Goal: Task Accomplishment & Management: Manage account settings

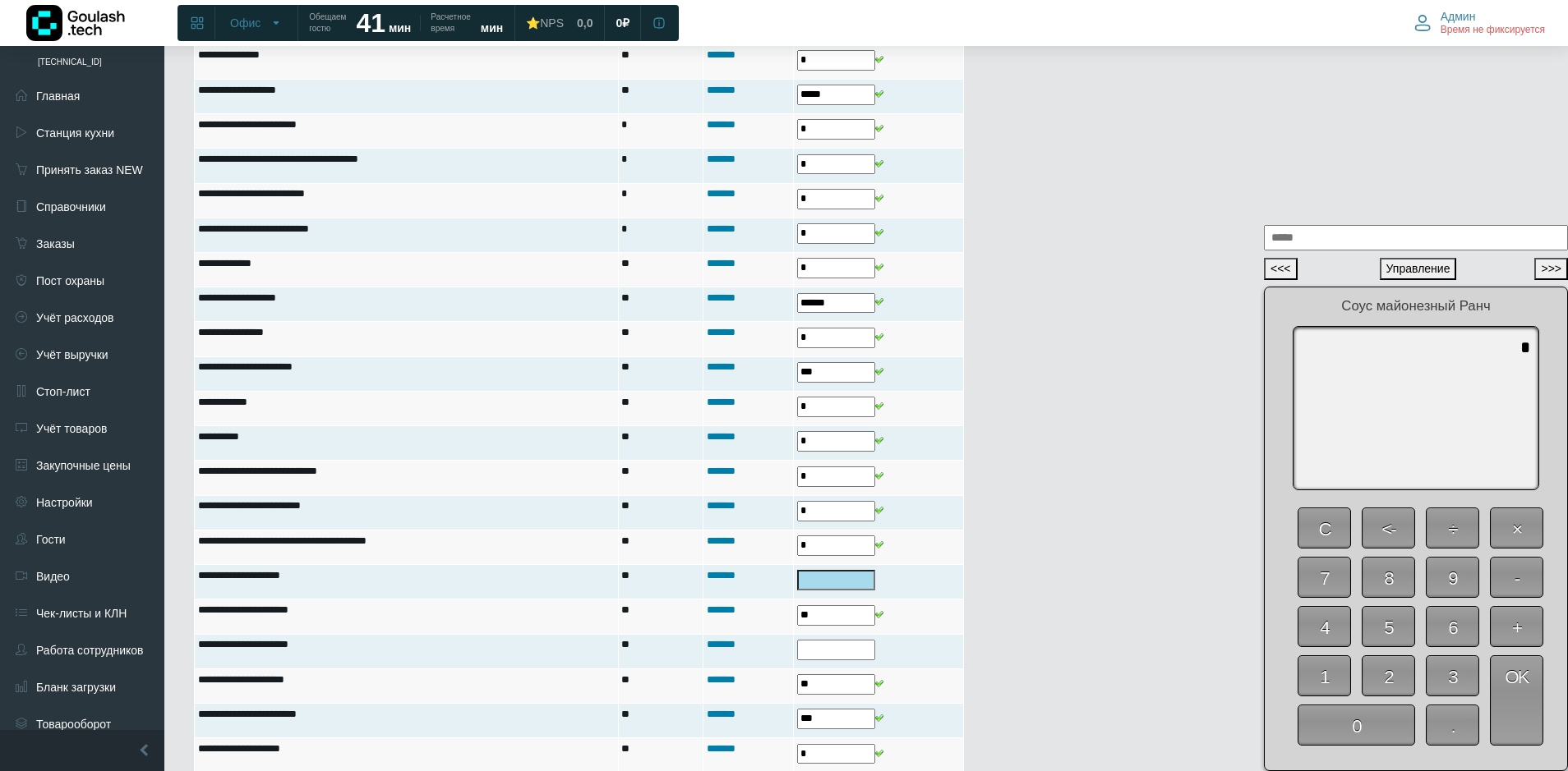
click at [1360, 726] on span "0" at bounding box center [1355, 725] width 118 height 41
type textarea "*"
click at [1530, 728] on span "OK" at bounding box center [1516, 701] width 53 height 90
type input "*"
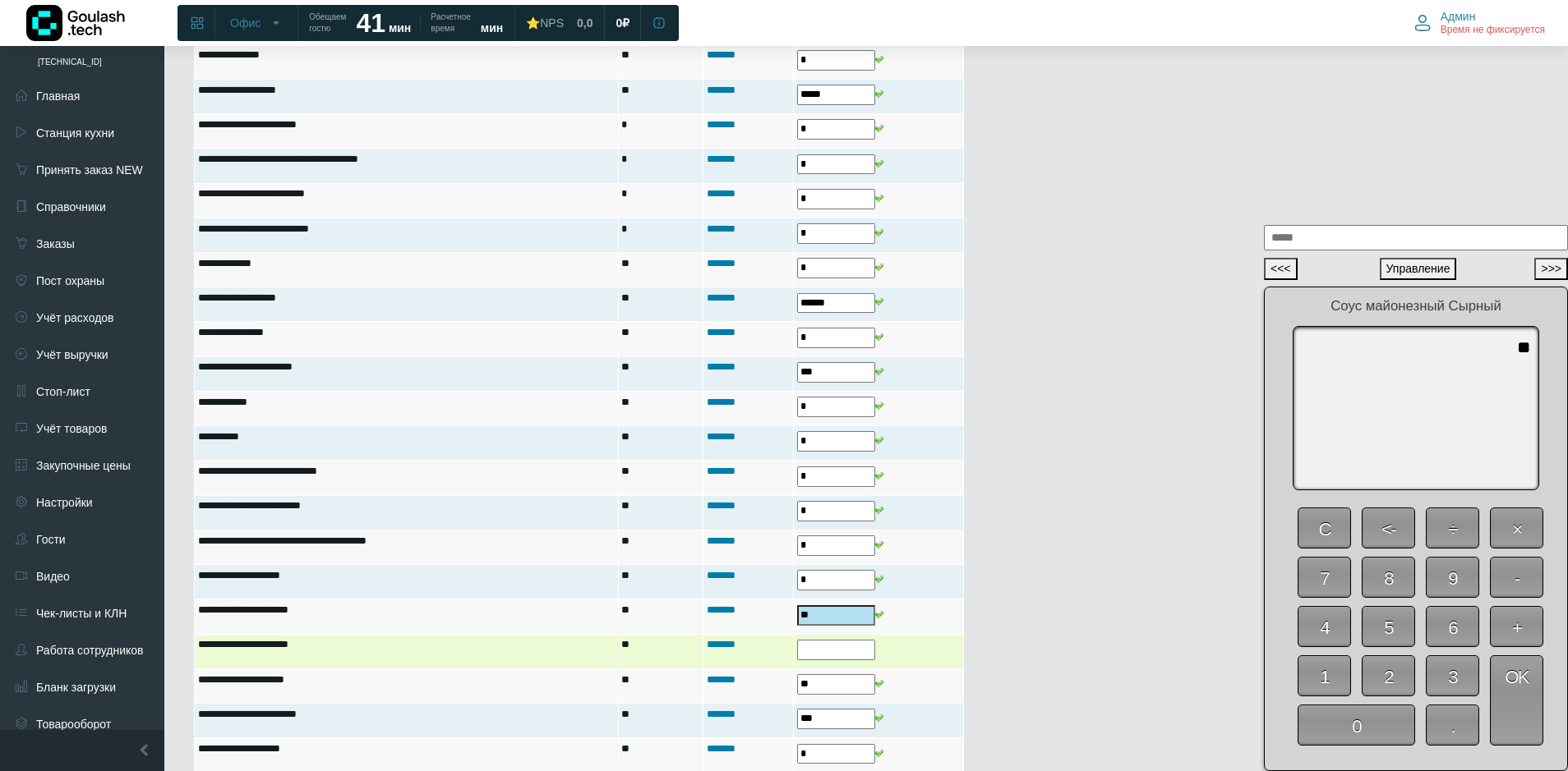
click at [832, 649] on input "text" at bounding box center [836, 650] width 78 height 21
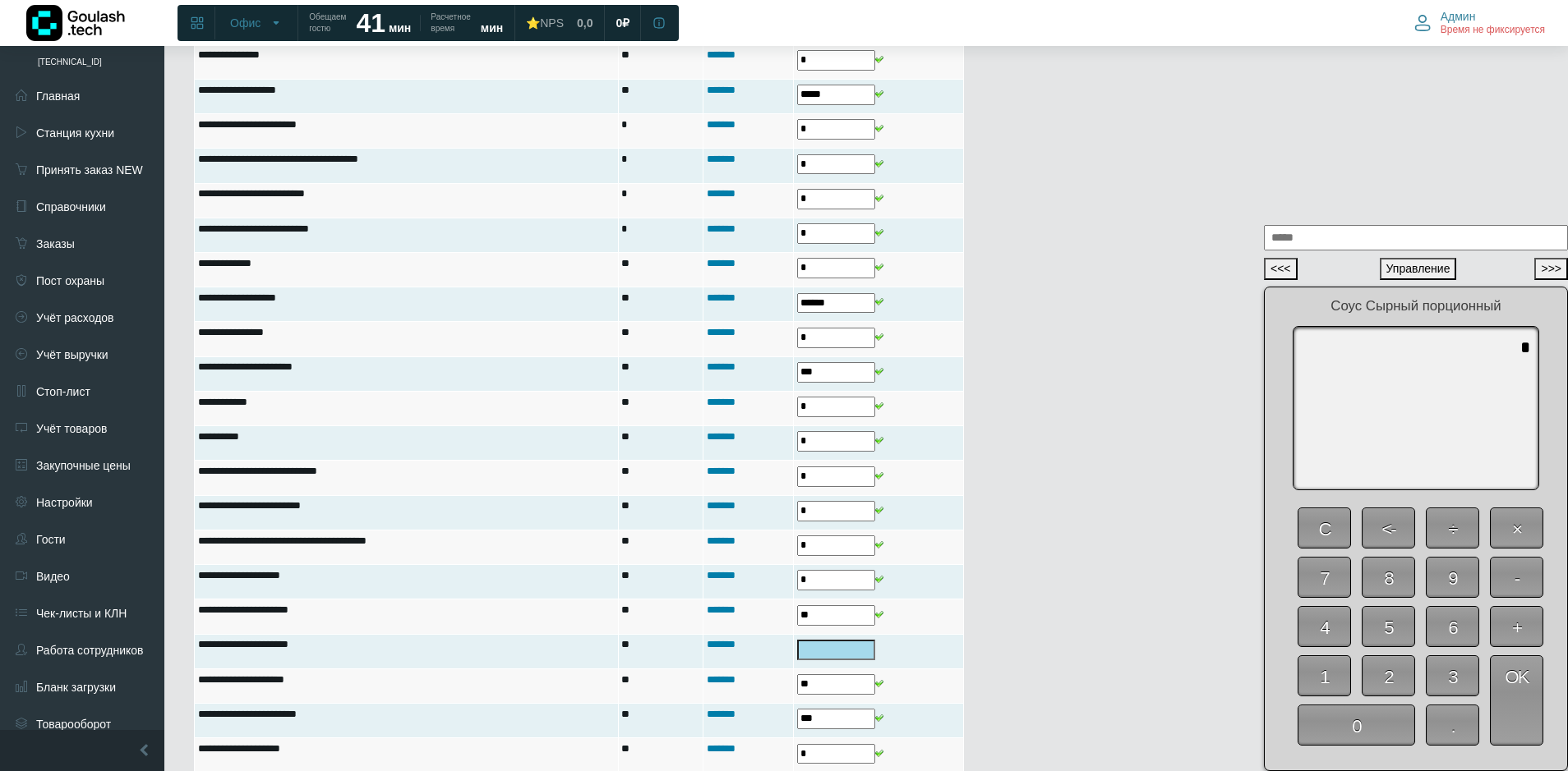
drag, startPoint x: 1365, startPoint y: 731, endPoint x: 1454, endPoint y: 725, distance: 89.2
click at [1365, 731] on span "0" at bounding box center [1355, 725] width 118 height 41
type textarea "*"
click at [1505, 718] on span "OK" at bounding box center [1516, 701] width 53 height 90
type input "*"
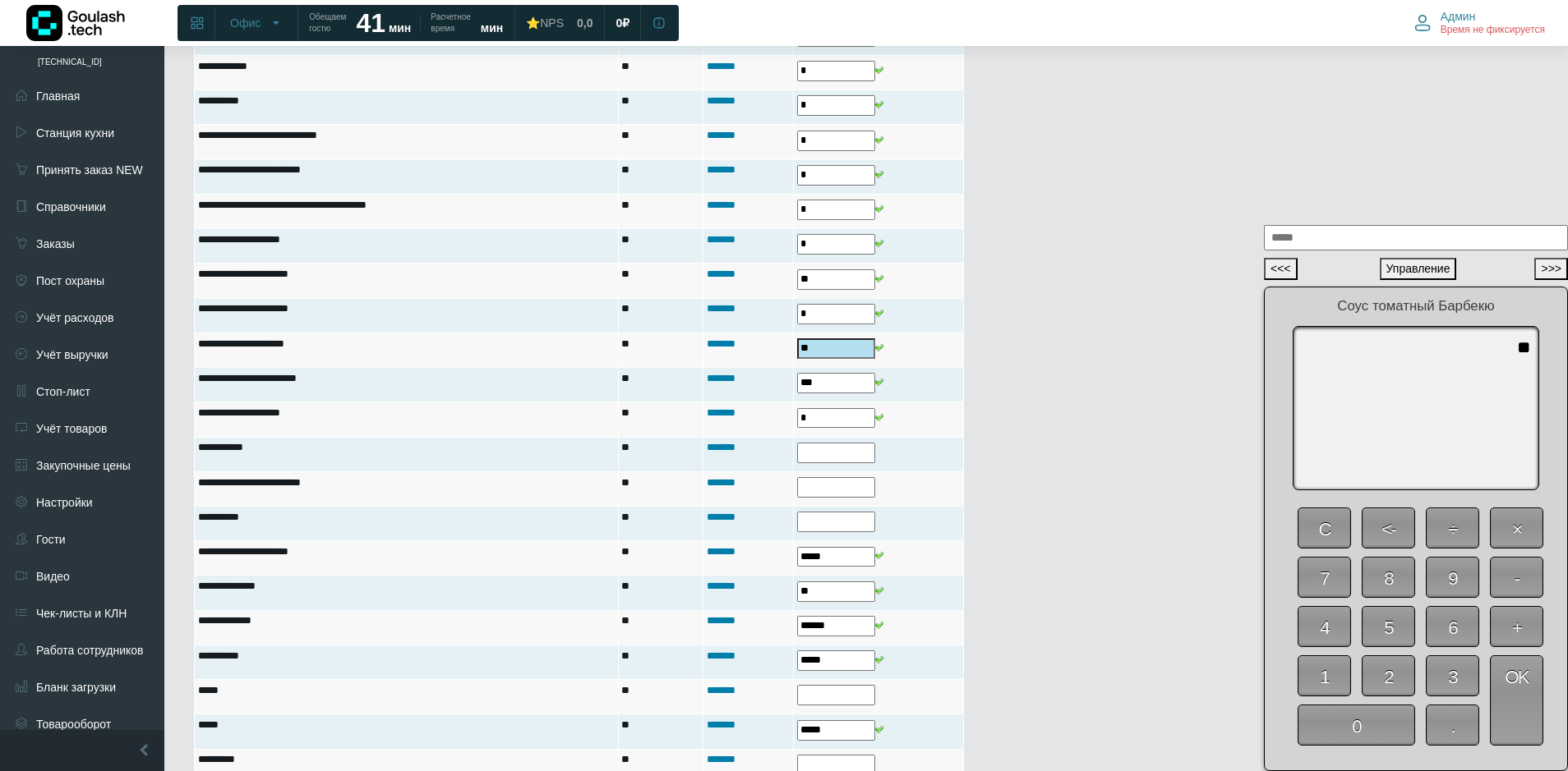
scroll to position [1068, 0]
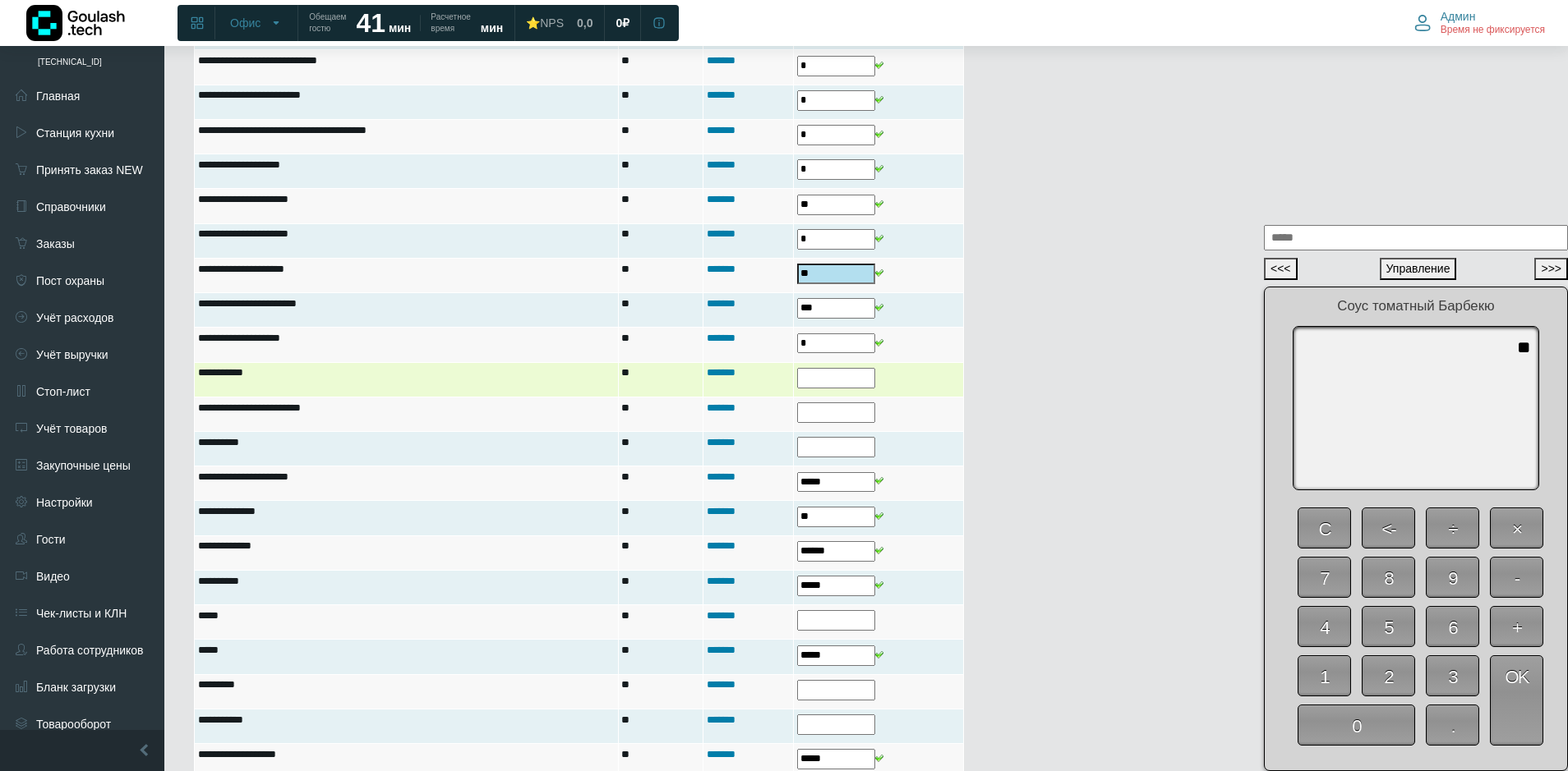
click at [820, 377] on input "text" at bounding box center [836, 378] width 78 height 21
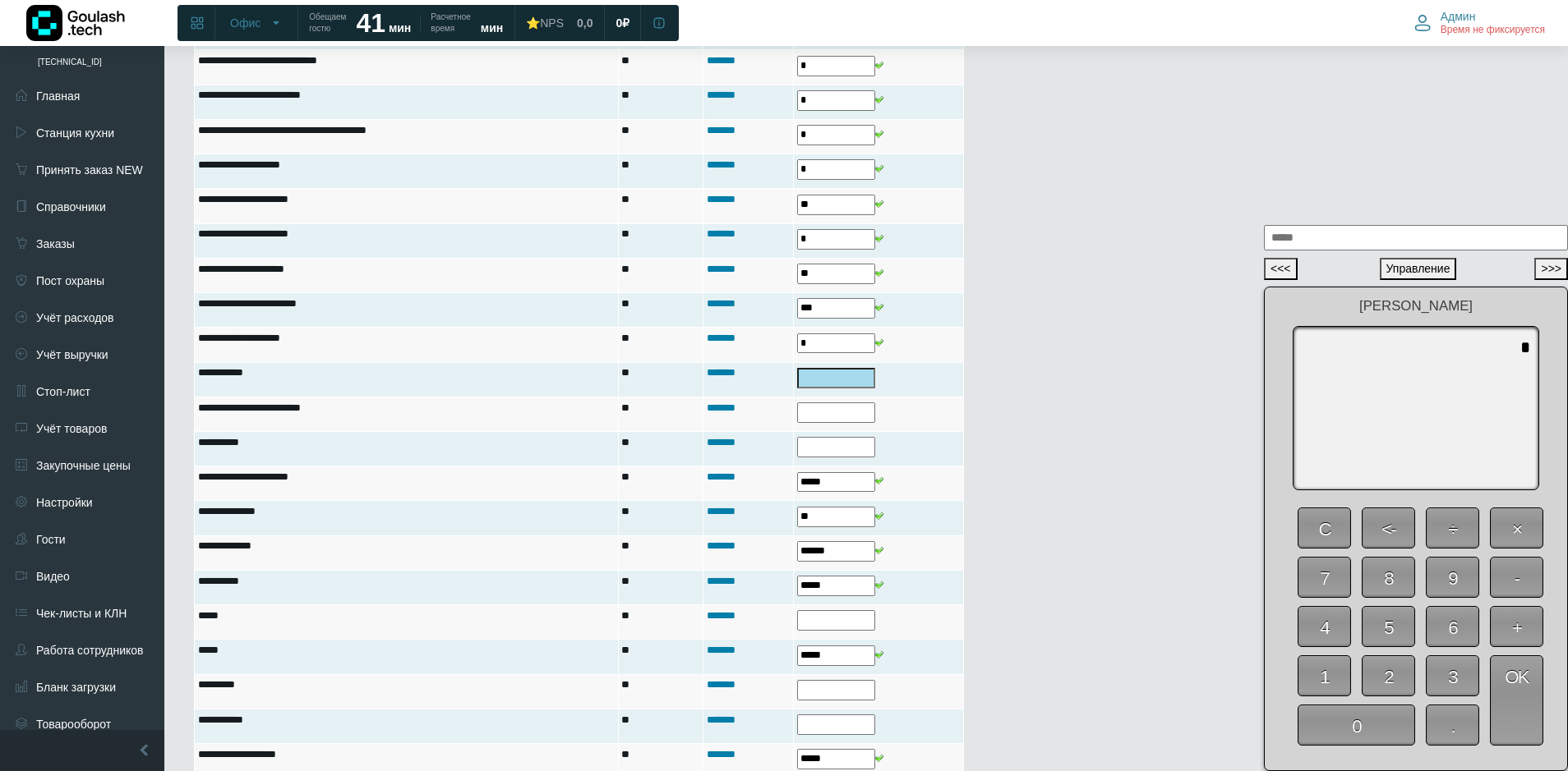
click at [1355, 732] on span "0" at bounding box center [1355, 725] width 118 height 41
type textarea "*"
click at [1515, 718] on span "OK" at bounding box center [1516, 701] width 53 height 90
type input "*"
click at [1374, 718] on span "0" at bounding box center [1355, 725] width 118 height 41
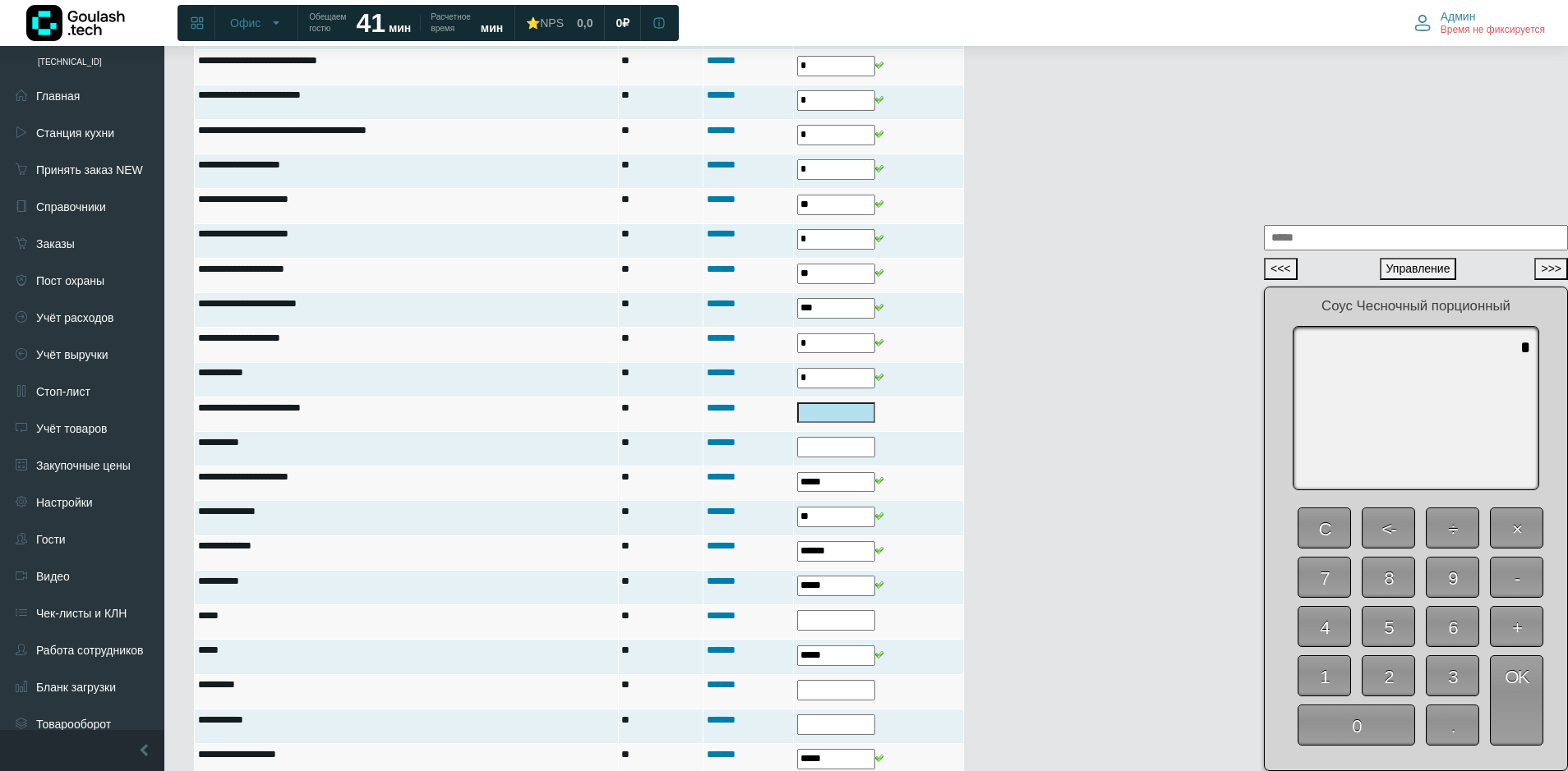
type textarea "*"
click at [1523, 708] on span "OK" at bounding box center [1516, 701] width 53 height 90
type input "*"
click at [1382, 729] on span "0" at bounding box center [1355, 725] width 118 height 41
type textarea "*"
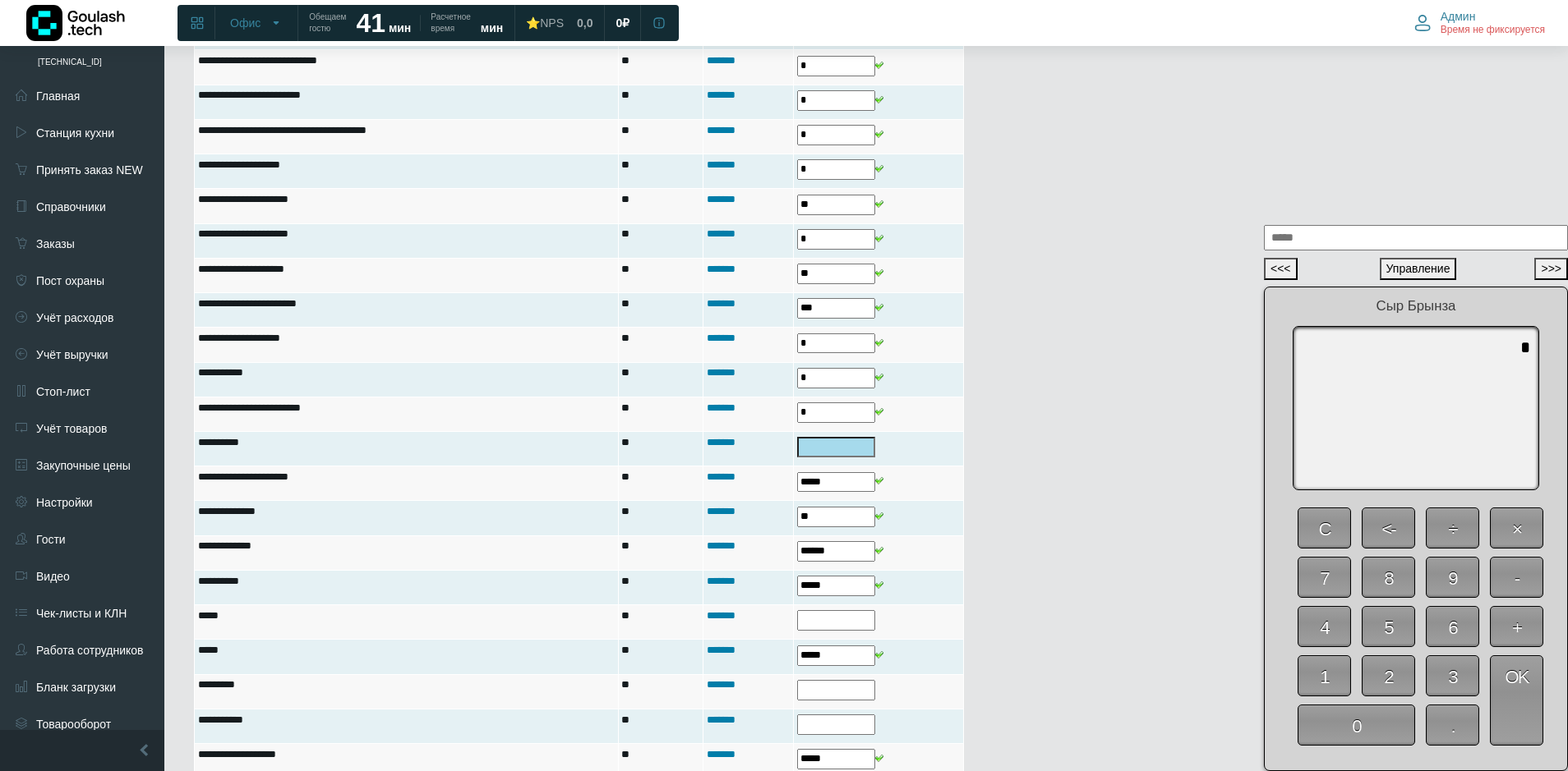
click at [1505, 715] on span "OK" at bounding box center [1516, 701] width 53 height 90
type input "*"
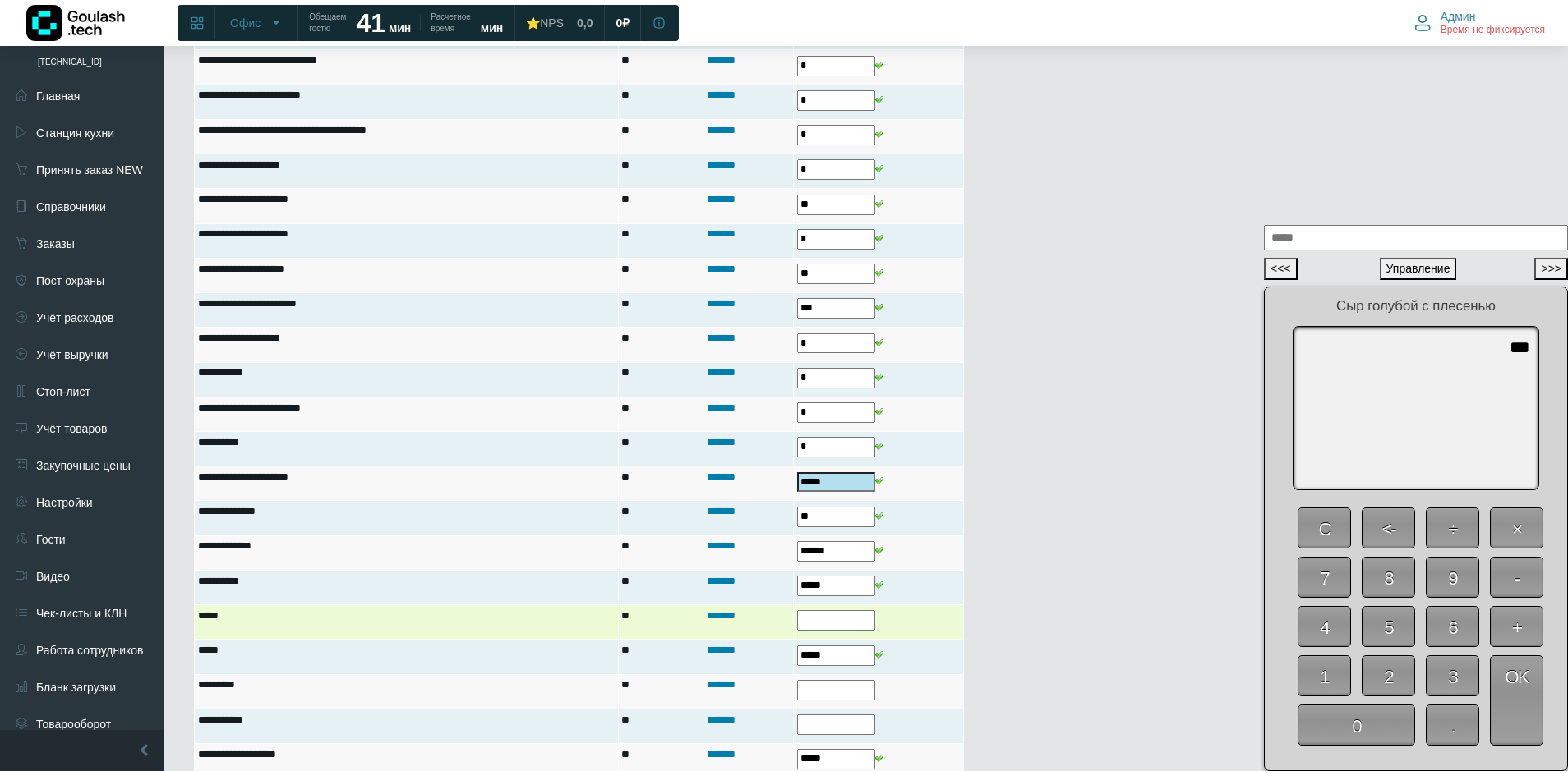
click at [808, 619] on input "text" at bounding box center [836, 620] width 78 height 21
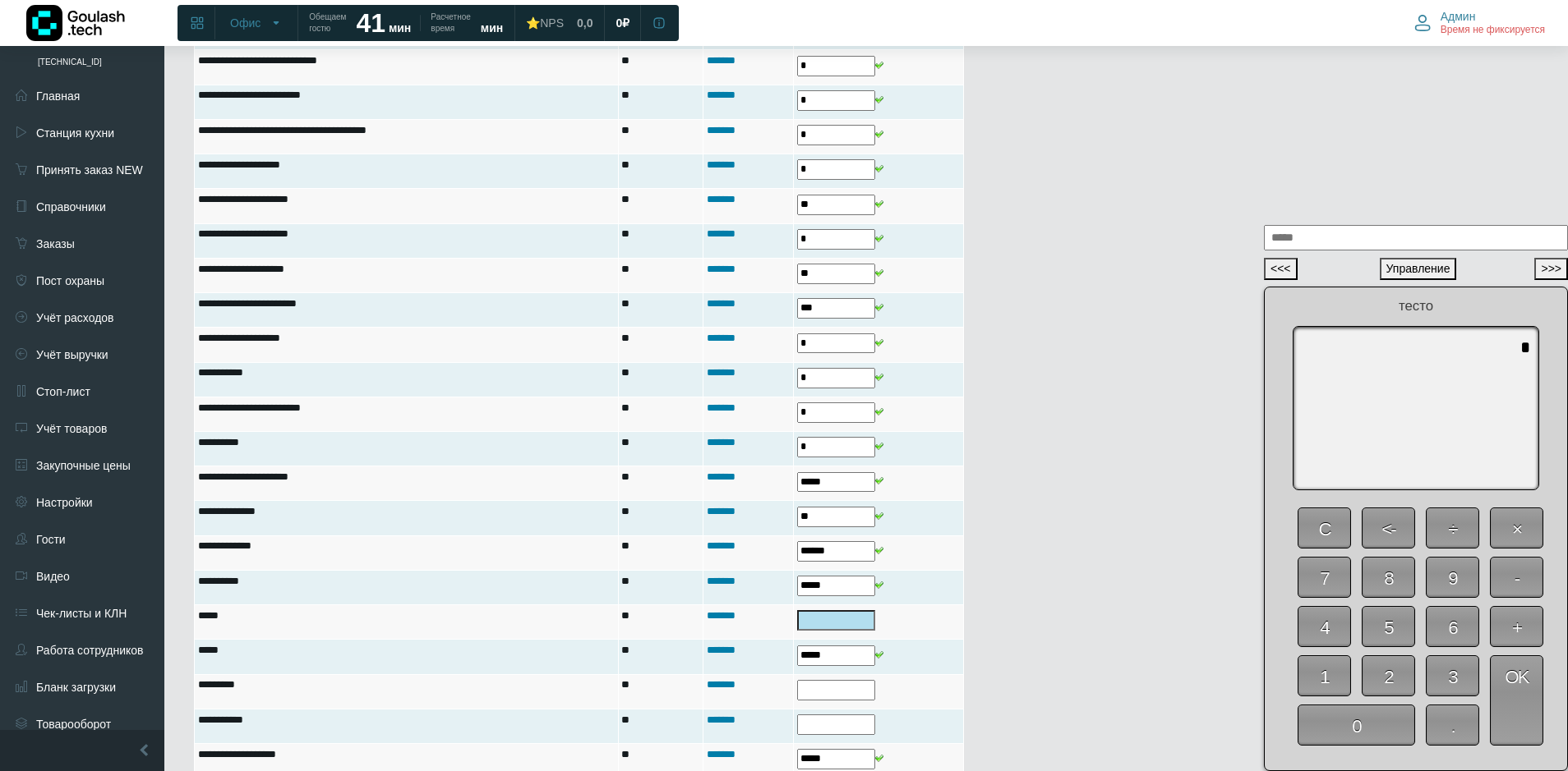
click at [1354, 726] on span "0" at bounding box center [1355, 725] width 118 height 41
type textarea "*"
click at [1513, 721] on span "OK" at bounding box center [1516, 701] width 53 height 90
type input "*"
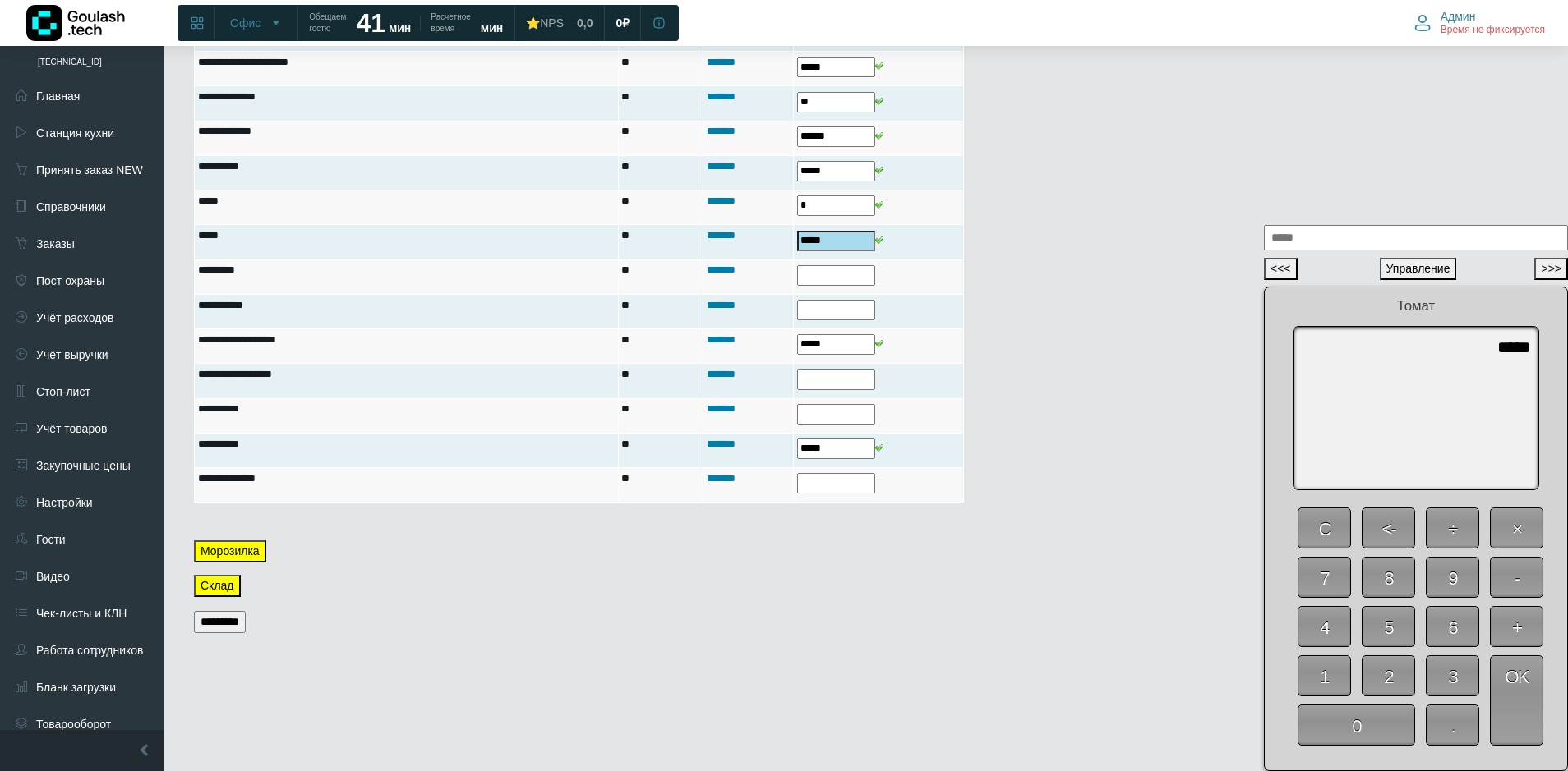
scroll to position [1561, 0]
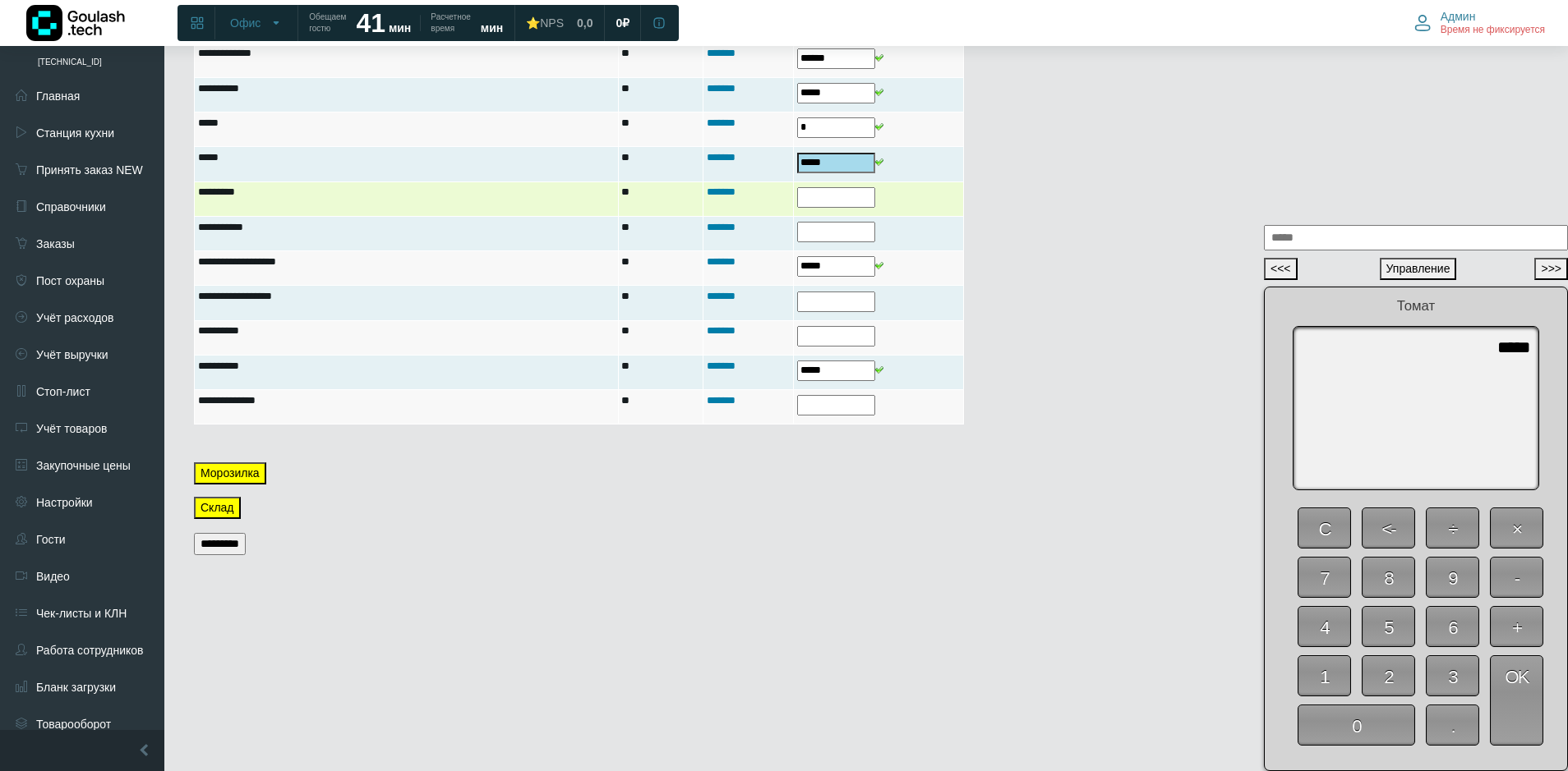
click at [814, 195] on input "text" at bounding box center [836, 198] width 78 height 21
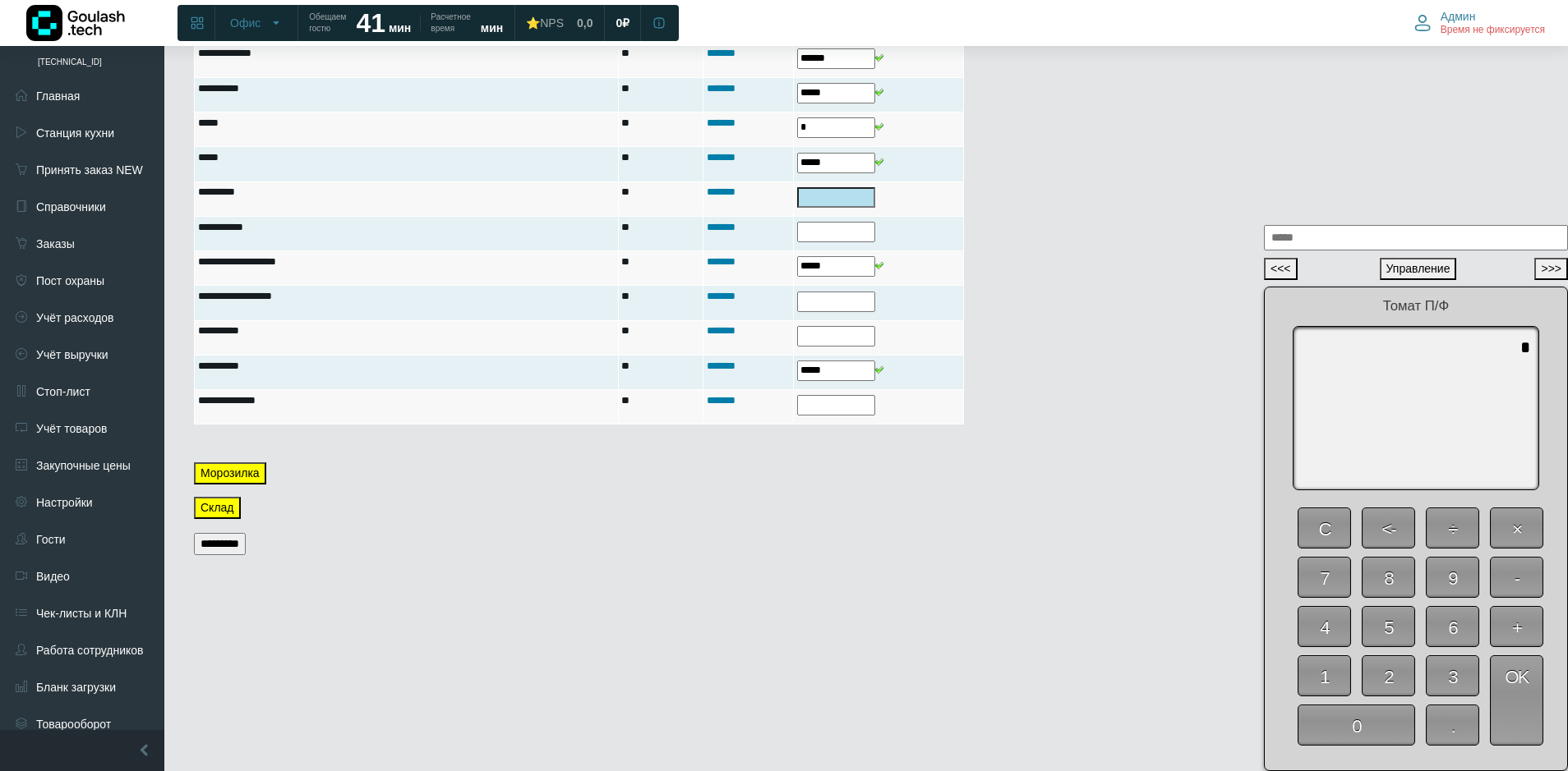
drag, startPoint x: 1344, startPoint y: 718, endPoint x: 1443, endPoint y: 724, distance: 99.2
click at [1344, 718] on span "0" at bounding box center [1355, 725] width 118 height 41
type textarea "*"
click at [1495, 718] on span "OK" at bounding box center [1516, 701] width 53 height 90
type input "*"
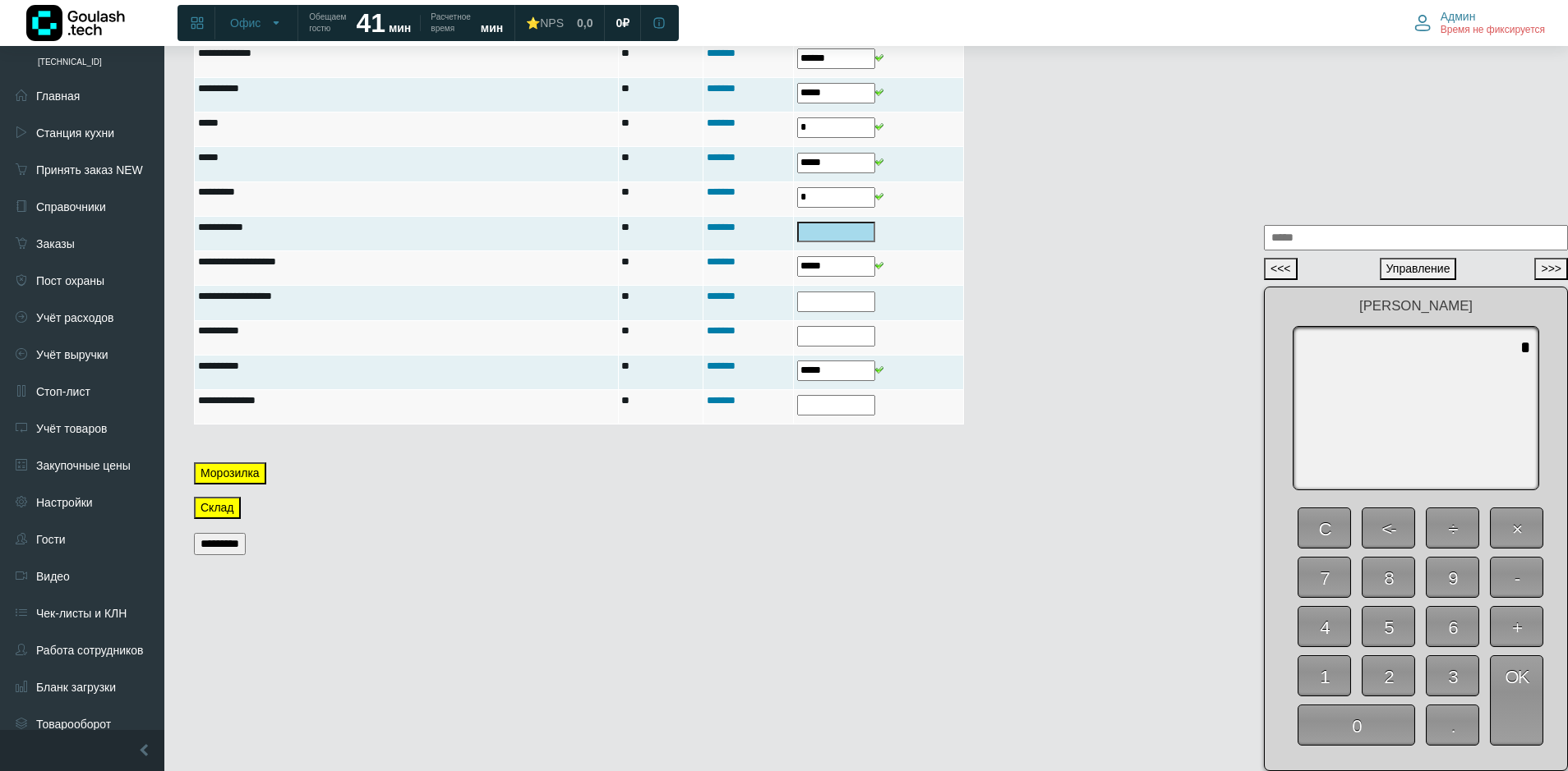
click at [1367, 728] on span "0" at bounding box center [1355, 725] width 118 height 41
type textarea "*"
click at [1533, 718] on span "OK" at bounding box center [1516, 701] width 53 height 90
type input "*"
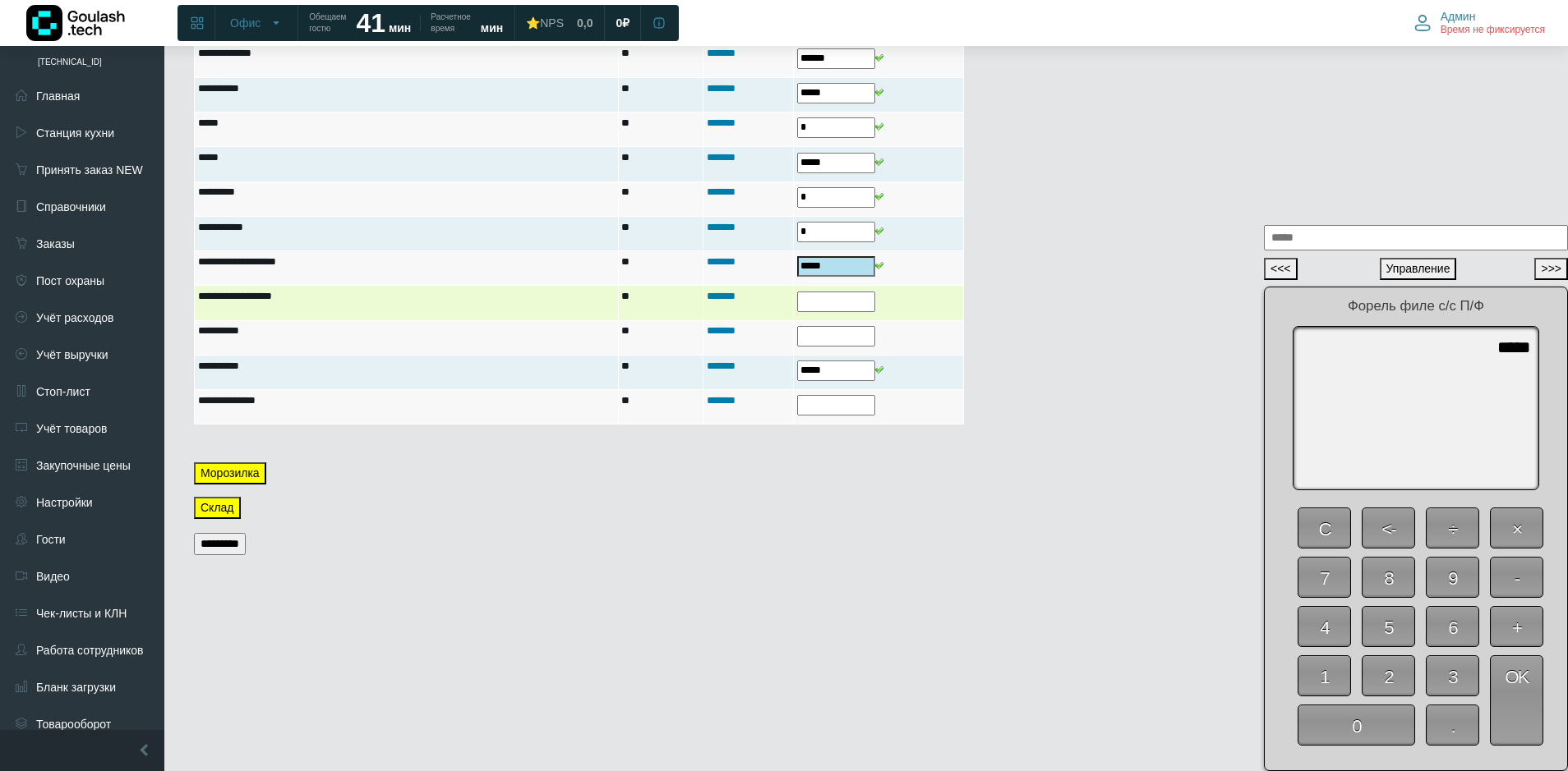
click at [834, 294] on input "text" at bounding box center [836, 302] width 78 height 21
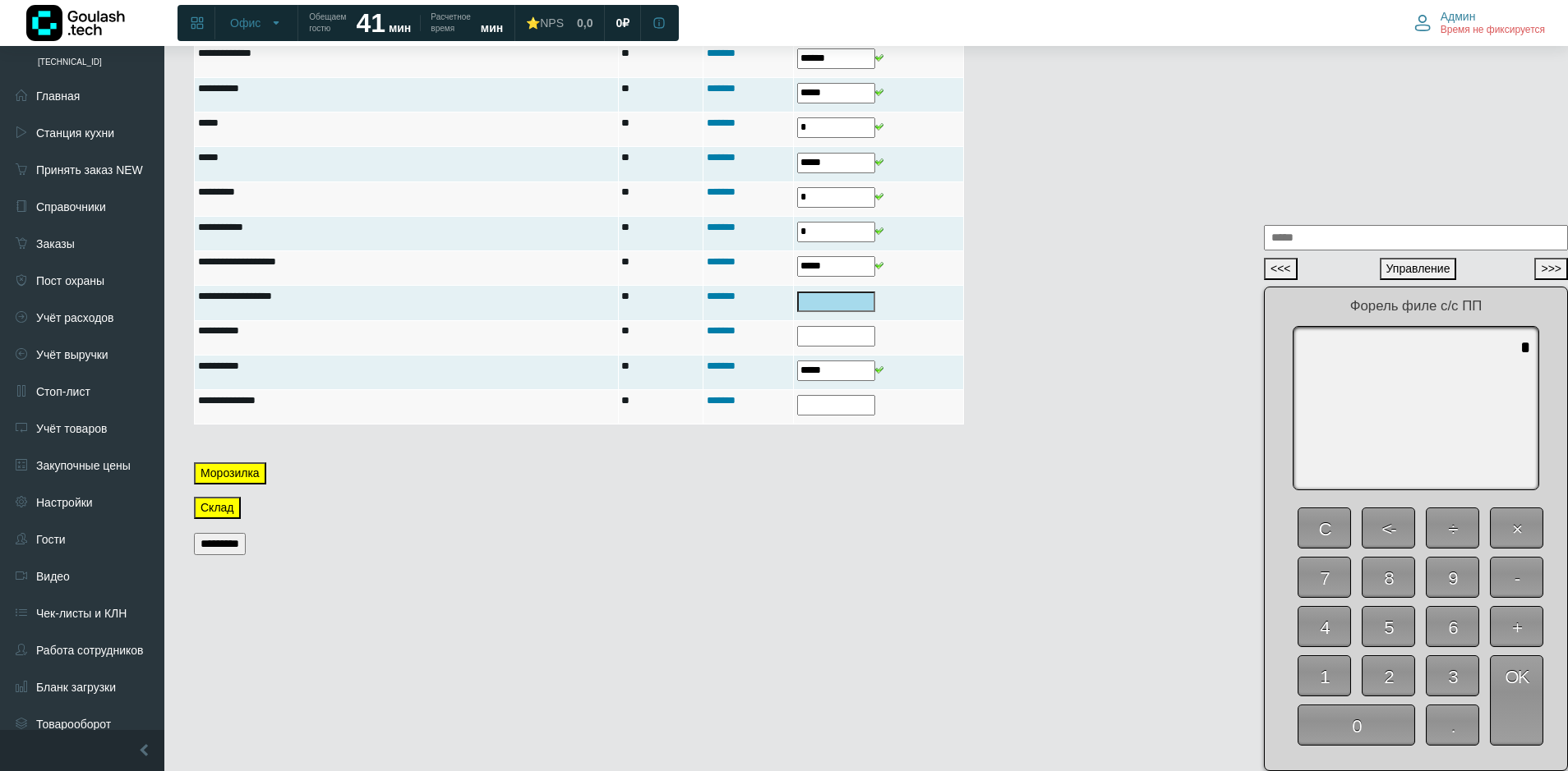
drag, startPoint x: 1363, startPoint y: 733, endPoint x: 1398, endPoint y: 730, distance: 35.1
click at [1364, 733] on span "0" at bounding box center [1355, 725] width 118 height 41
type textarea "*"
click at [1512, 721] on span "OK" at bounding box center [1516, 701] width 53 height 90
type input "*"
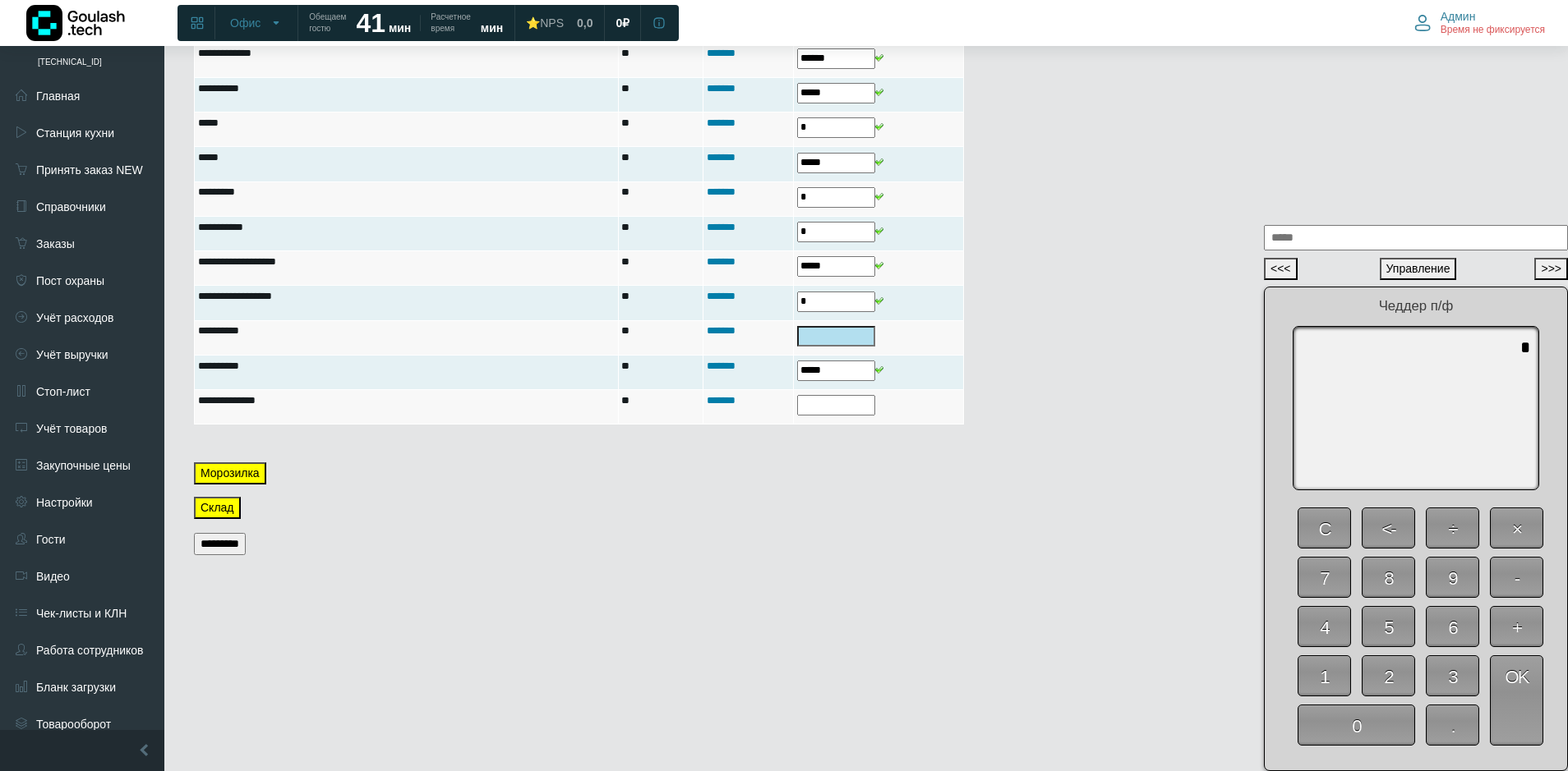
drag, startPoint x: 1388, startPoint y: 733, endPoint x: 1438, endPoint y: 723, distance: 51.0
click at [1388, 732] on span "0" at bounding box center [1355, 725] width 118 height 41
type textarea "*"
click at [1517, 706] on span "OK" at bounding box center [1516, 701] width 53 height 90
type input "*"
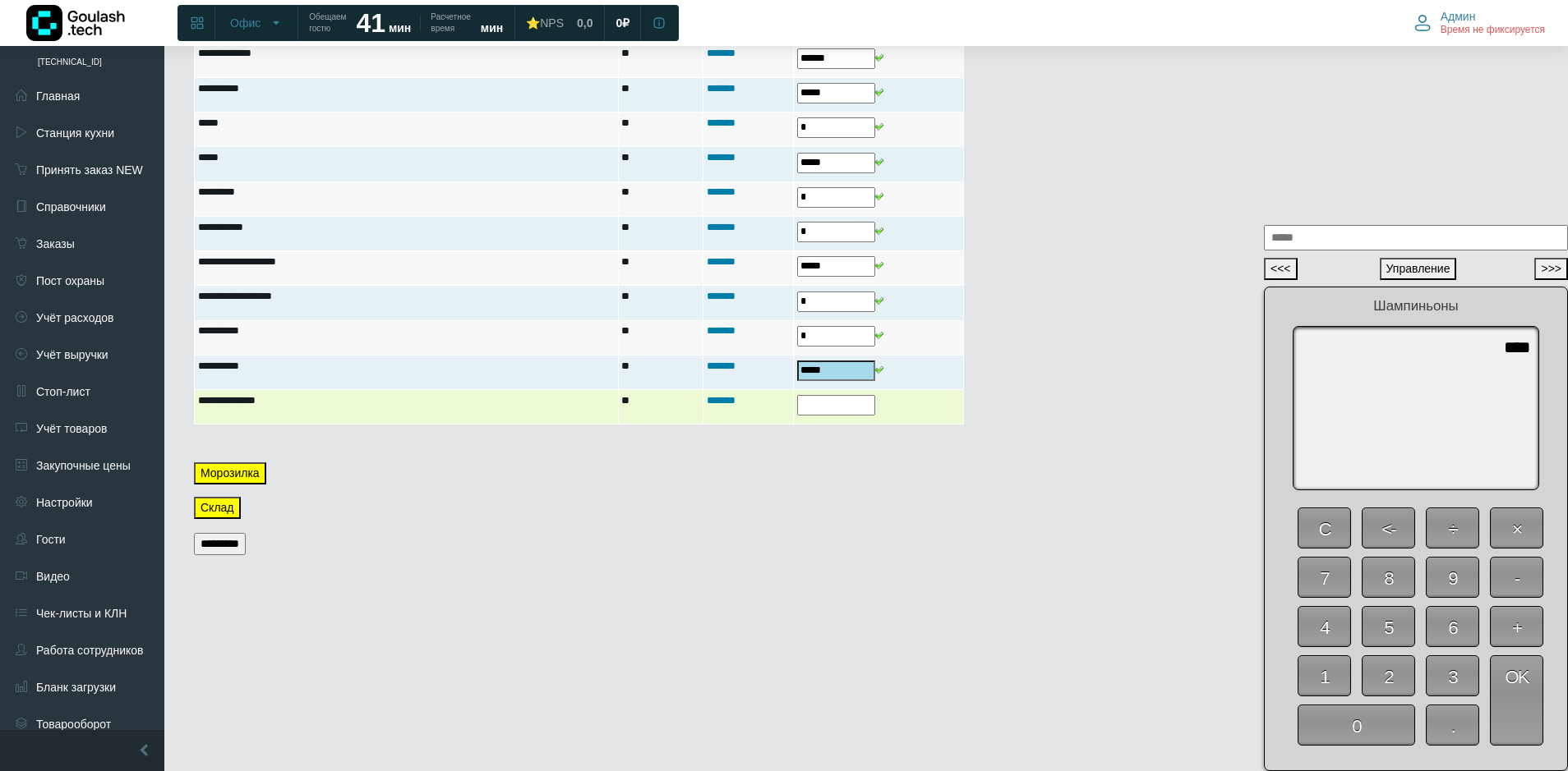
click at [863, 408] on input "text" at bounding box center [836, 405] width 78 height 21
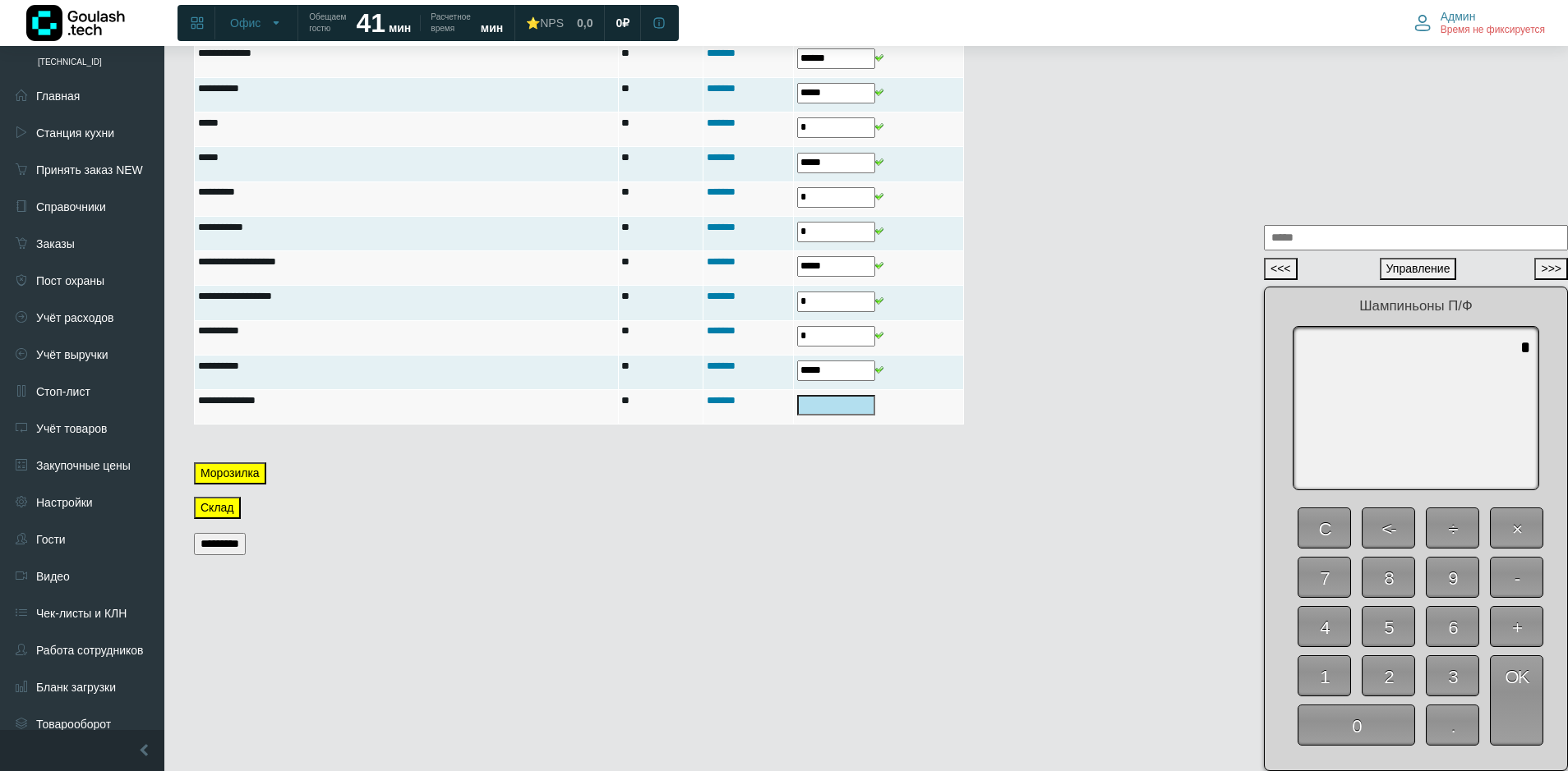
click at [1357, 720] on span "0" at bounding box center [1355, 725] width 118 height 41
click at [1501, 709] on span "OK" at bounding box center [1516, 701] width 53 height 90
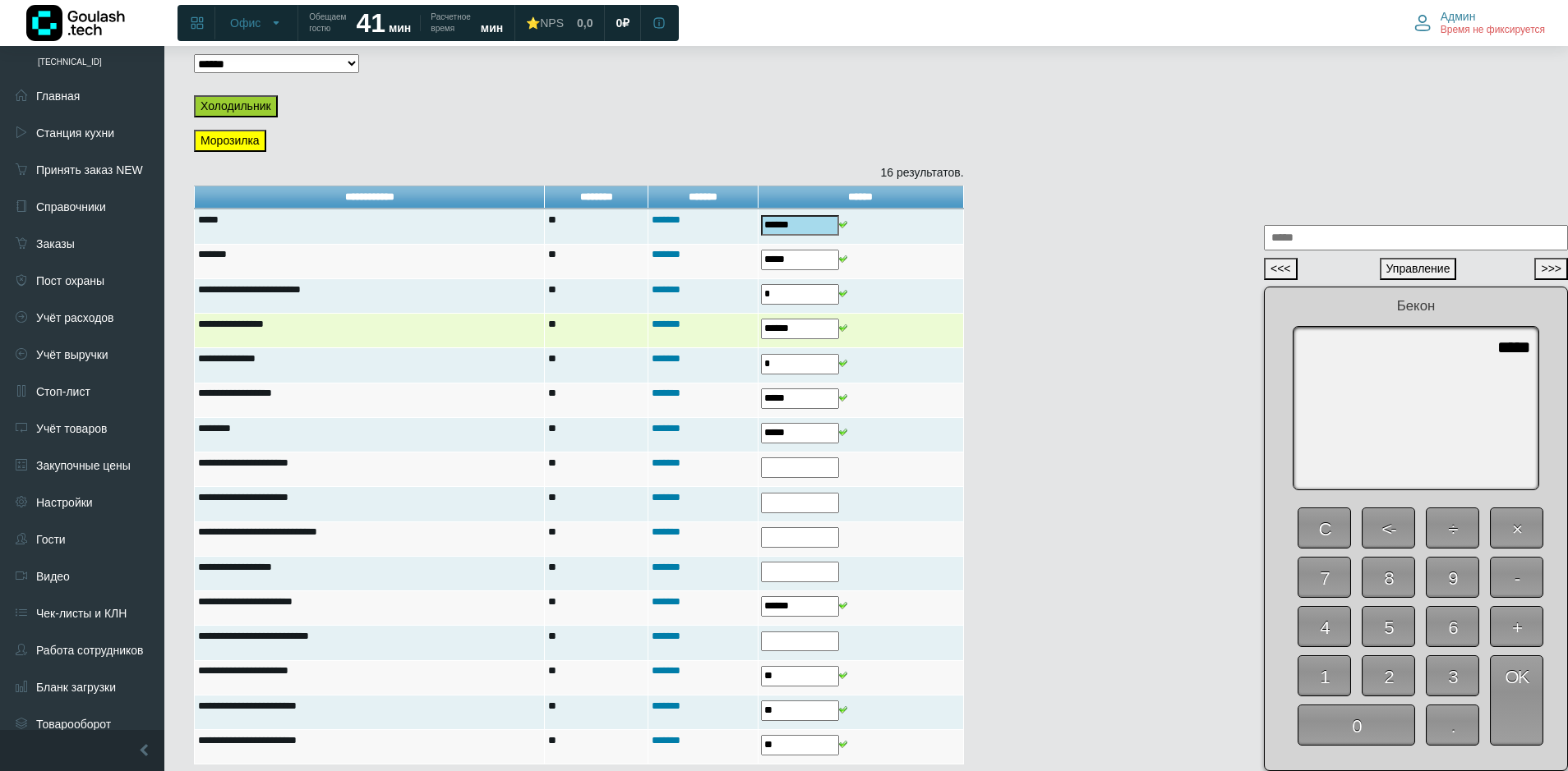
scroll to position [374, 0]
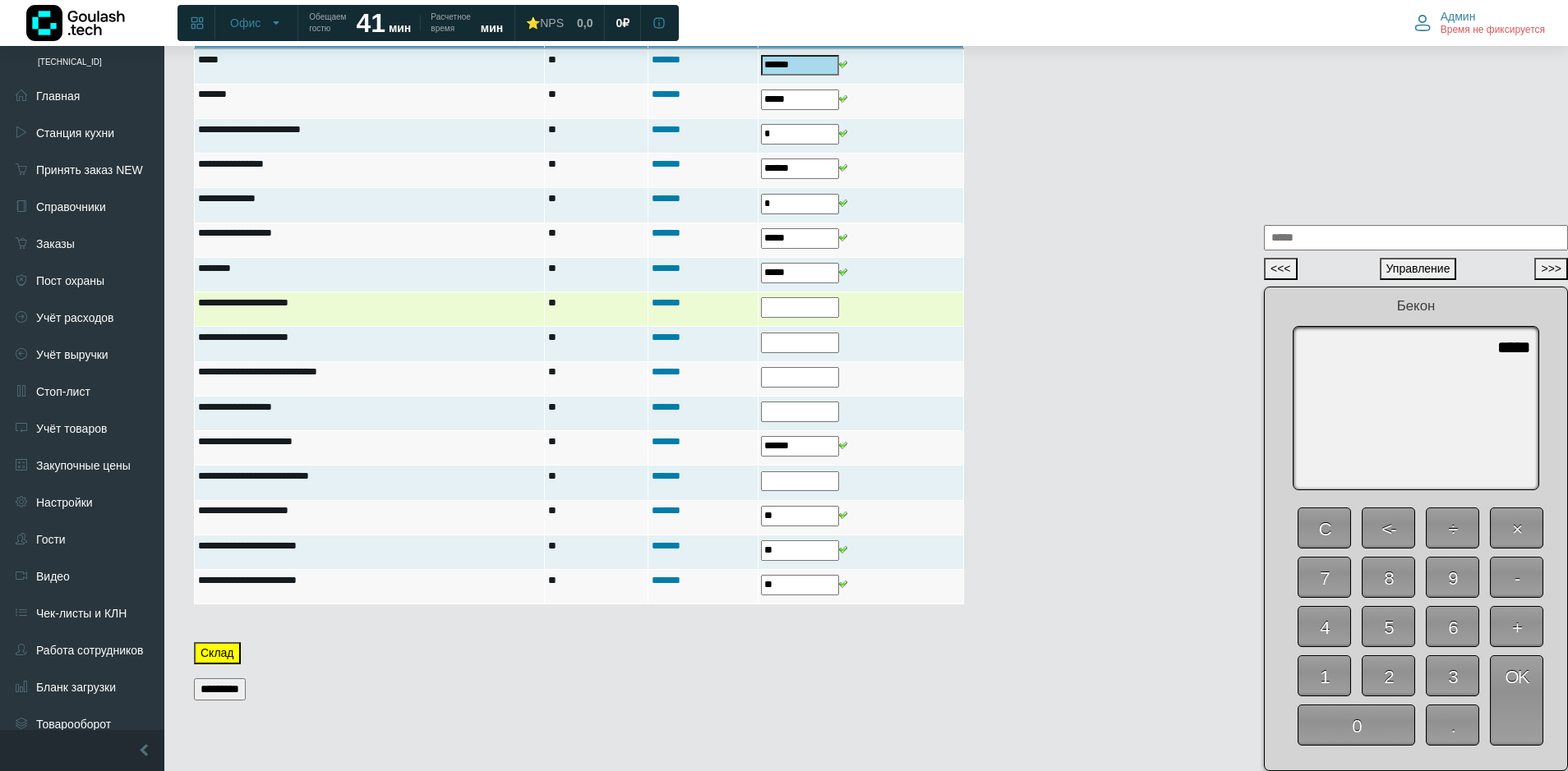
click at [775, 308] on input "text" at bounding box center [800, 308] width 78 height 21
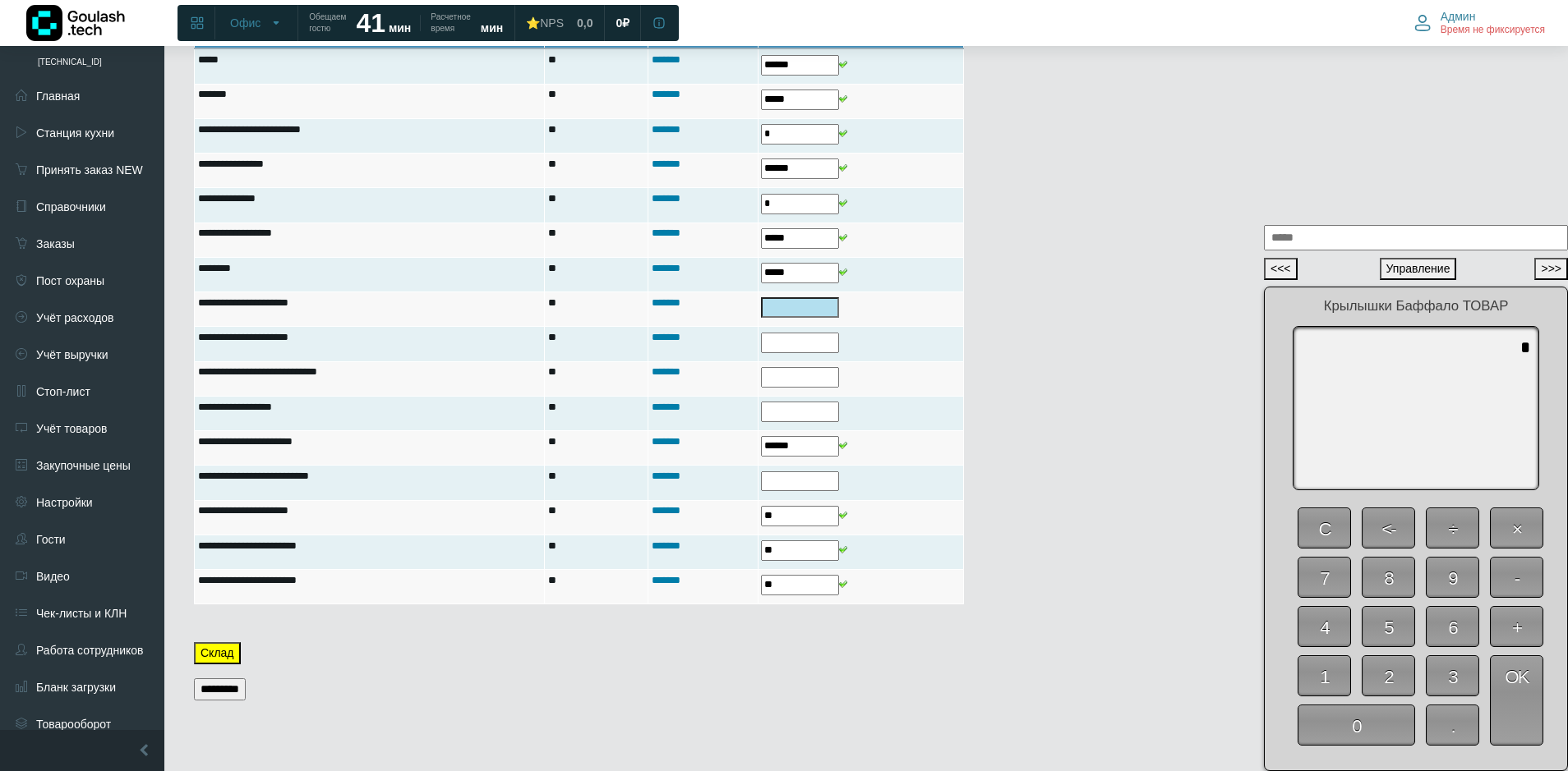
click at [1367, 744] on span "0" at bounding box center [1355, 725] width 118 height 41
type textarea "*"
click at [1523, 717] on span "OK" at bounding box center [1516, 701] width 53 height 90
type input "*"
click at [1371, 727] on span "0" at bounding box center [1355, 725] width 118 height 41
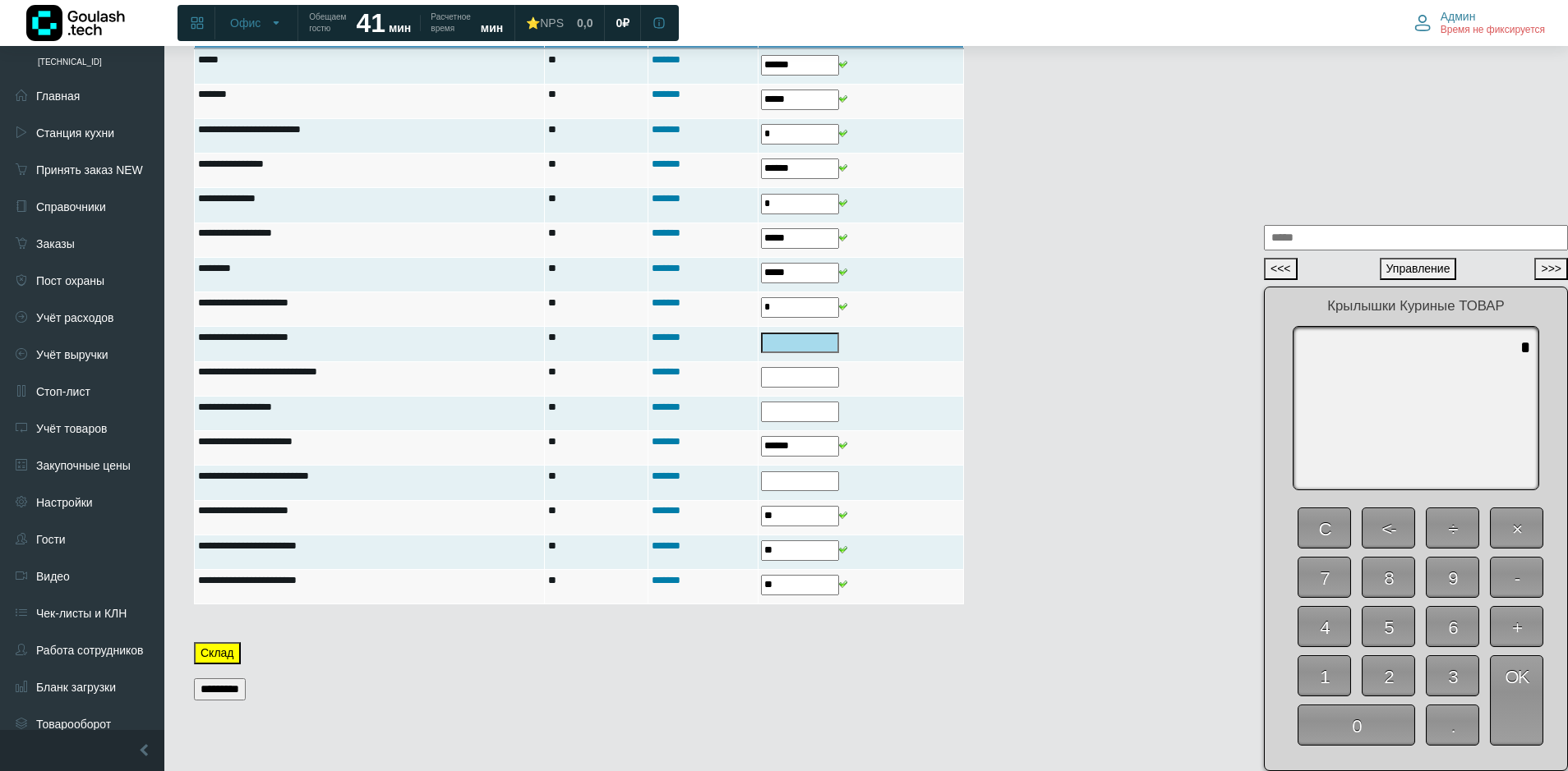
type textarea "*"
click at [1514, 717] on span "OK" at bounding box center [1516, 701] width 53 height 90
type input "*"
click at [1350, 727] on span "0" at bounding box center [1355, 725] width 118 height 41
type textarea "*"
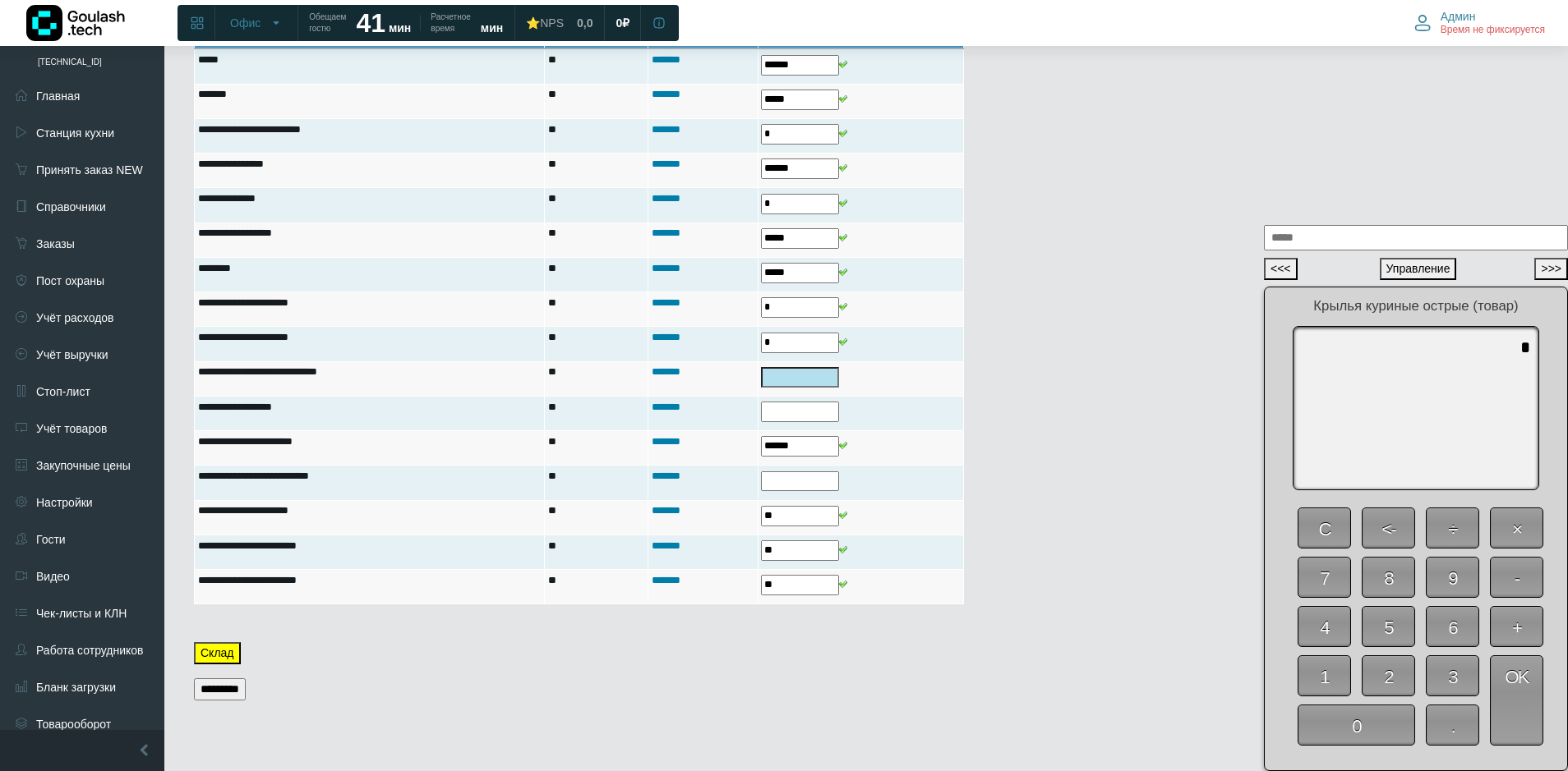
click at [1512, 733] on span "OK" at bounding box center [1516, 701] width 53 height 90
type input "*"
click at [1377, 724] on span "0" at bounding box center [1355, 725] width 118 height 41
type textarea "*"
click at [1526, 679] on span "OK" at bounding box center [1516, 701] width 53 height 90
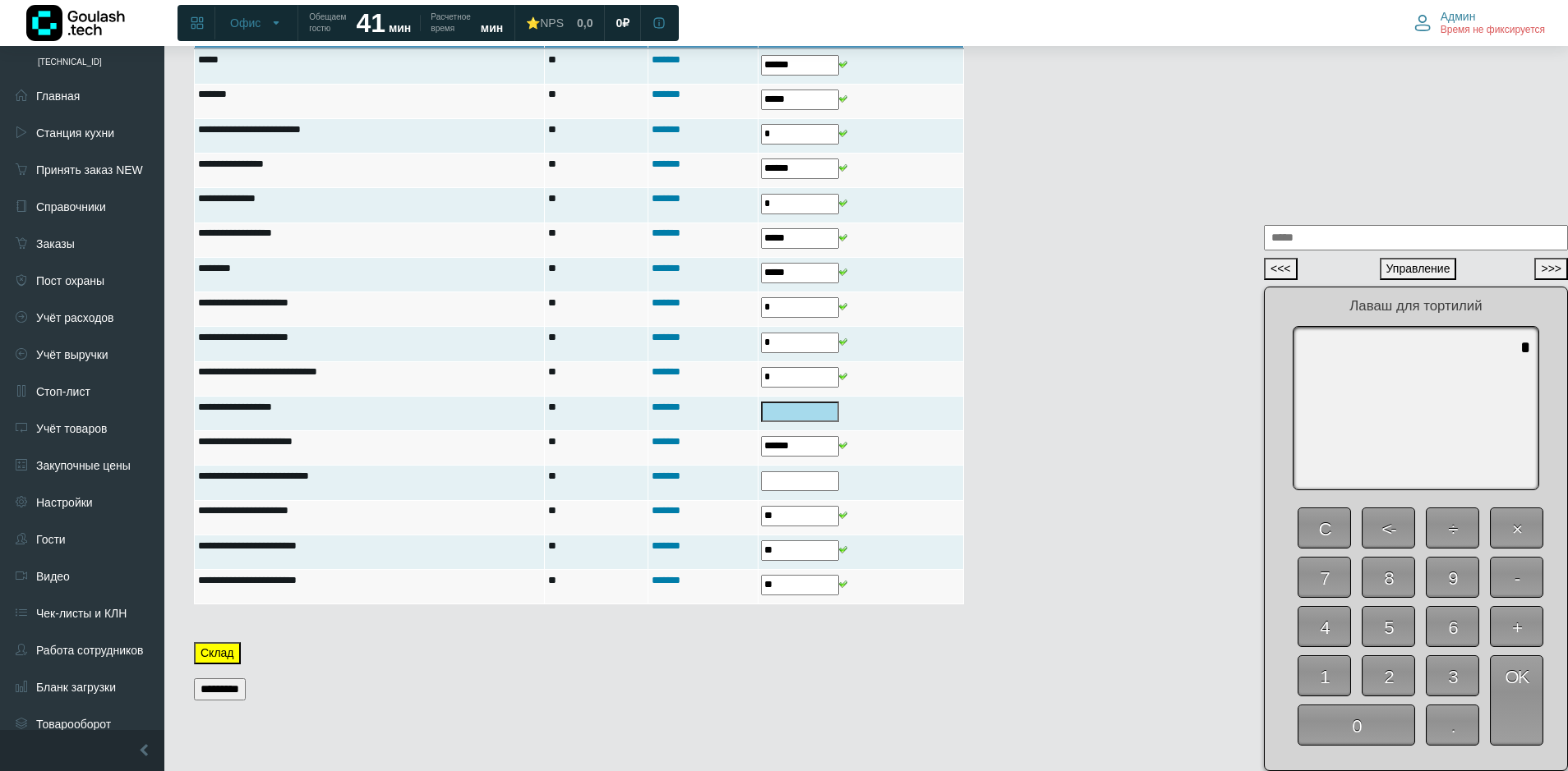
type input "*"
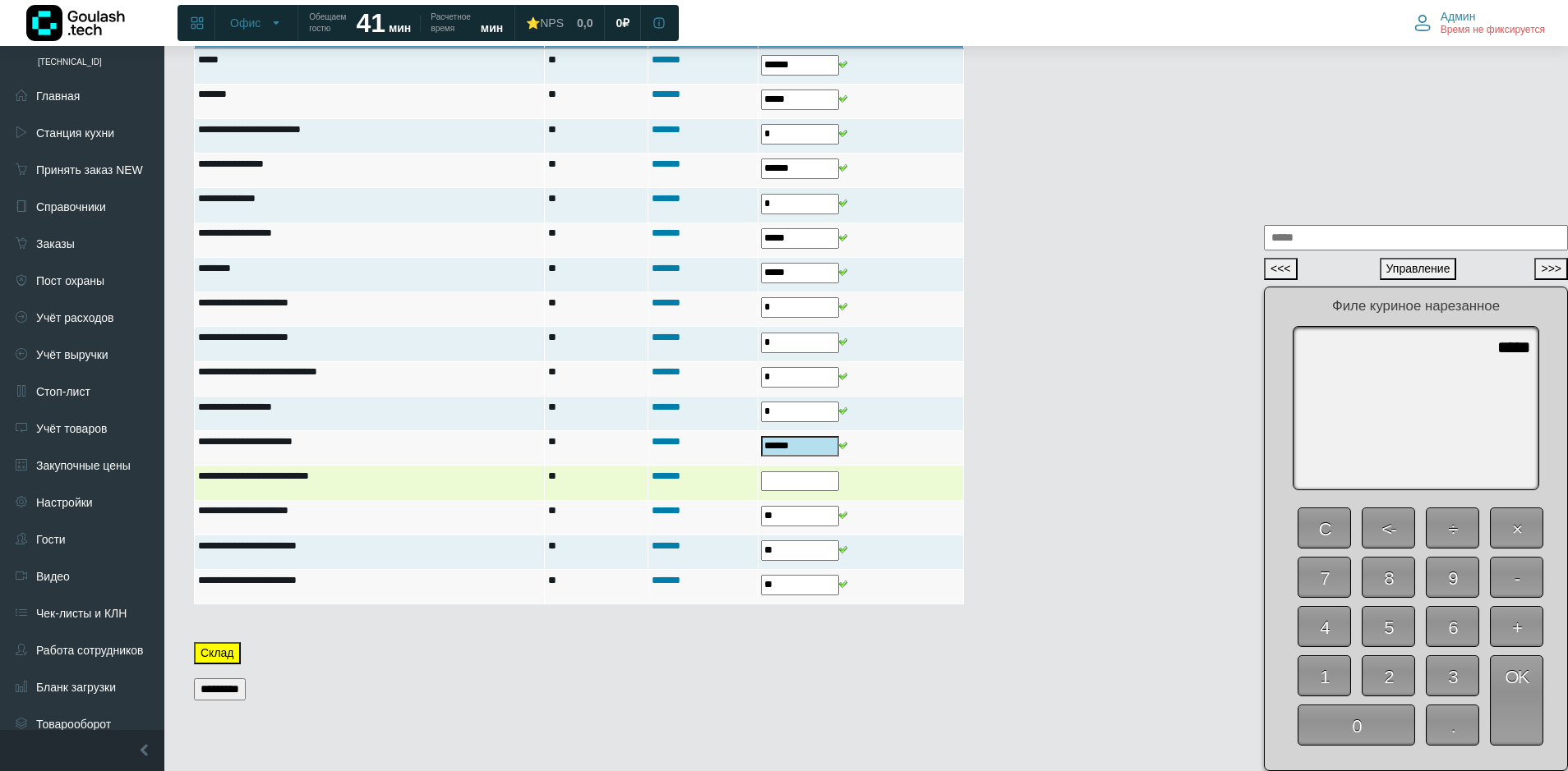
click at [784, 474] on input "text" at bounding box center [800, 482] width 78 height 21
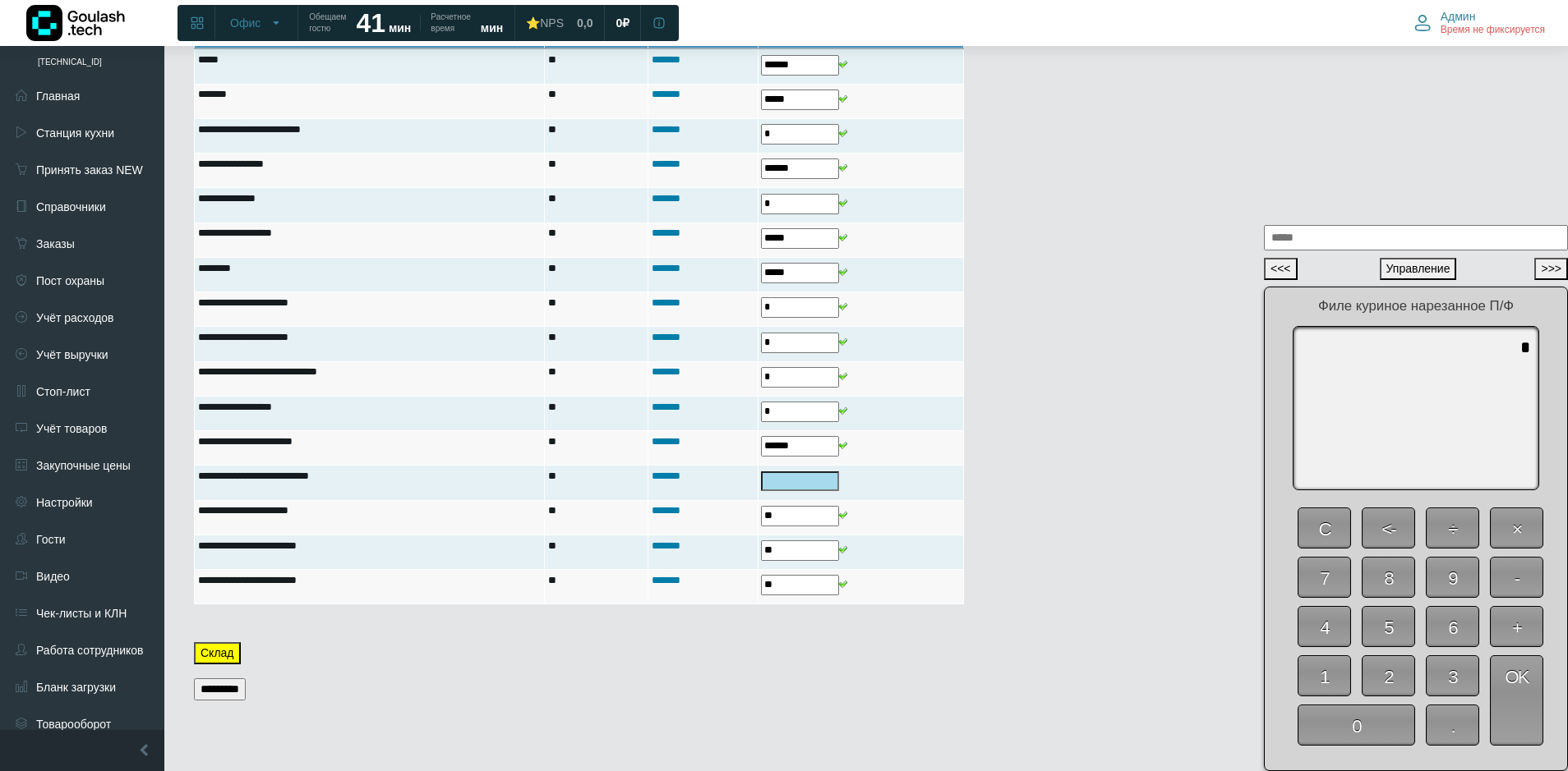
drag, startPoint x: 1409, startPoint y: 727, endPoint x: 1418, endPoint y: 724, distance: 9.5
click at [1408, 727] on span "0" at bounding box center [1355, 725] width 118 height 41
type textarea "*"
click at [1525, 710] on span "OK" at bounding box center [1516, 701] width 53 height 90
type input "*"
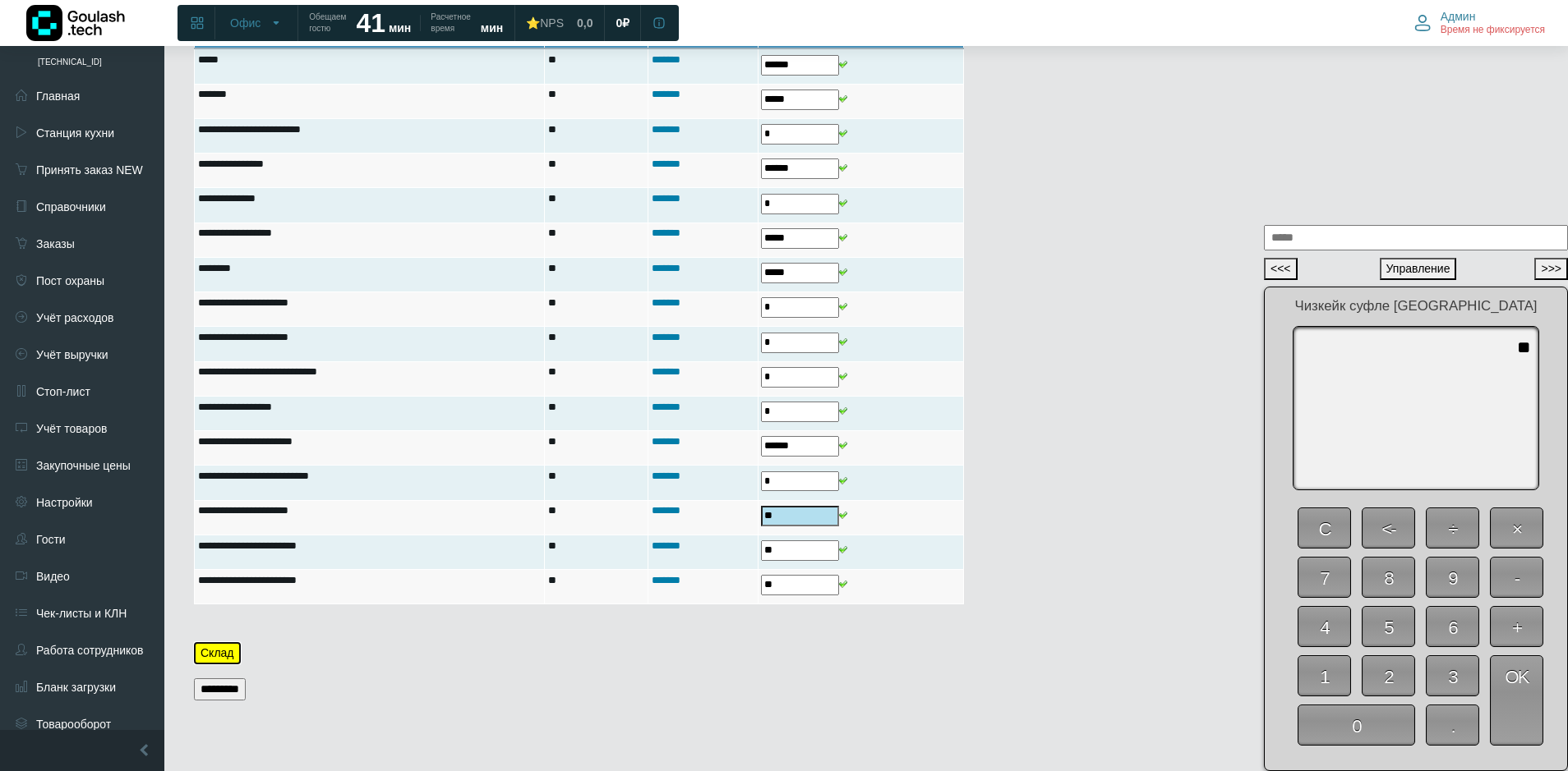
click at [225, 650] on button "Склад" at bounding box center [218, 653] width 47 height 23
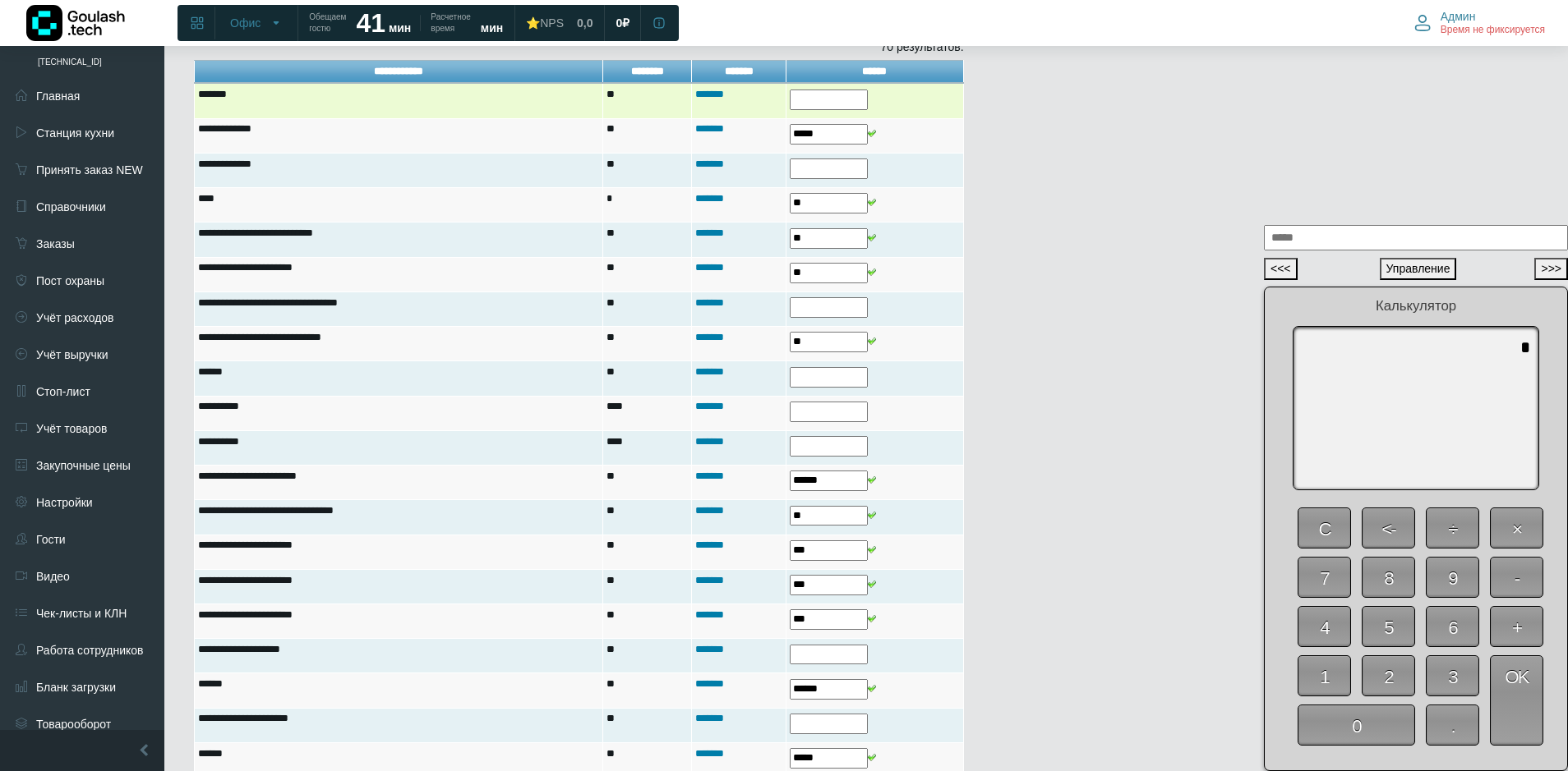
click at [809, 96] on input "text" at bounding box center [829, 99] width 78 height 21
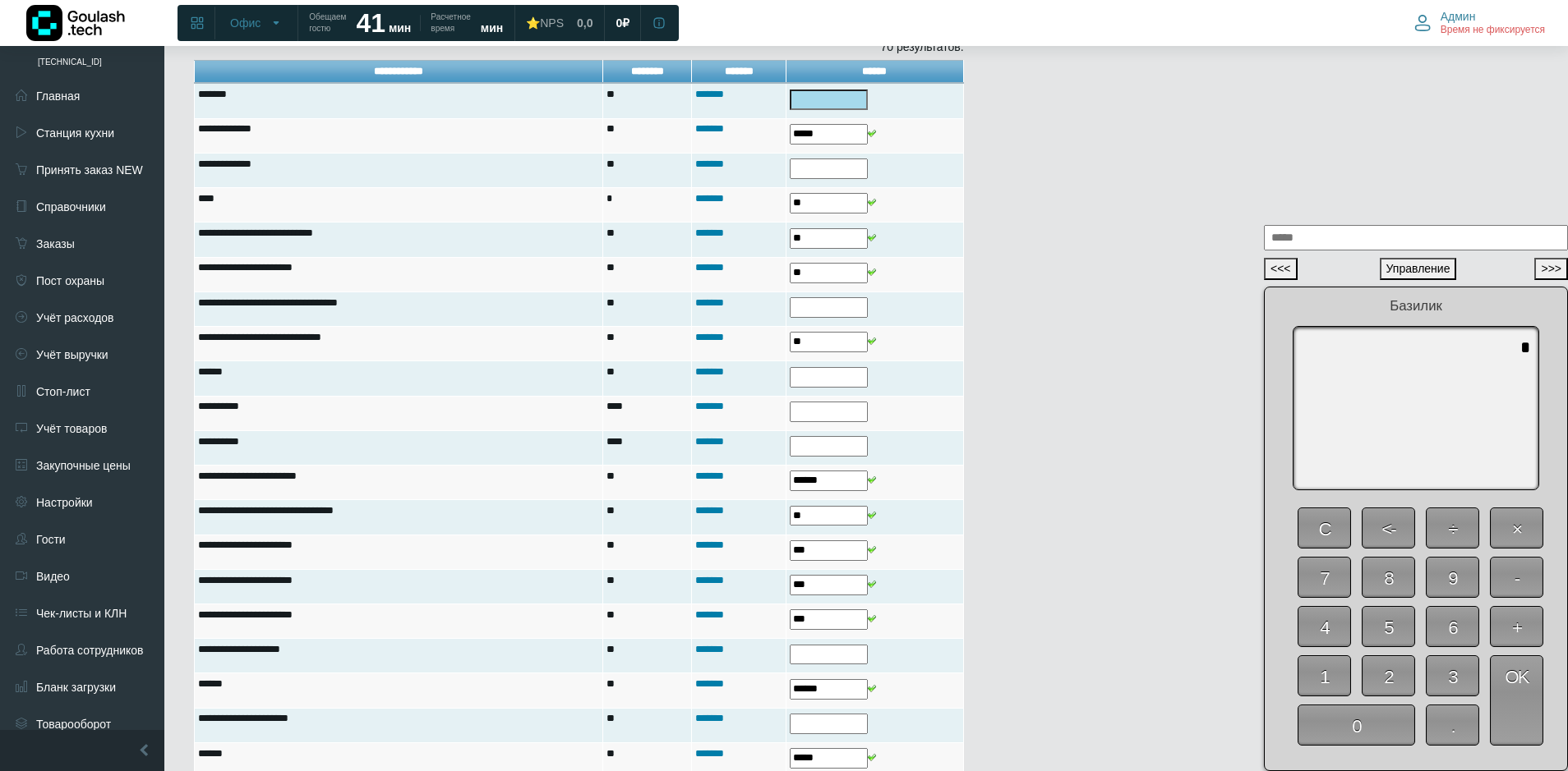
click at [1369, 716] on span "0" at bounding box center [1355, 725] width 118 height 41
type textarea "*"
click at [1516, 702] on span "OK" at bounding box center [1516, 701] width 53 height 90
type input "*"
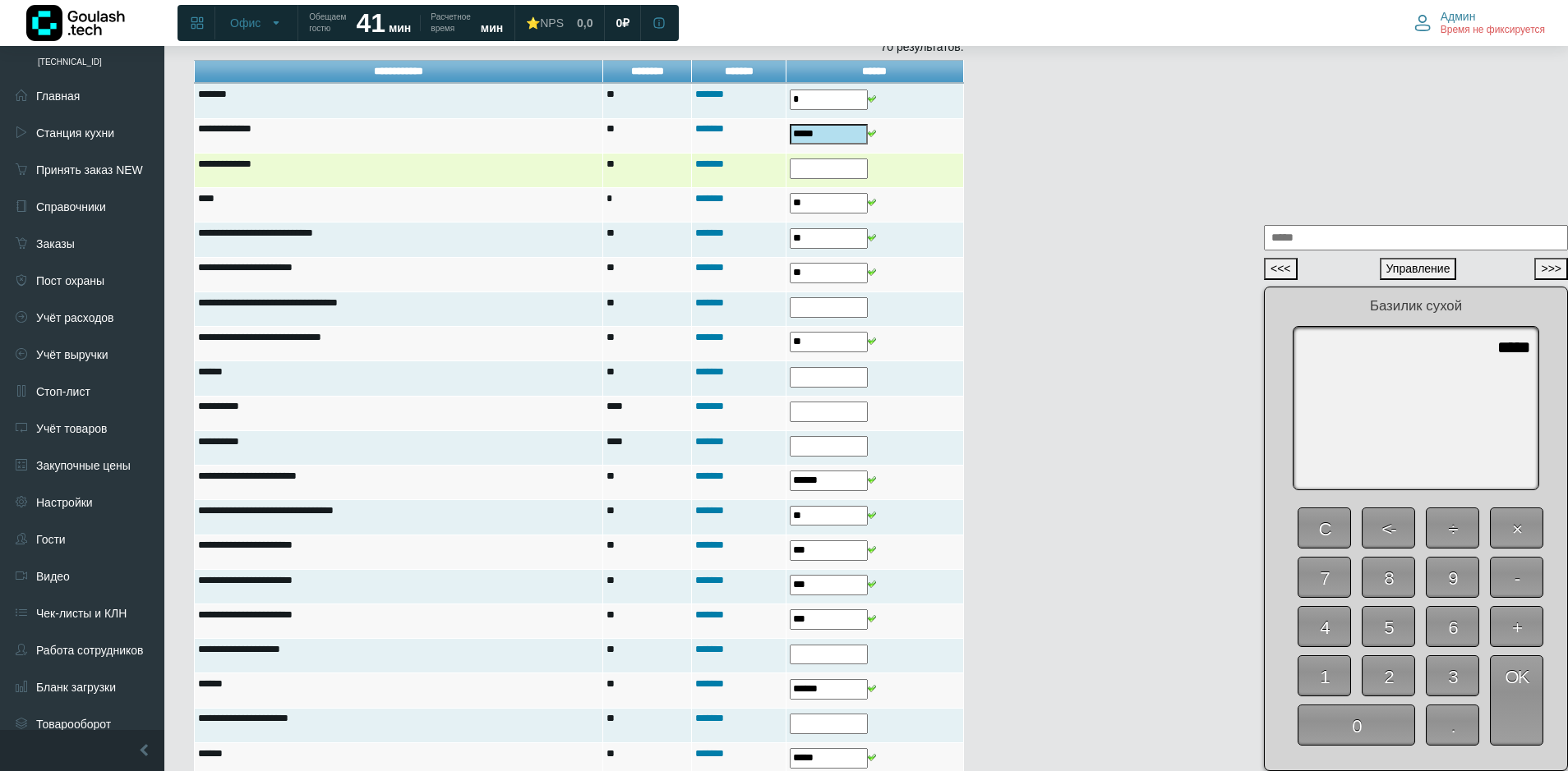
click at [829, 171] on input "text" at bounding box center [829, 168] width 78 height 21
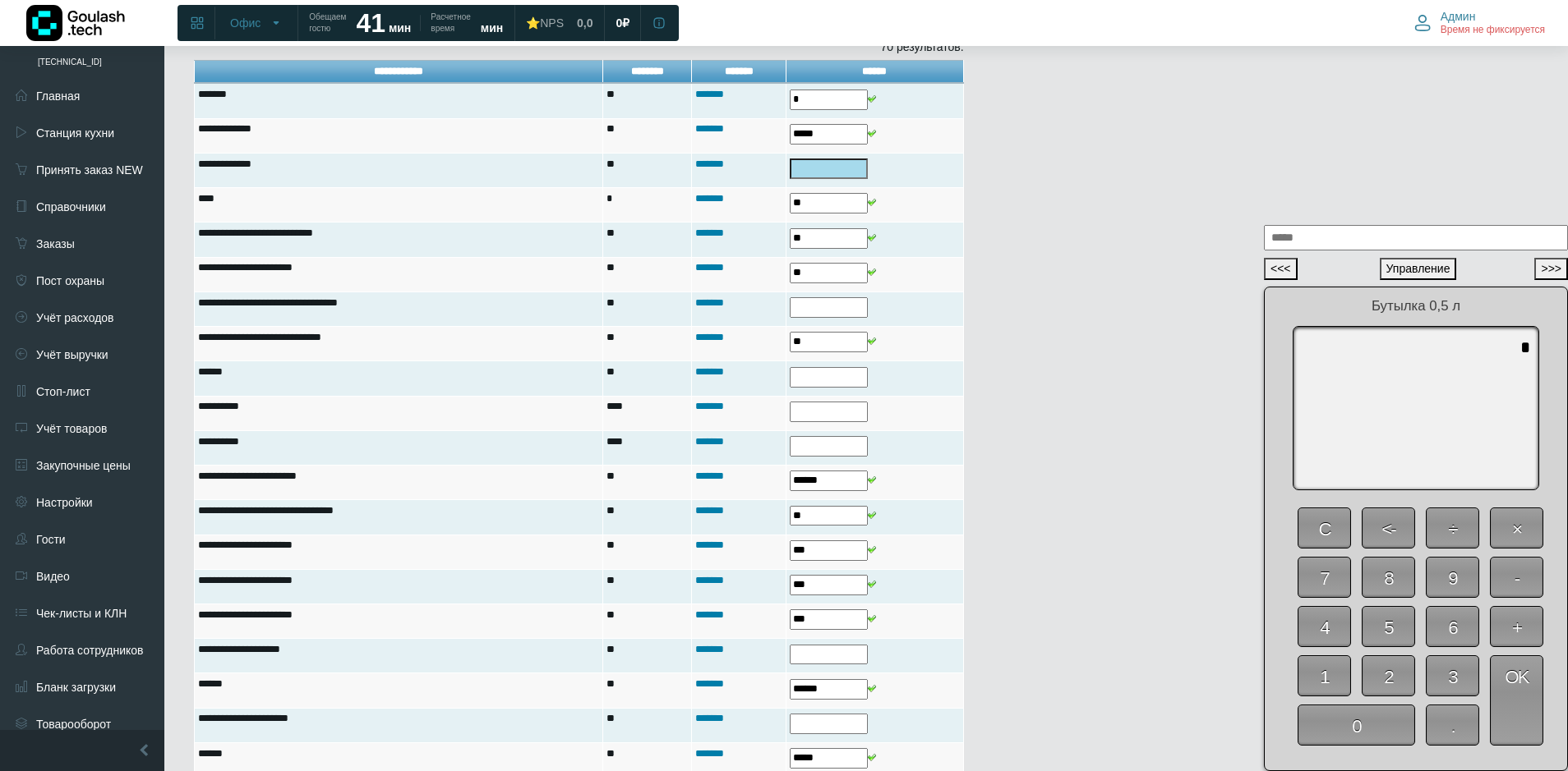
click at [1379, 719] on span "0" at bounding box center [1355, 725] width 118 height 41
type textarea "*"
click at [1504, 701] on span "OK" at bounding box center [1516, 701] width 53 height 90
type input "*"
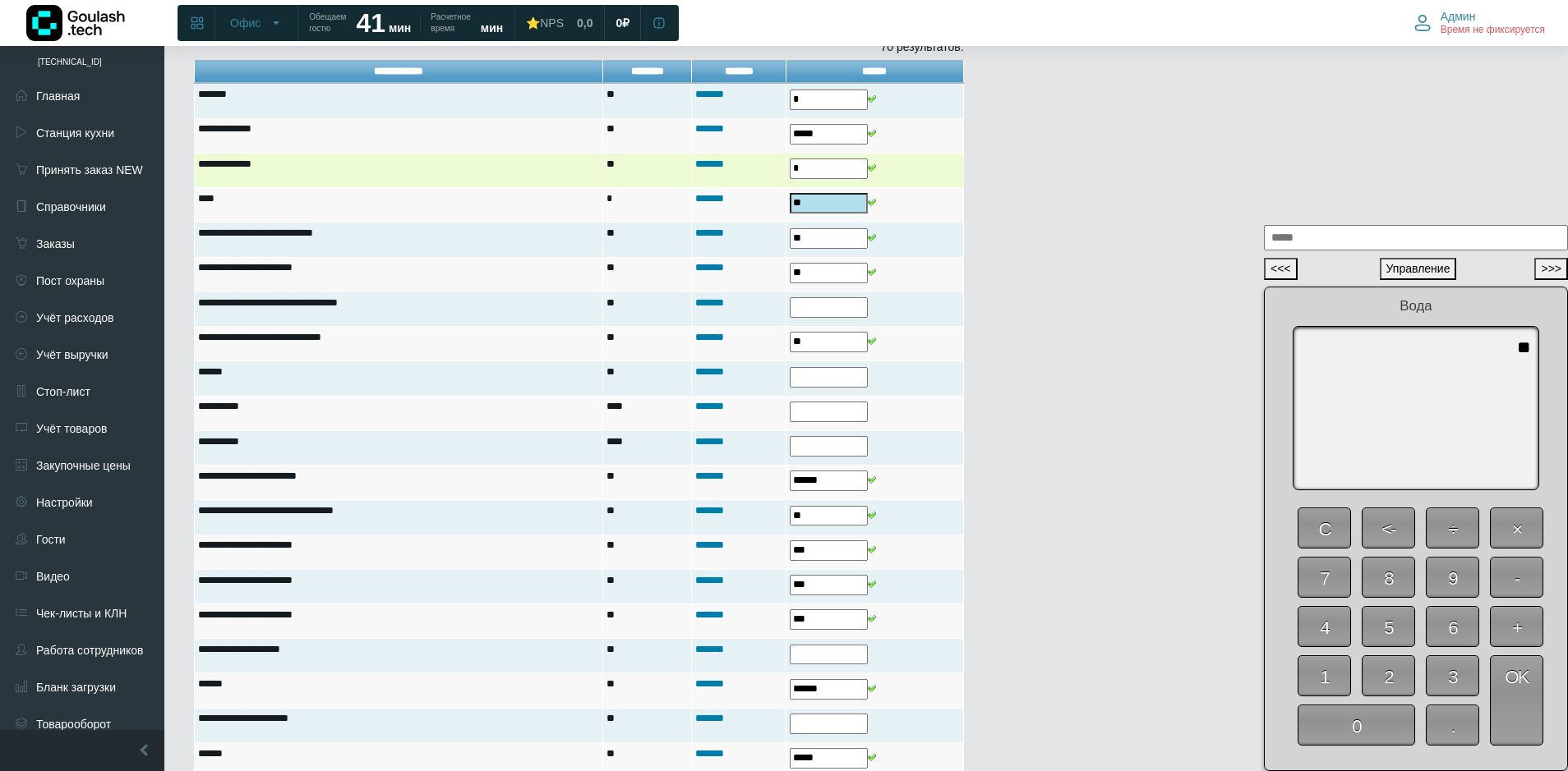
drag, startPoint x: 816, startPoint y: 172, endPoint x: 707, endPoint y: 187, distance: 110.0
click at [709, 186] on tr "**********" at bounding box center [579, 169] width 769 height 34
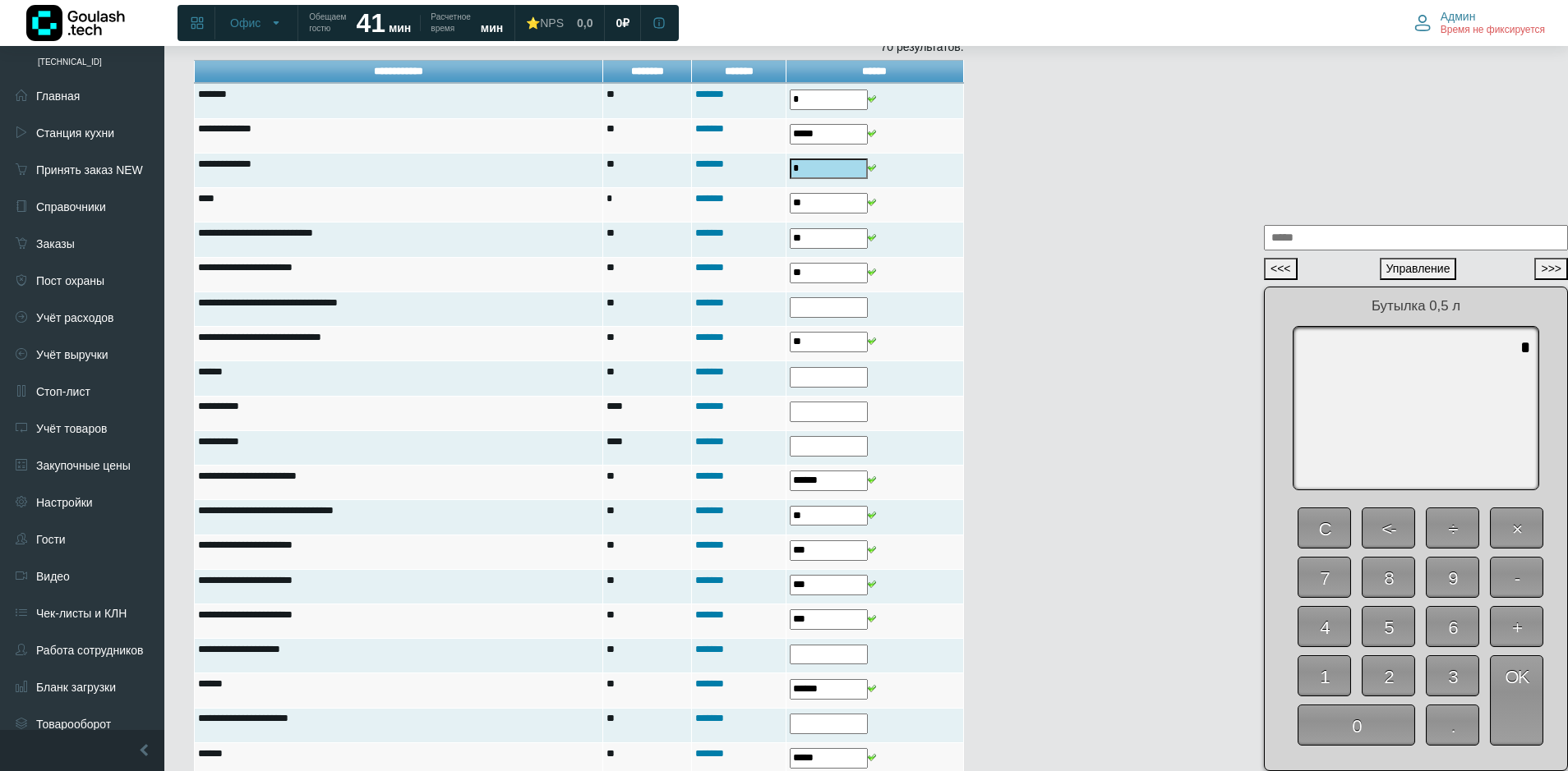
click at [1331, 680] on span "1" at bounding box center [1324, 676] width 53 height 41
click at [1453, 675] on span "3" at bounding box center [1452, 676] width 53 height 41
click at [1393, 573] on span "8" at bounding box center [1388, 577] width 53 height 41
type textarea "***"
click at [1520, 698] on span "OK" at bounding box center [1516, 701] width 53 height 90
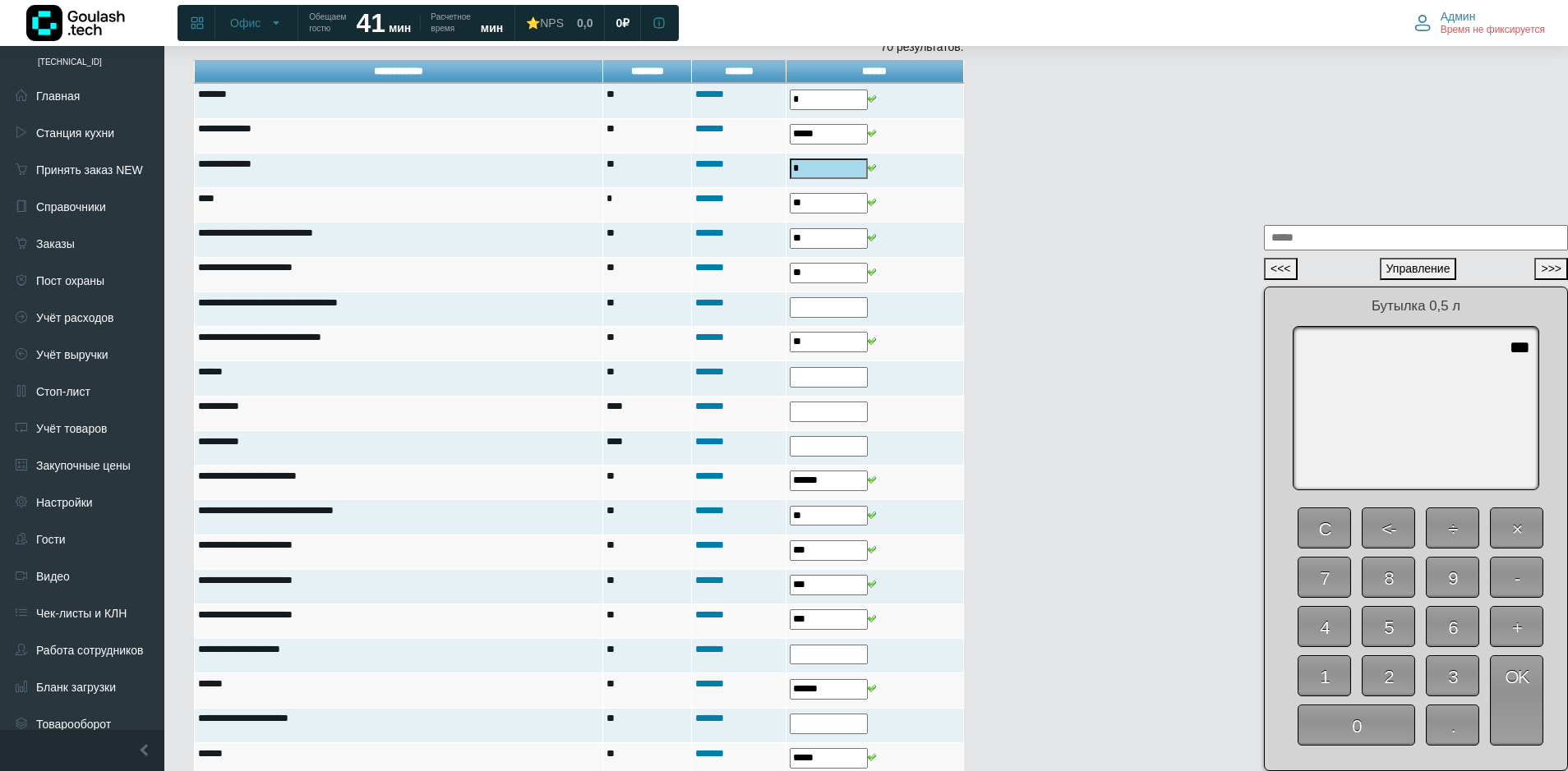
type input "***"
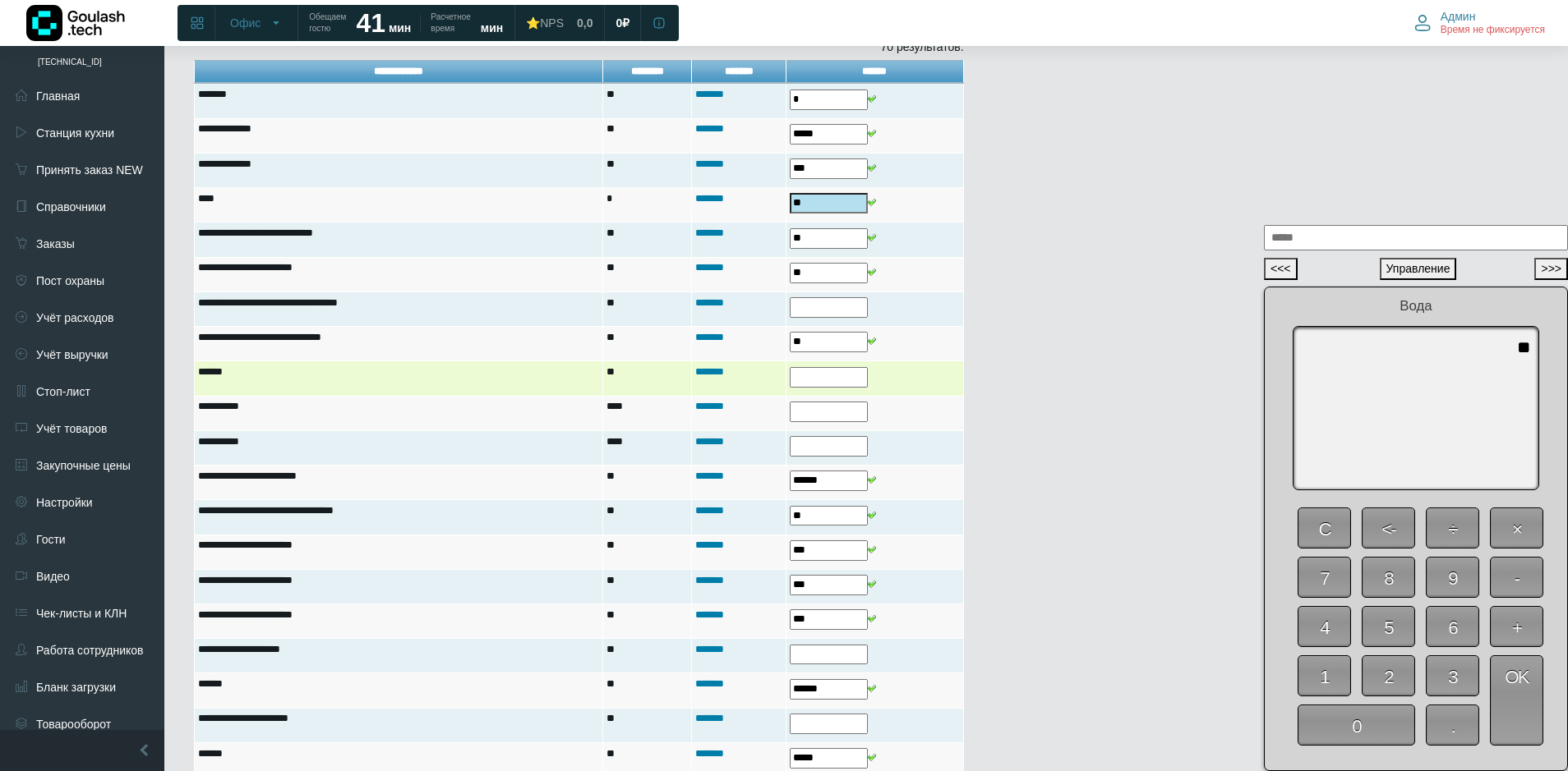
click at [834, 377] on input "text" at bounding box center [829, 378] width 78 height 21
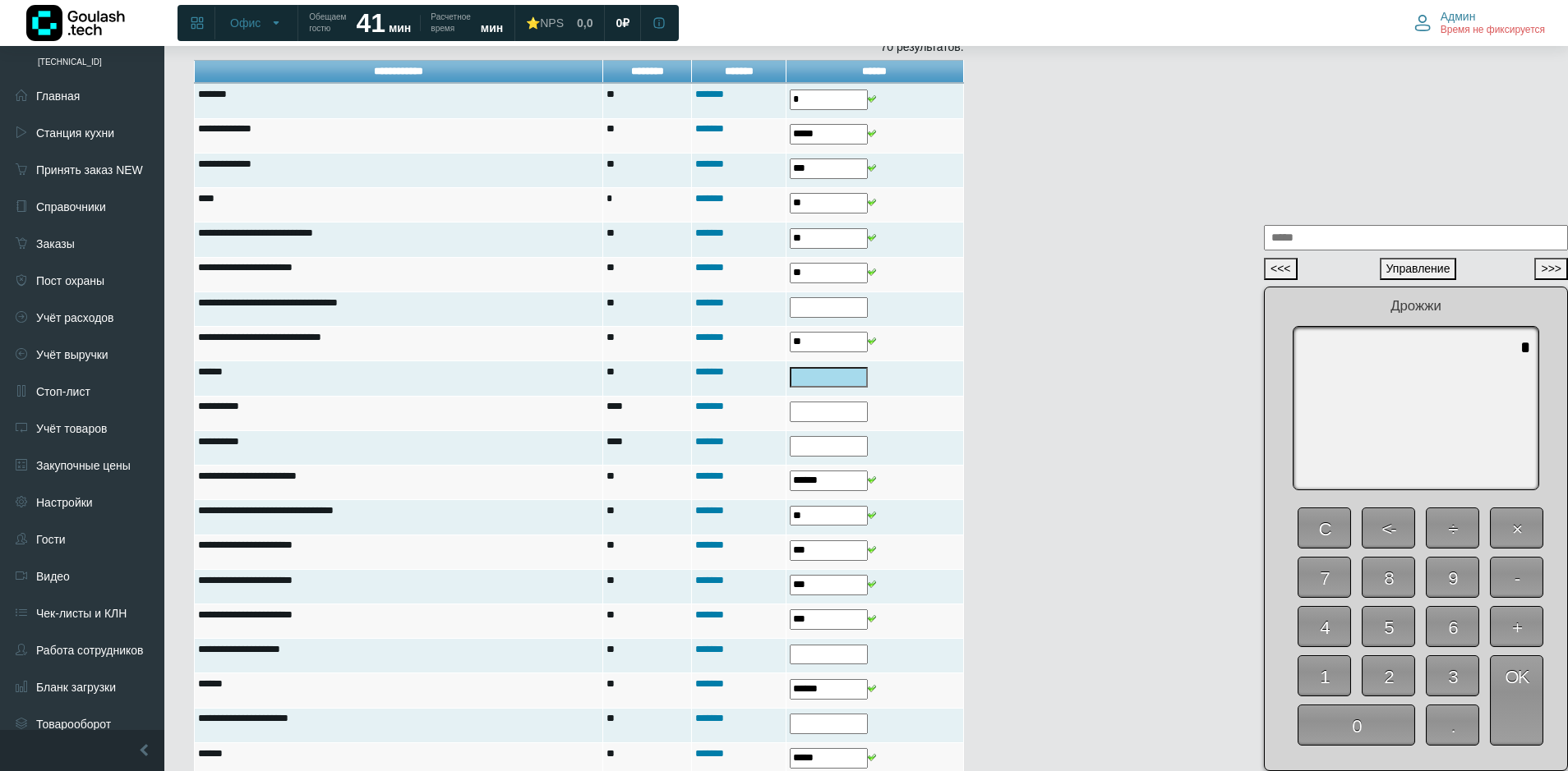
click at [1347, 719] on span "0" at bounding box center [1355, 725] width 118 height 41
type textarea "*"
click at [1525, 703] on span "OK" at bounding box center [1516, 701] width 53 height 90
type input "*"
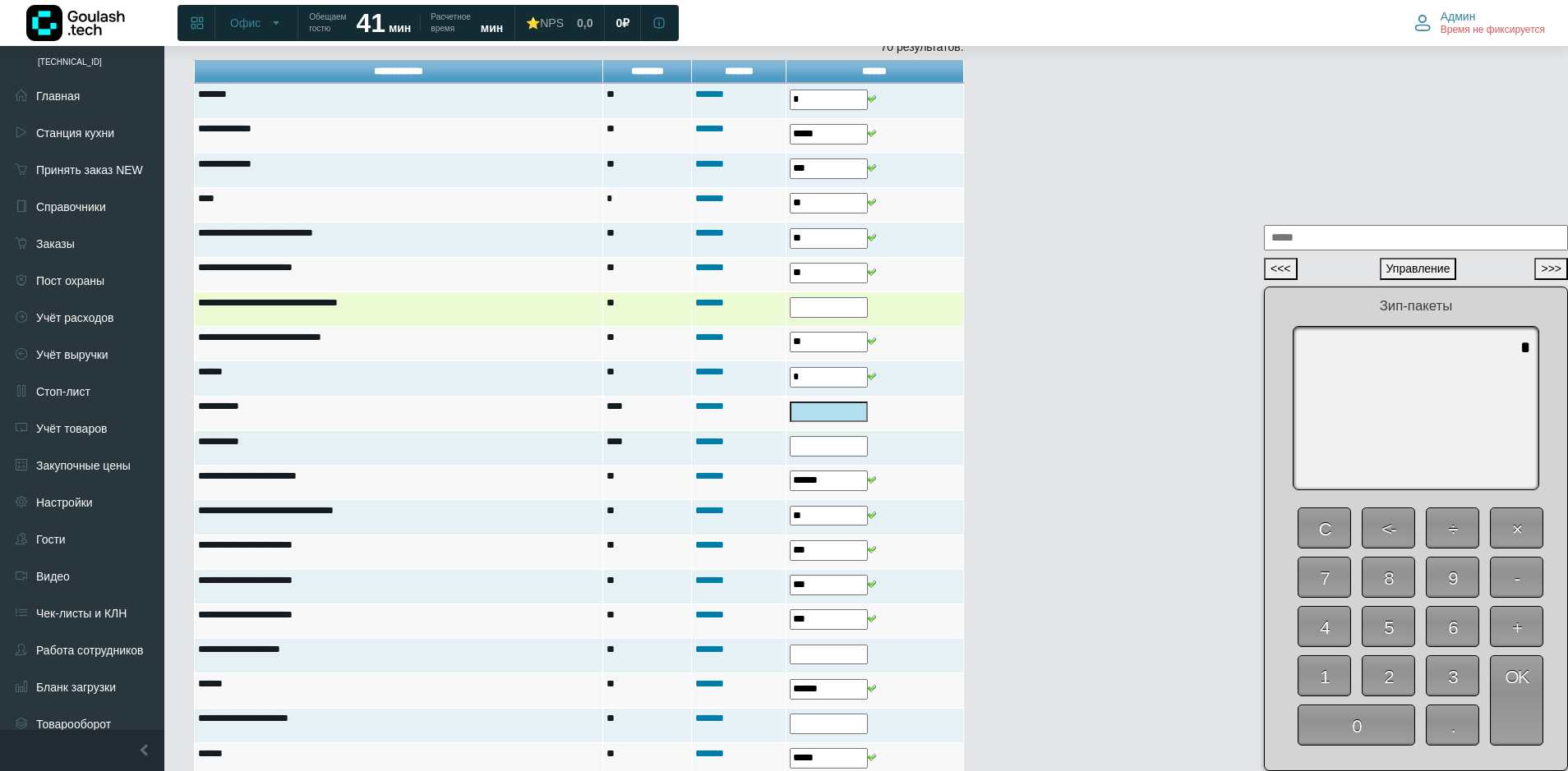
click at [809, 313] on input "text" at bounding box center [829, 308] width 78 height 21
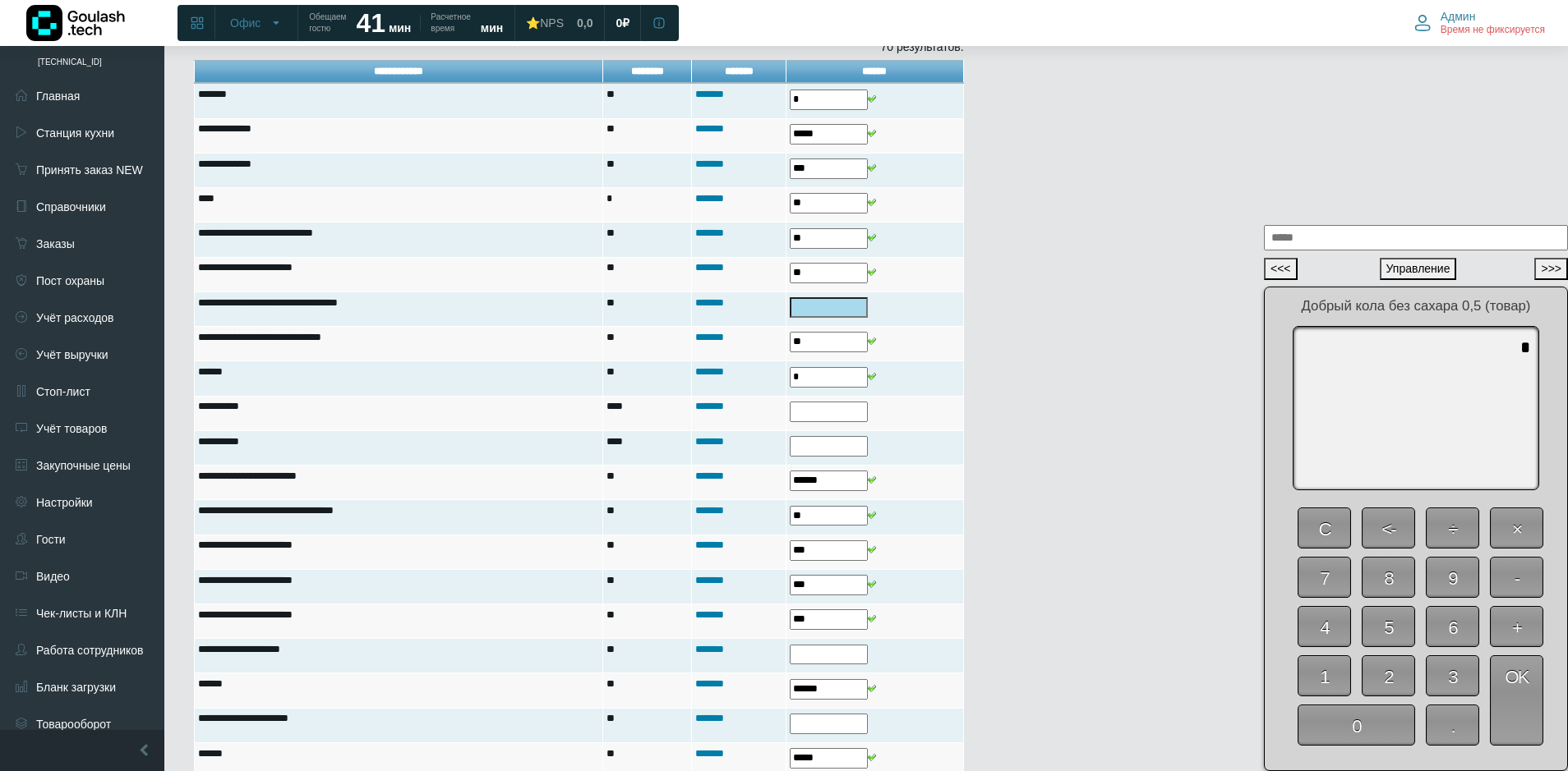
click at [1378, 723] on span "0" at bounding box center [1355, 725] width 118 height 41
type textarea "*"
click at [1515, 715] on span "OK" at bounding box center [1516, 701] width 53 height 90
type input "*"
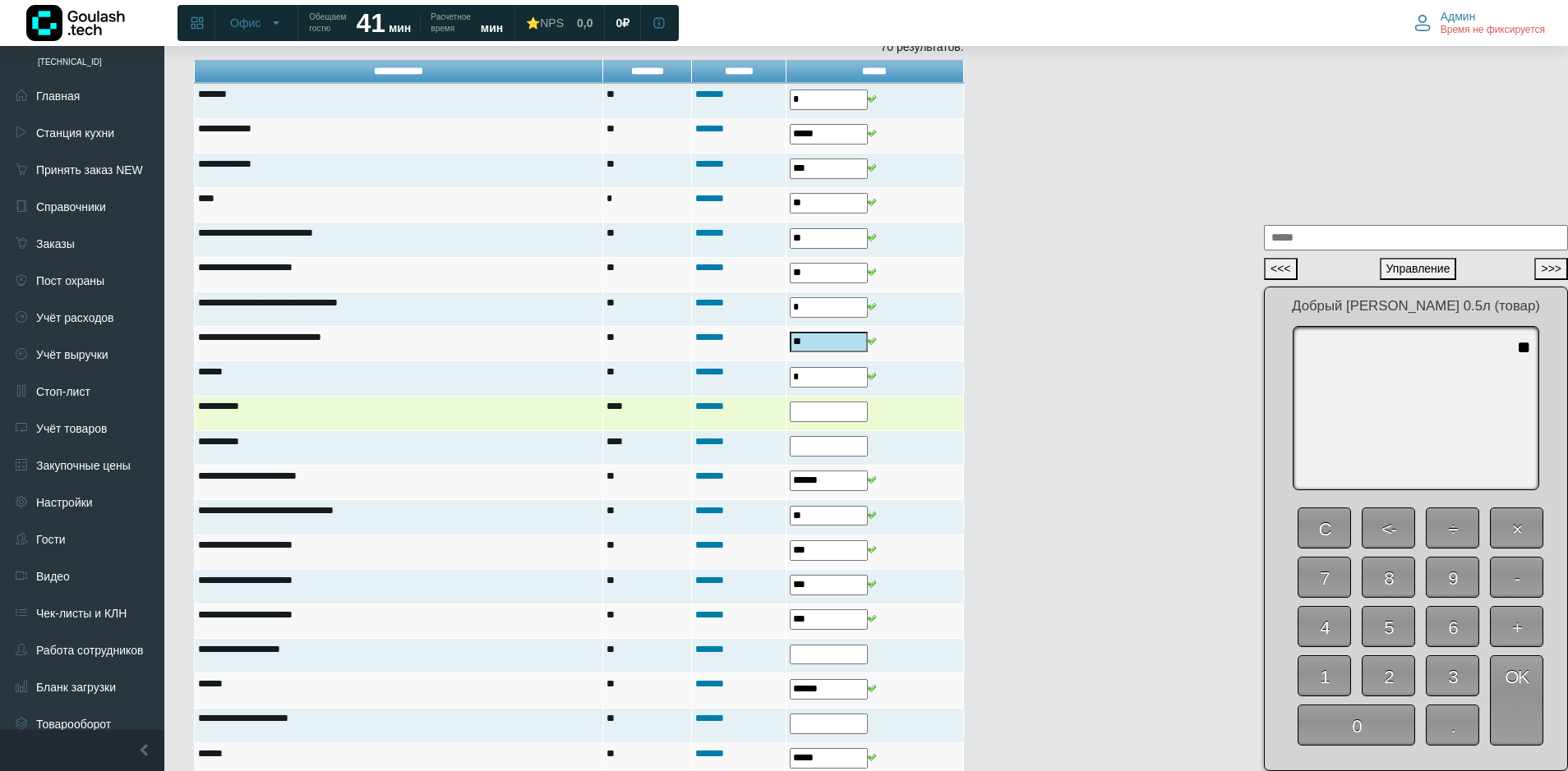
click at [821, 412] on input "text" at bounding box center [829, 412] width 78 height 21
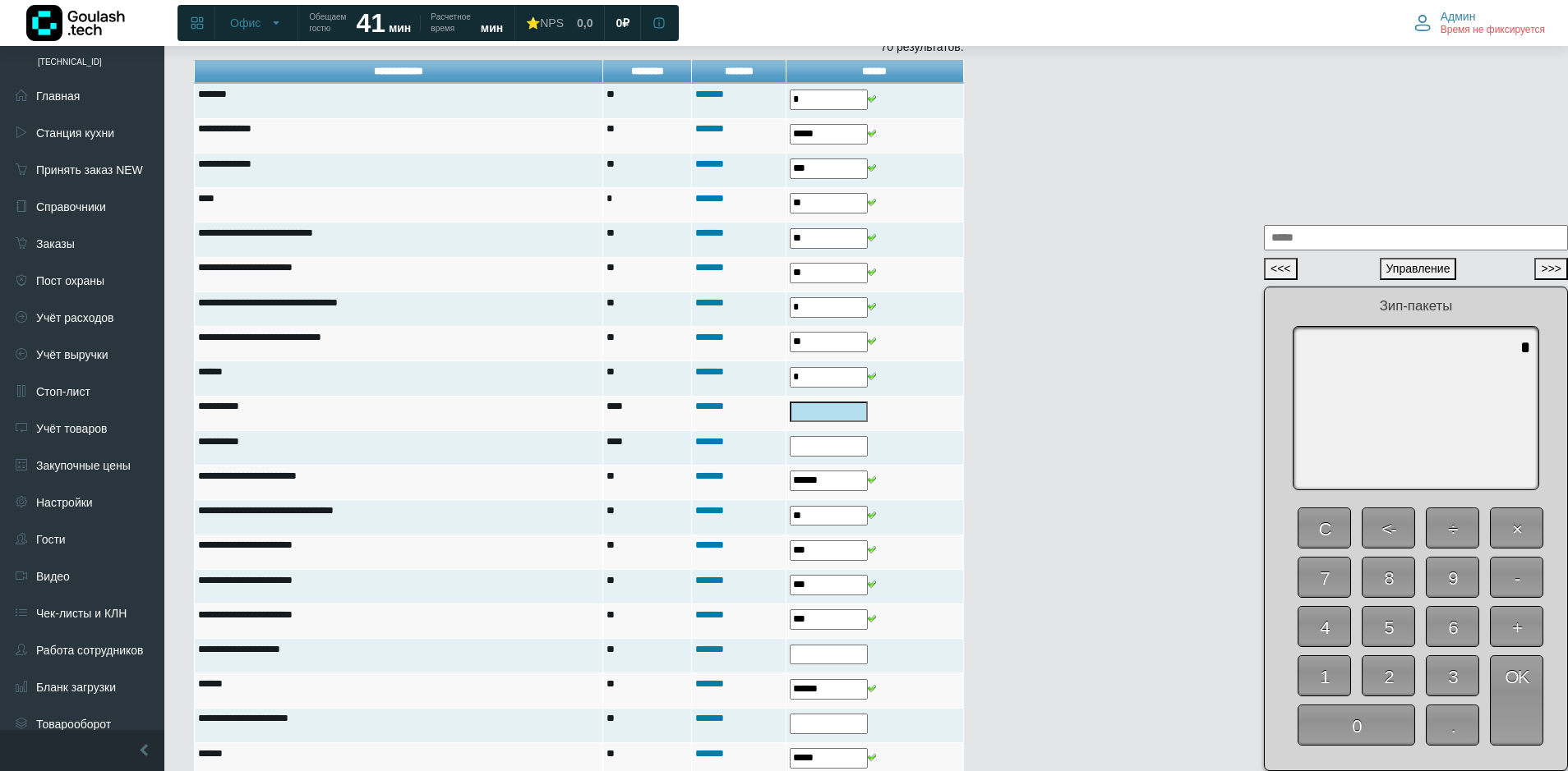
drag, startPoint x: 1366, startPoint y: 735, endPoint x: 1393, endPoint y: 732, distance: 27.2
click at [1369, 733] on span "0" at bounding box center [1355, 725] width 118 height 41
type textarea "*"
click at [1535, 716] on span "OK" at bounding box center [1516, 701] width 53 height 90
type input "*"
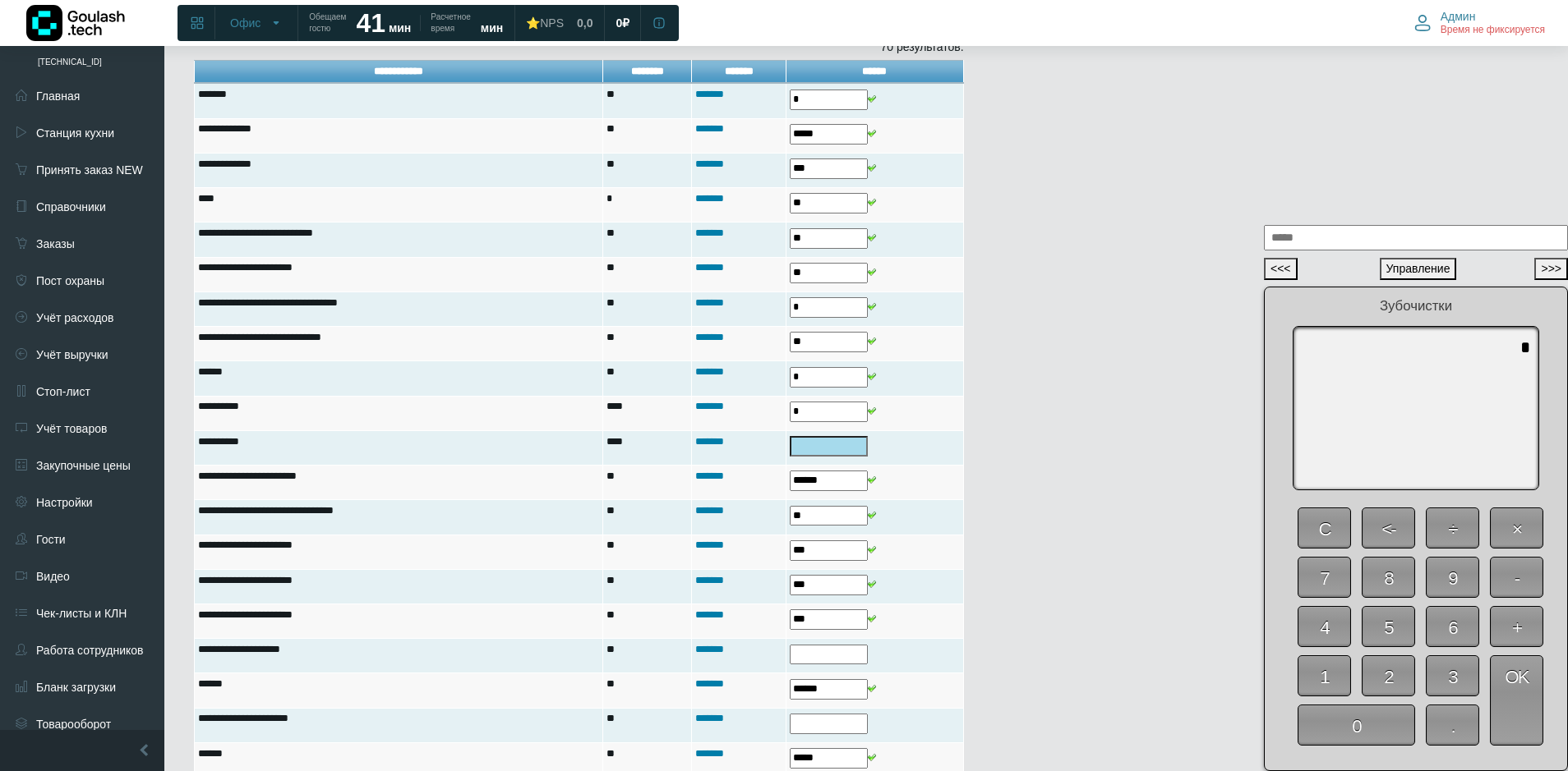
click at [1393, 713] on span "0" at bounding box center [1355, 725] width 118 height 41
type textarea "*"
click at [1539, 705] on span "OK" at bounding box center [1516, 701] width 53 height 90
type input "*"
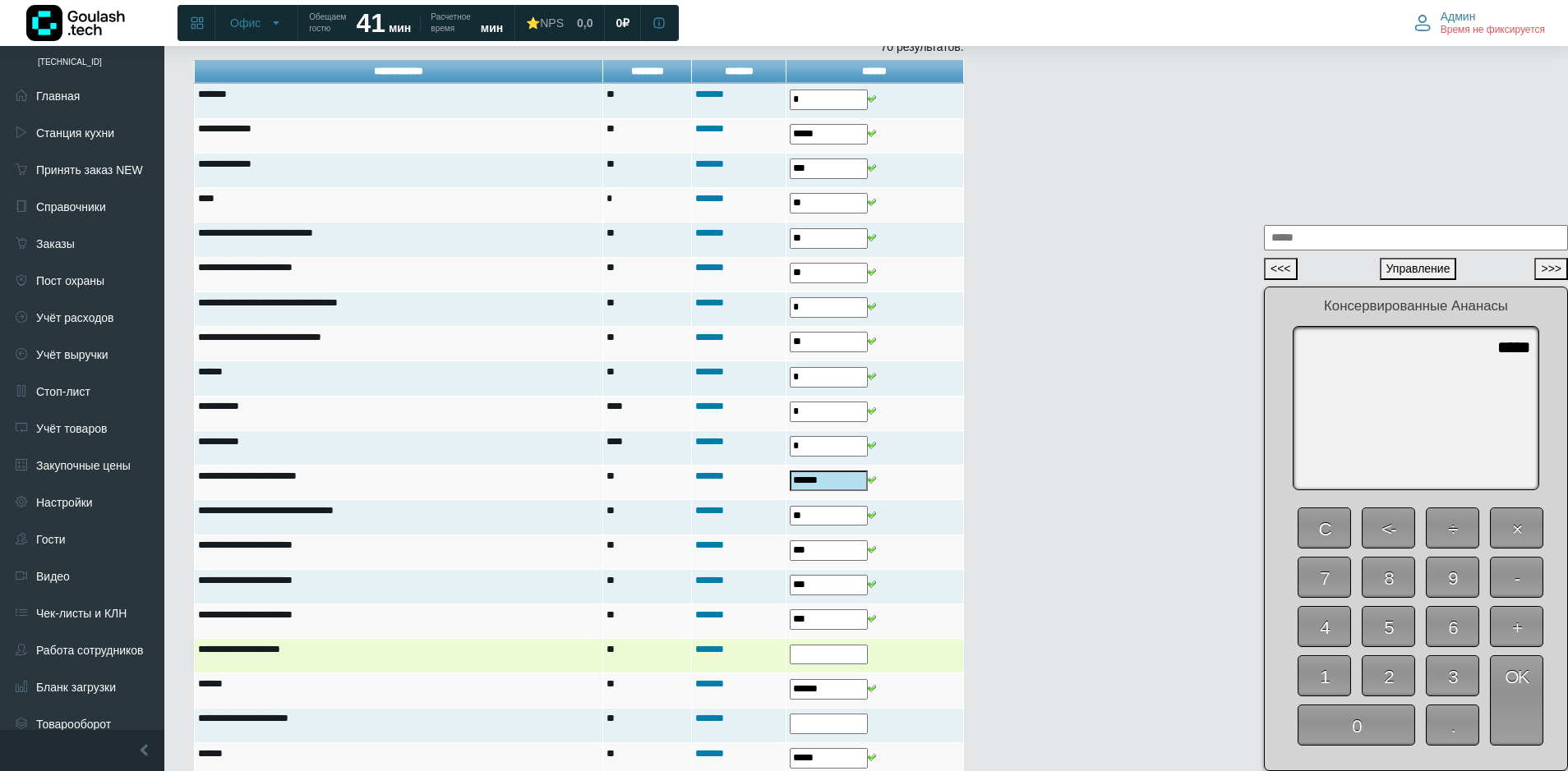
click at [821, 651] on input "text" at bounding box center [829, 655] width 78 height 21
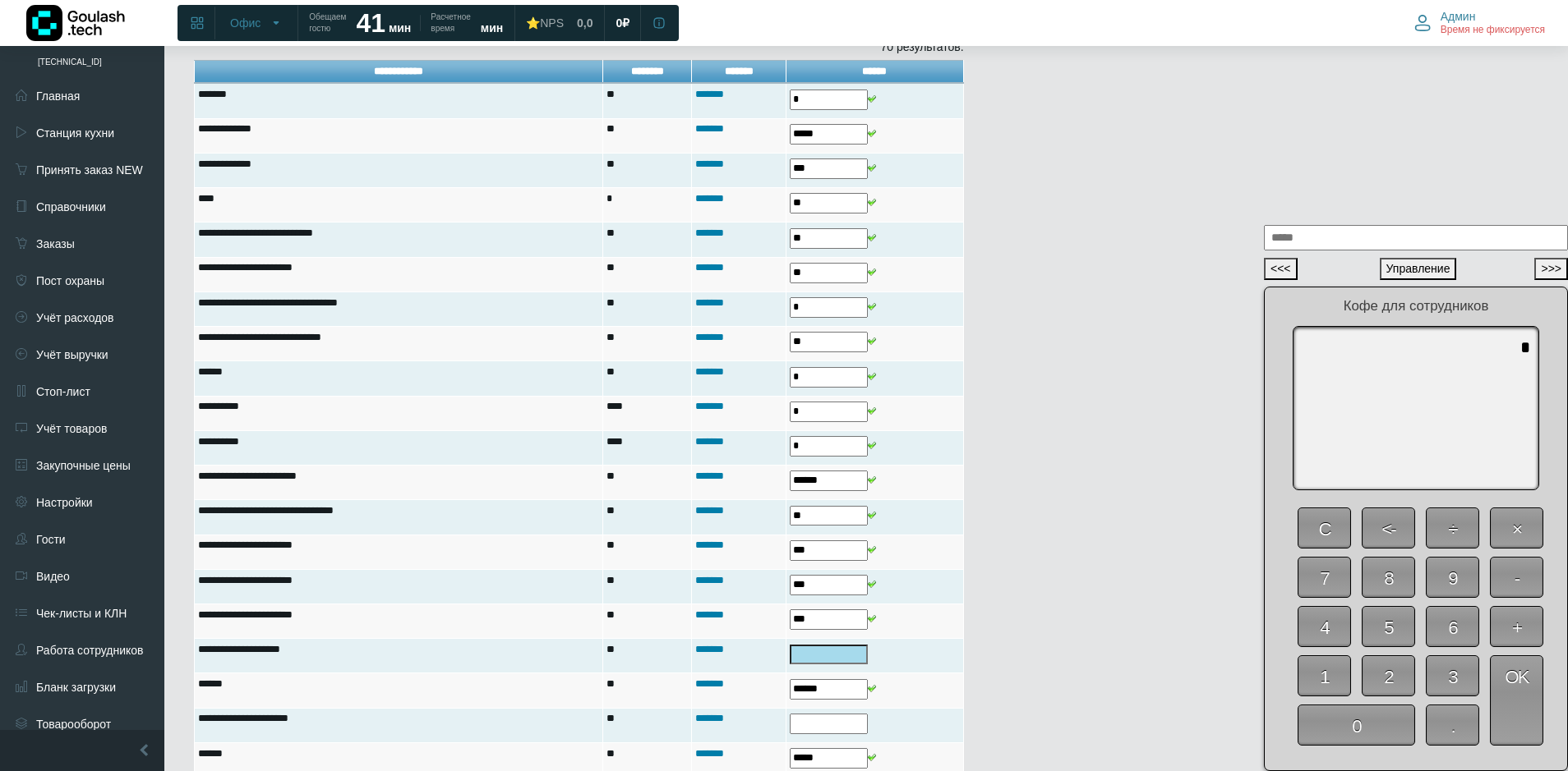
click at [1335, 715] on span "0" at bounding box center [1355, 725] width 118 height 41
type textarea "*"
click at [1515, 699] on span "OK" at bounding box center [1516, 701] width 53 height 90
type input "*"
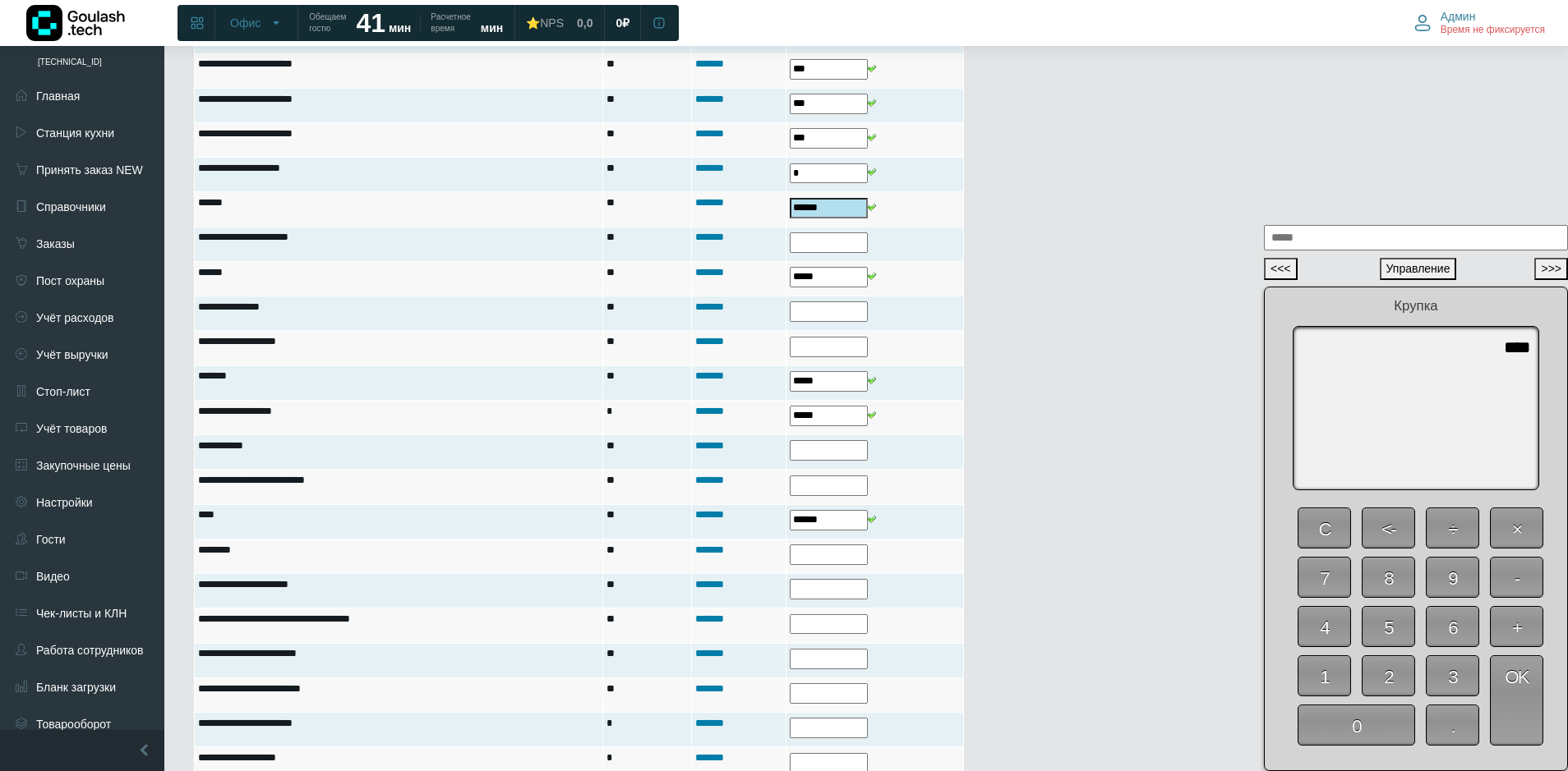
scroll to position [868, 0]
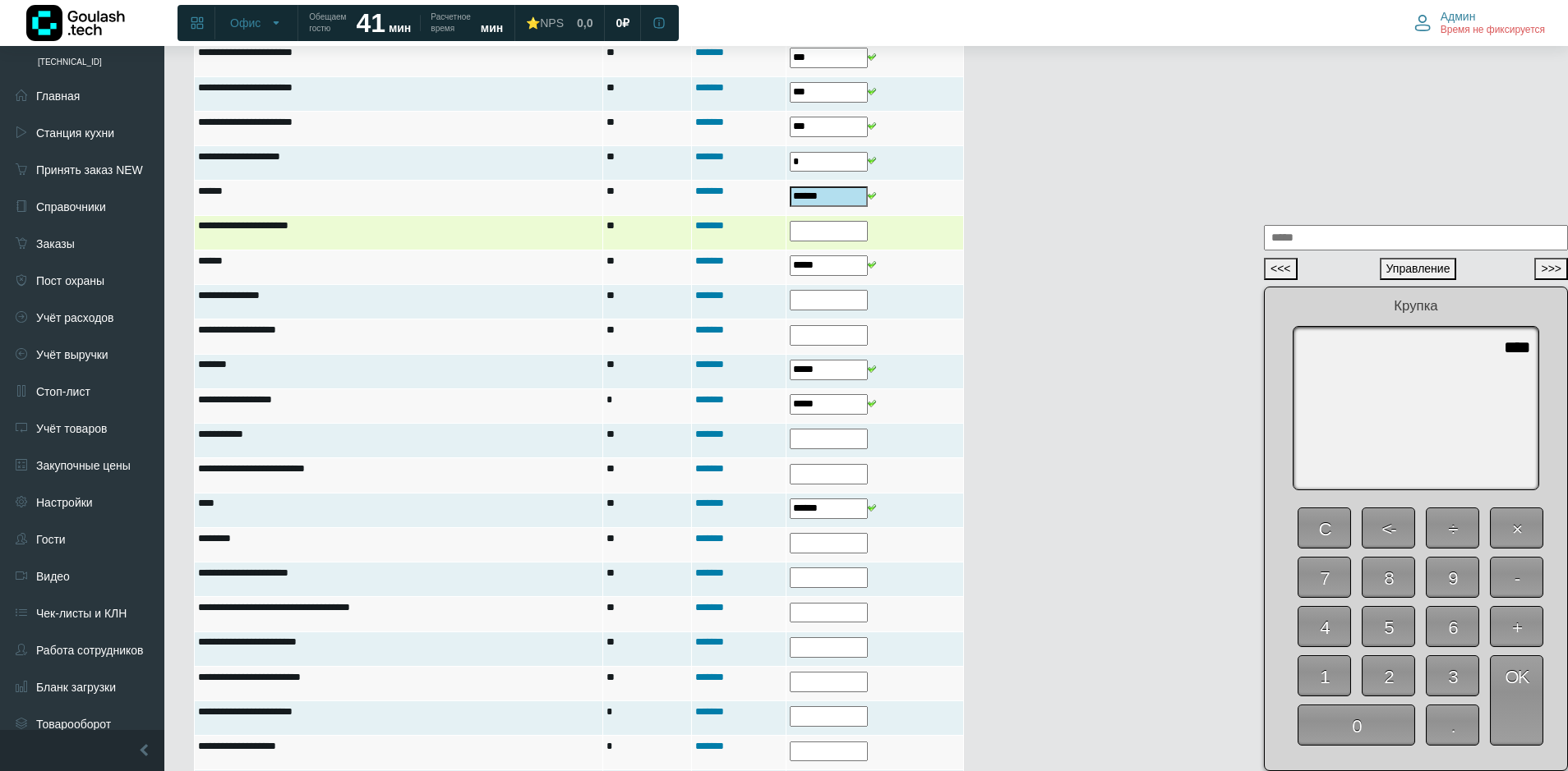
click at [809, 232] on input "text" at bounding box center [829, 231] width 78 height 21
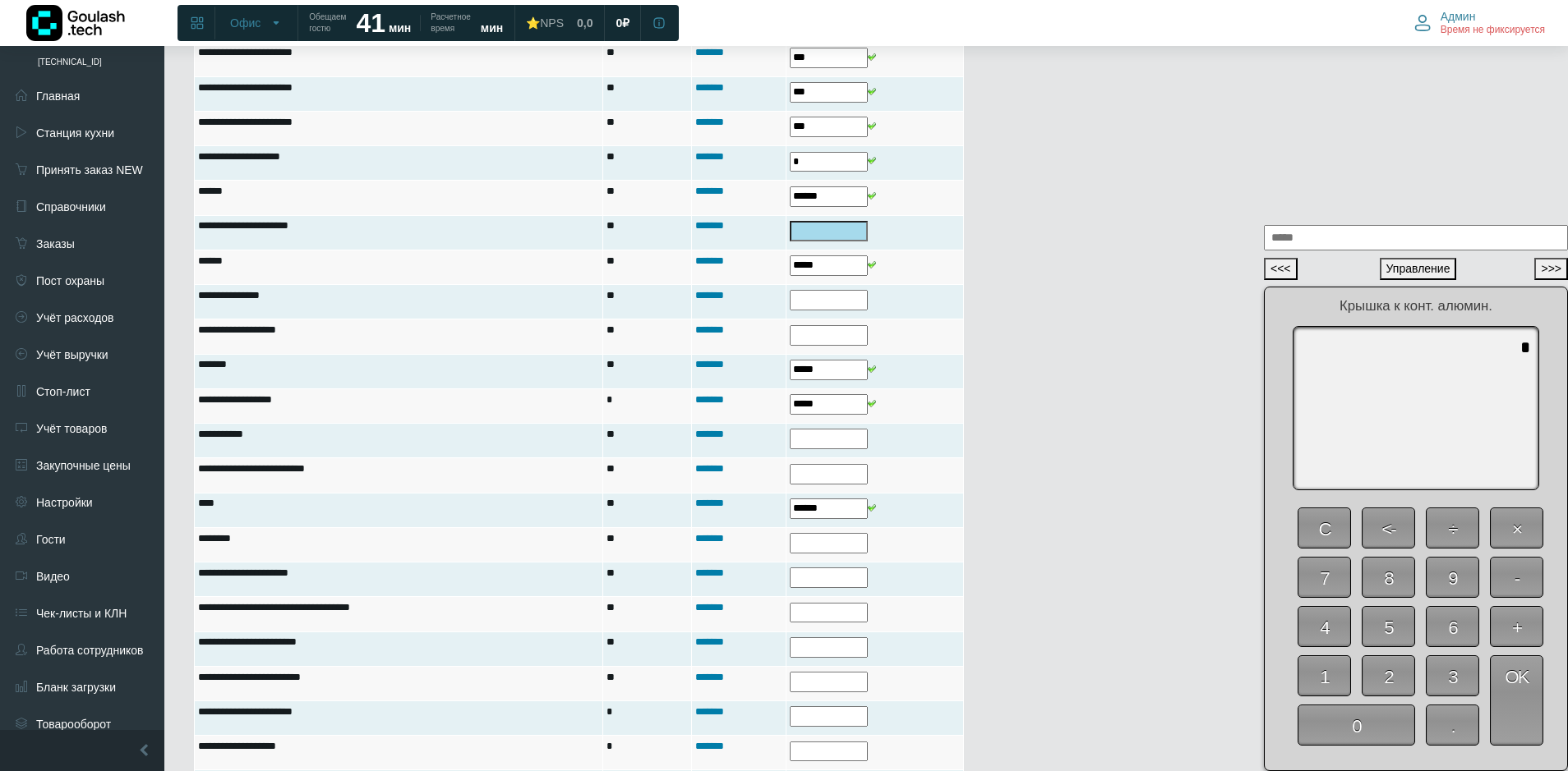
click at [1361, 713] on span "0" at bounding box center [1355, 725] width 118 height 41
type textarea "*"
click at [1510, 708] on span "OK" at bounding box center [1516, 701] width 53 height 90
type input "*"
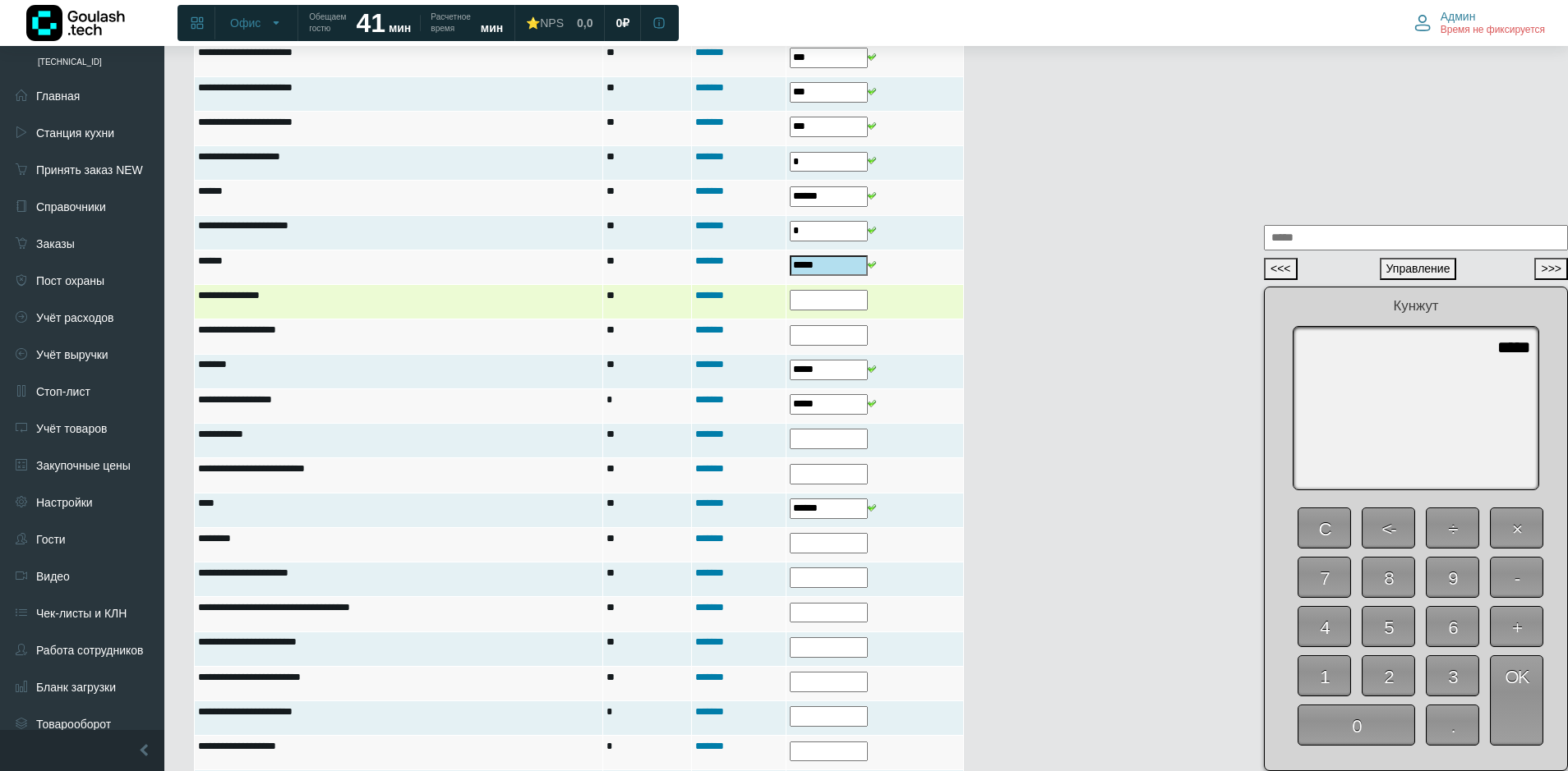
click at [827, 308] on input "text" at bounding box center [829, 300] width 78 height 21
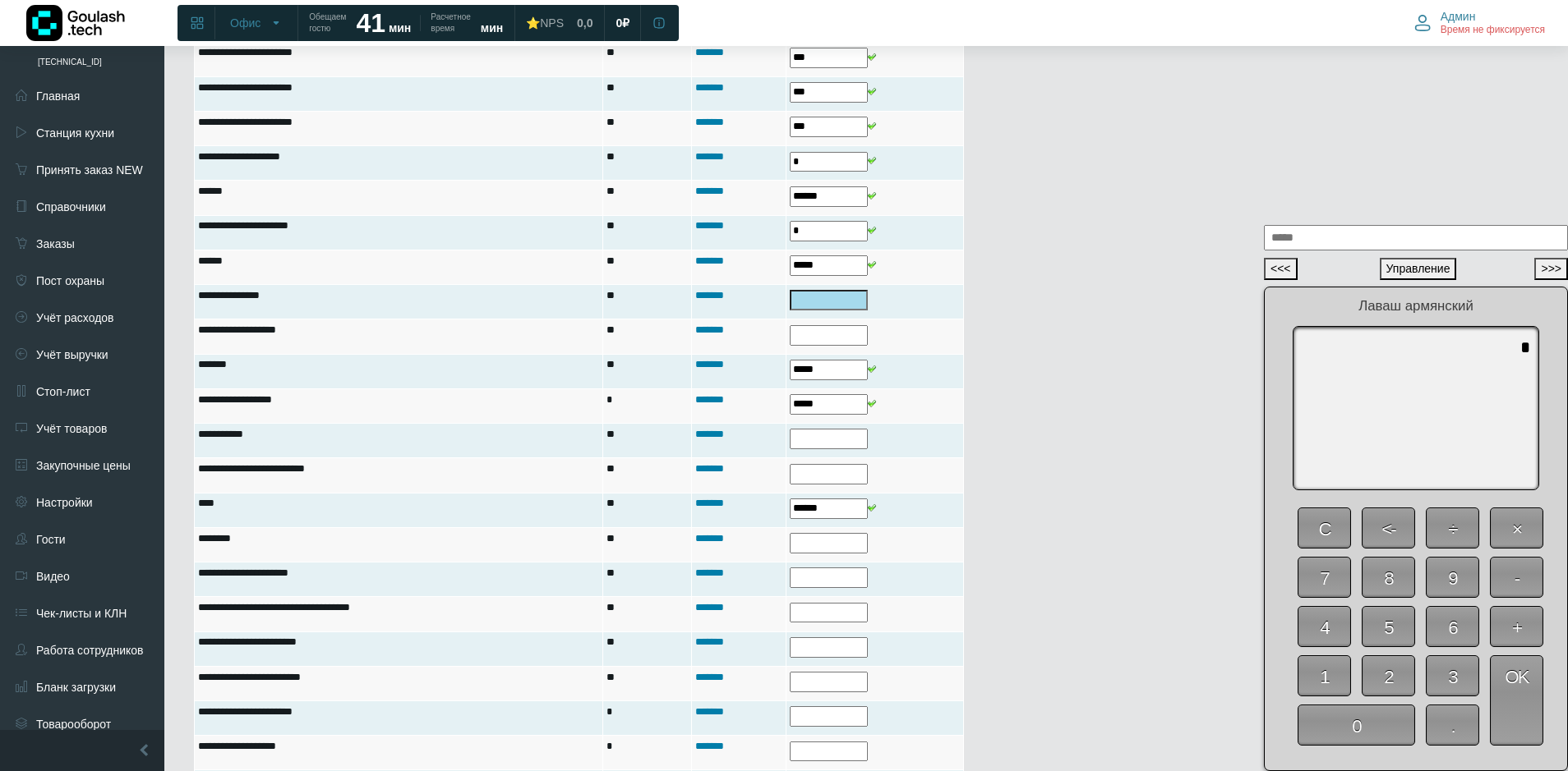
click at [1370, 725] on span "0" at bounding box center [1355, 725] width 118 height 41
type textarea "*"
click at [1516, 707] on span "OK" at bounding box center [1516, 701] width 53 height 90
type input "*"
click at [1375, 717] on span "0" at bounding box center [1355, 725] width 118 height 41
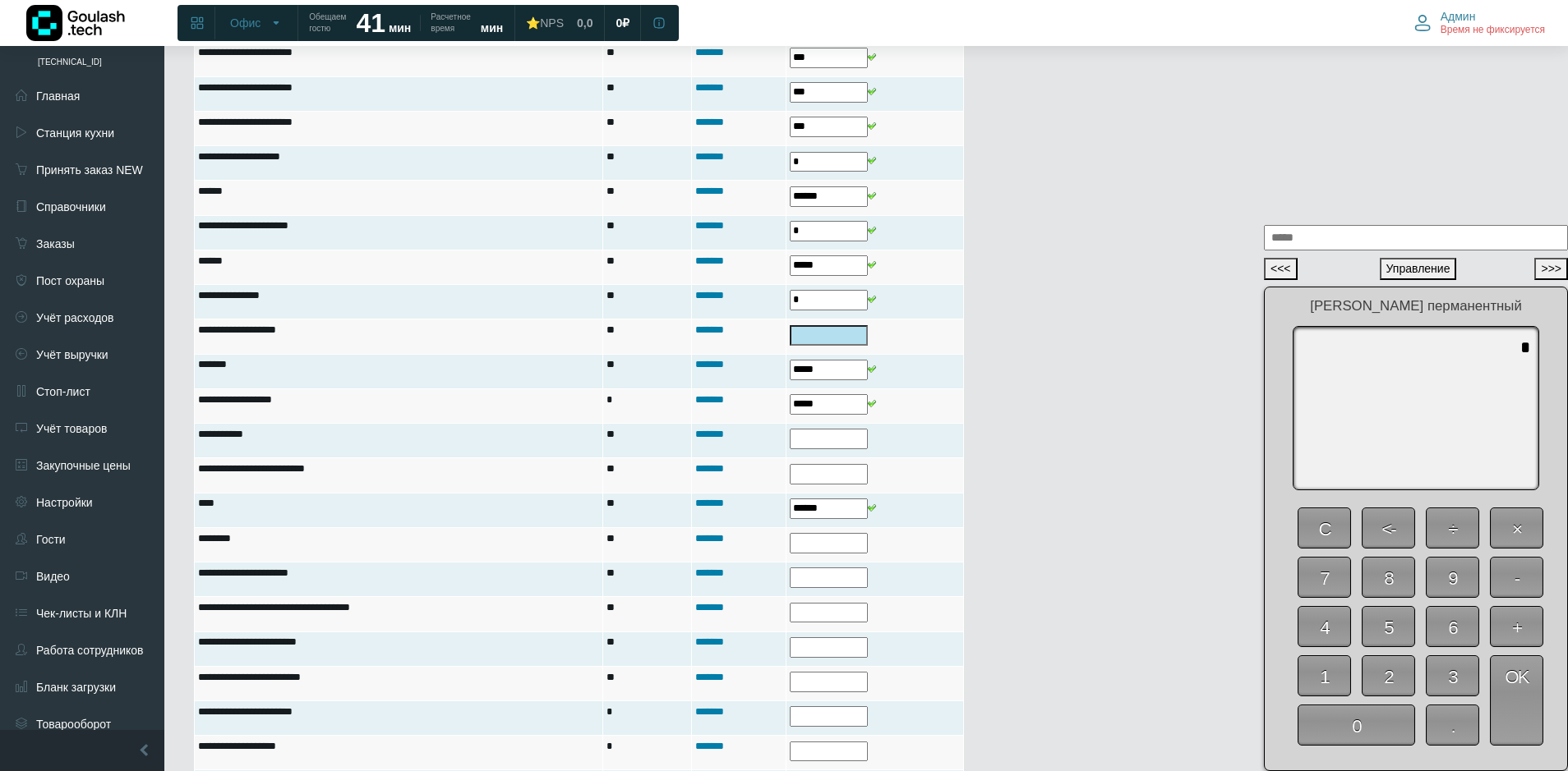
type textarea "*"
click at [1506, 712] on span "OK" at bounding box center [1516, 701] width 53 height 90
type input "*"
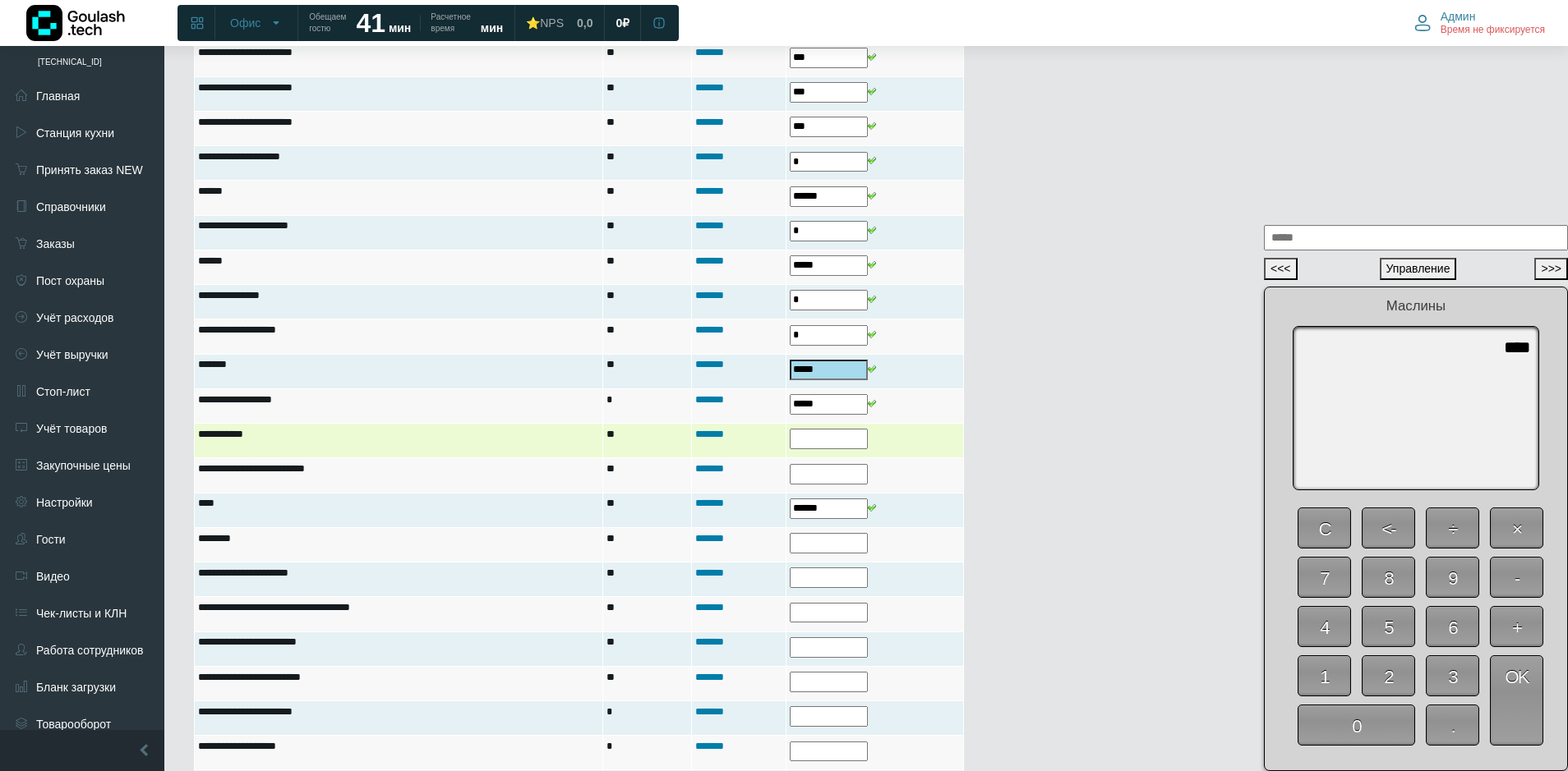
click at [822, 441] on input "text" at bounding box center [829, 438] width 78 height 21
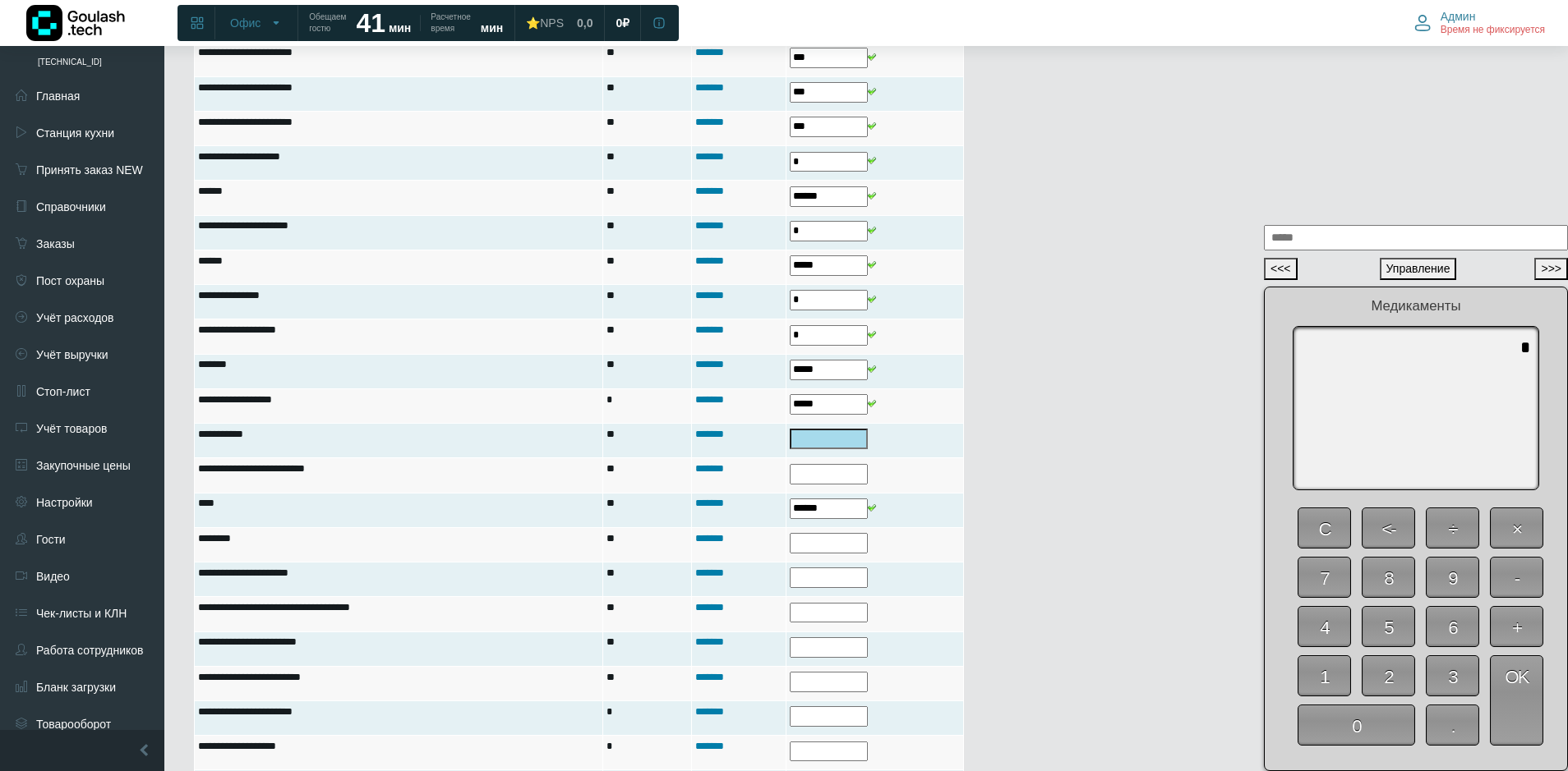
click at [1360, 713] on span "0" at bounding box center [1355, 725] width 118 height 41
type textarea "*"
click at [1504, 706] on span "OK" at bounding box center [1516, 701] width 53 height 90
type input "*"
click at [1380, 724] on span "0" at bounding box center [1355, 725] width 118 height 41
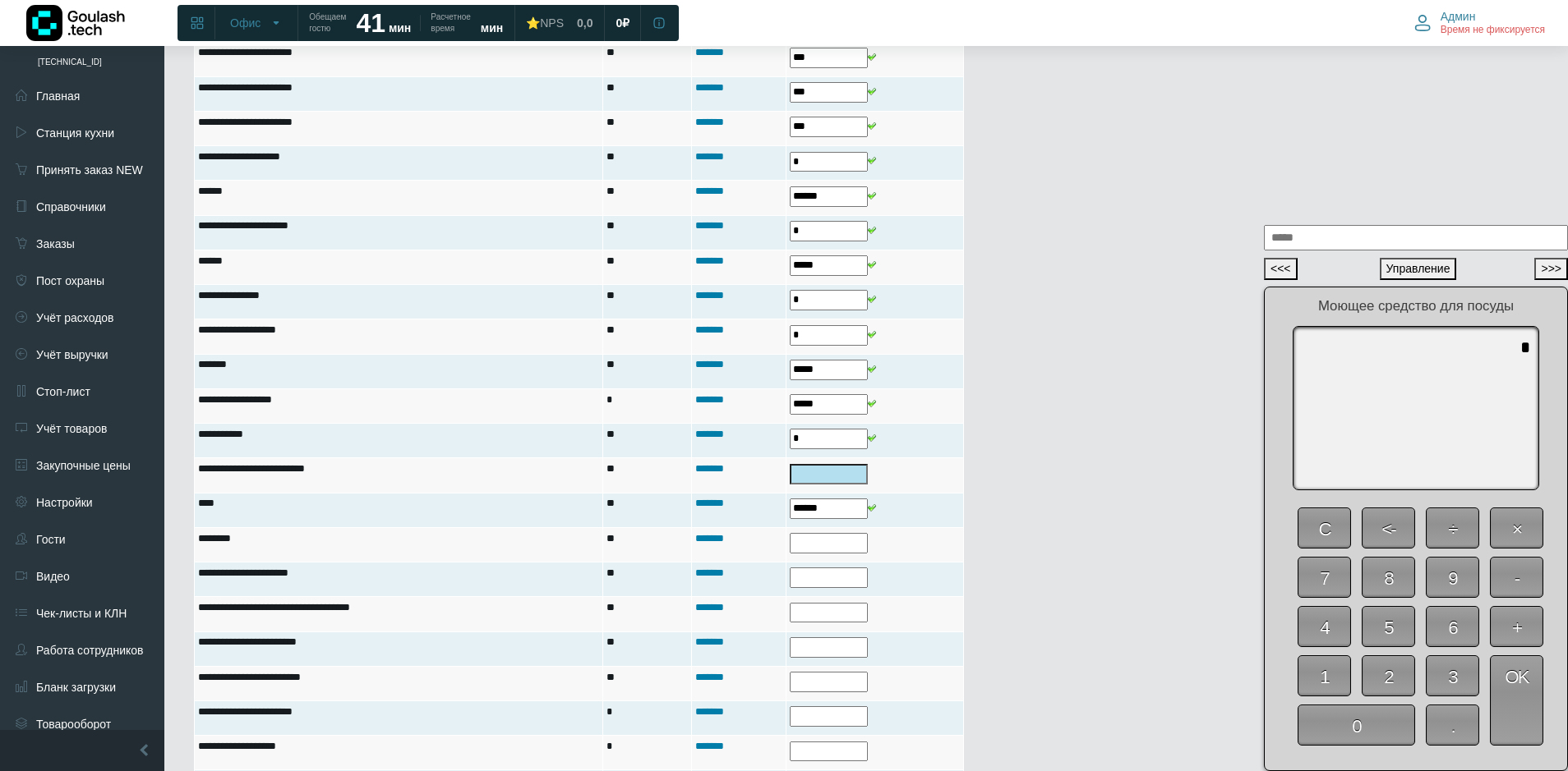
type textarea "*"
click at [1519, 708] on span "OK" at bounding box center [1516, 701] width 53 height 90
type input "*"
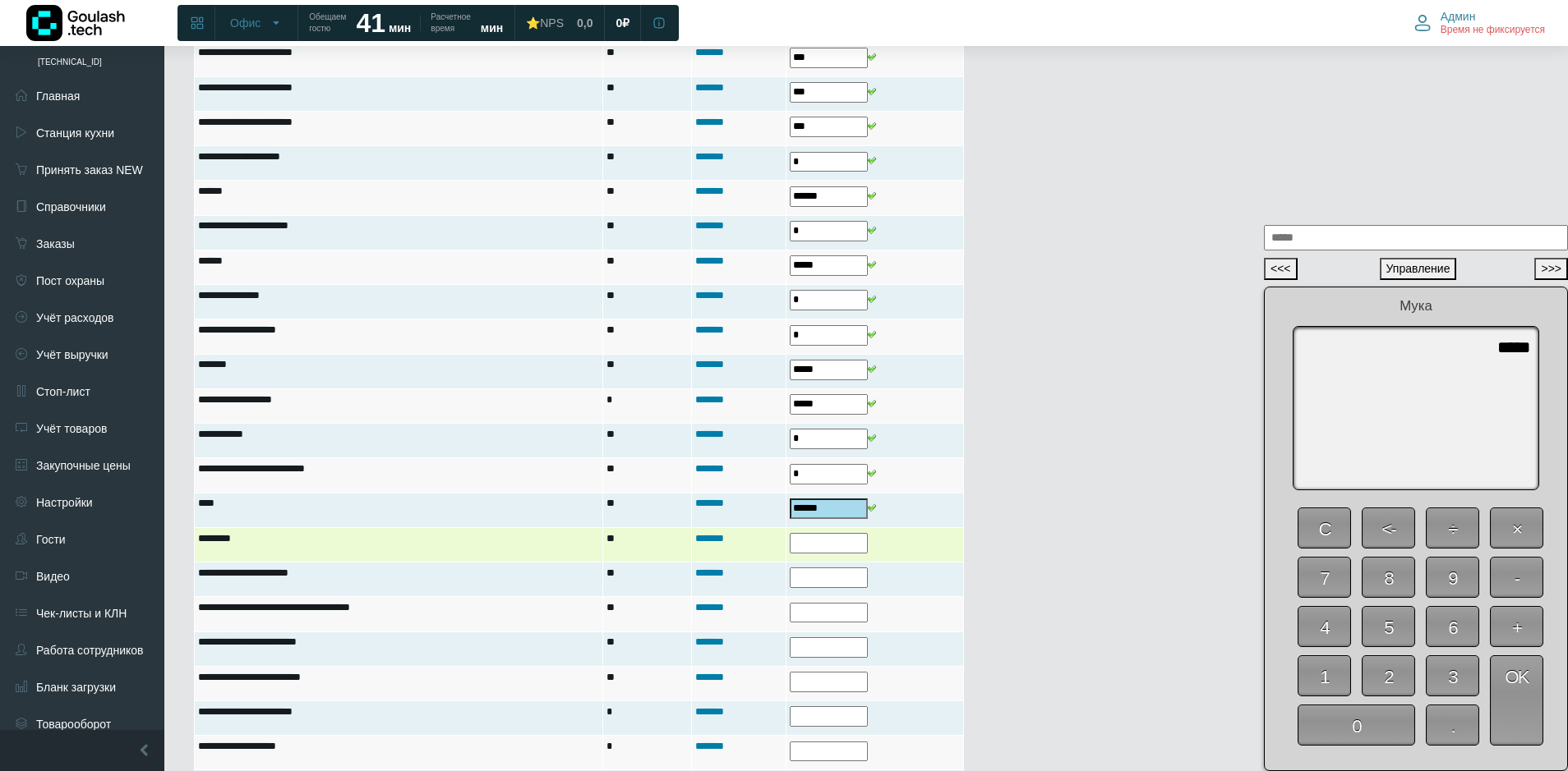
click at [825, 542] on input "text" at bounding box center [829, 543] width 78 height 21
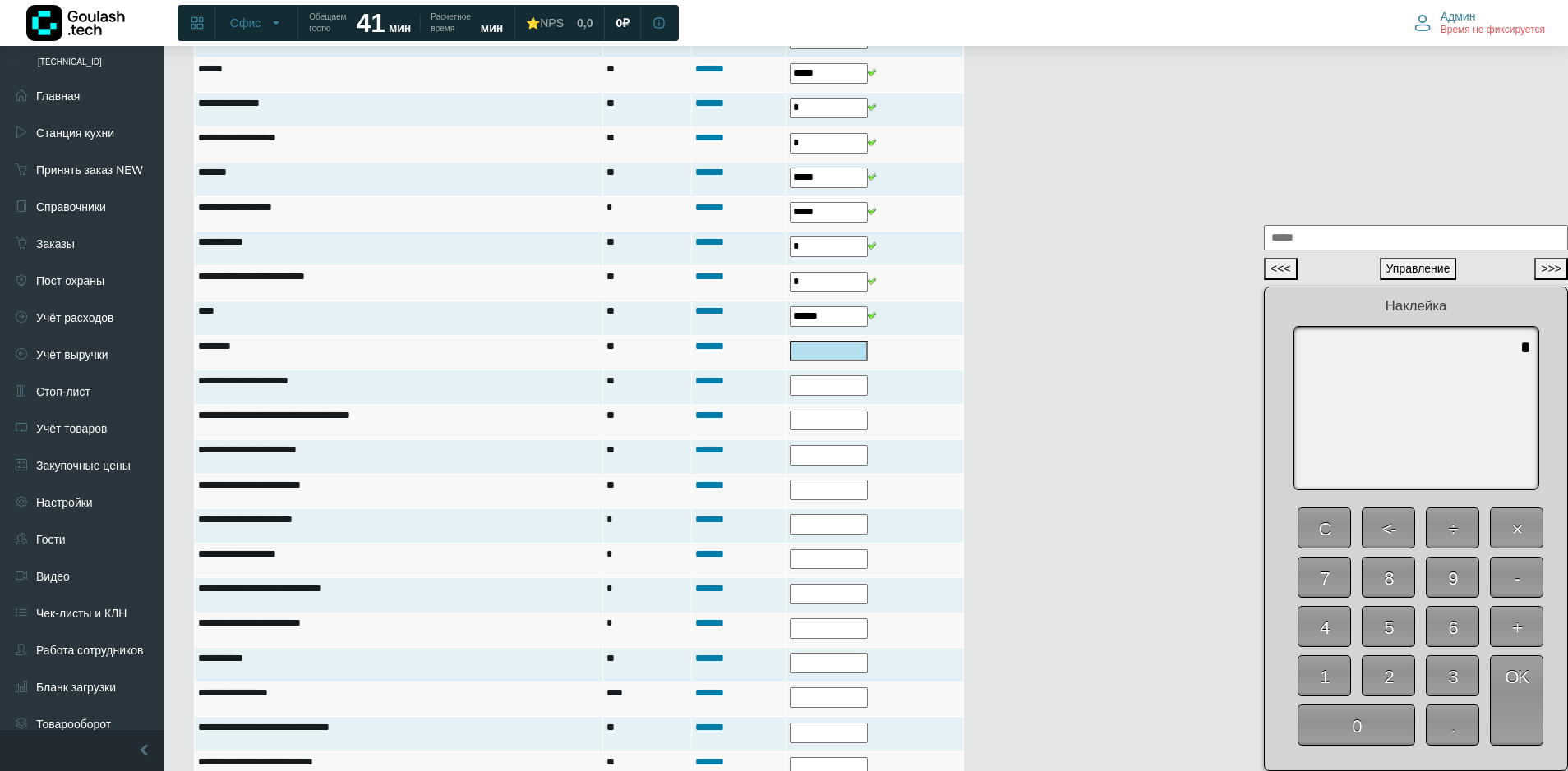
scroll to position [1114, 0]
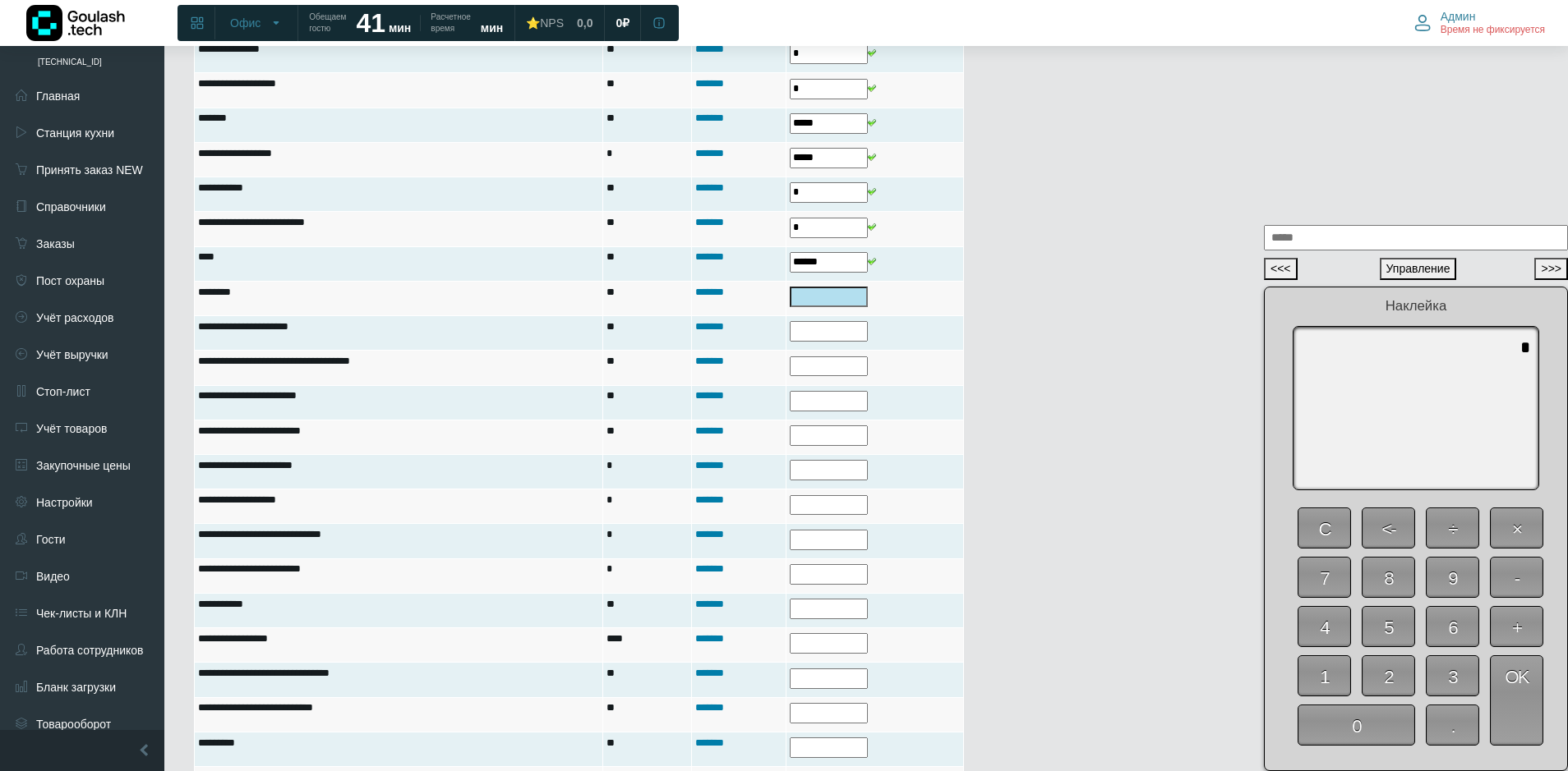
click at [1360, 734] on span "0" at bounding box center [1355, 725] width 118 height 41
type textarea "*"
click at [1521, 708] on span "OK" at bounding box center [1516, 701] width 53 height 90
type input "*"
click at [1385, 729] on span "0" at bounding box center [1355, 725] width 118 height 41
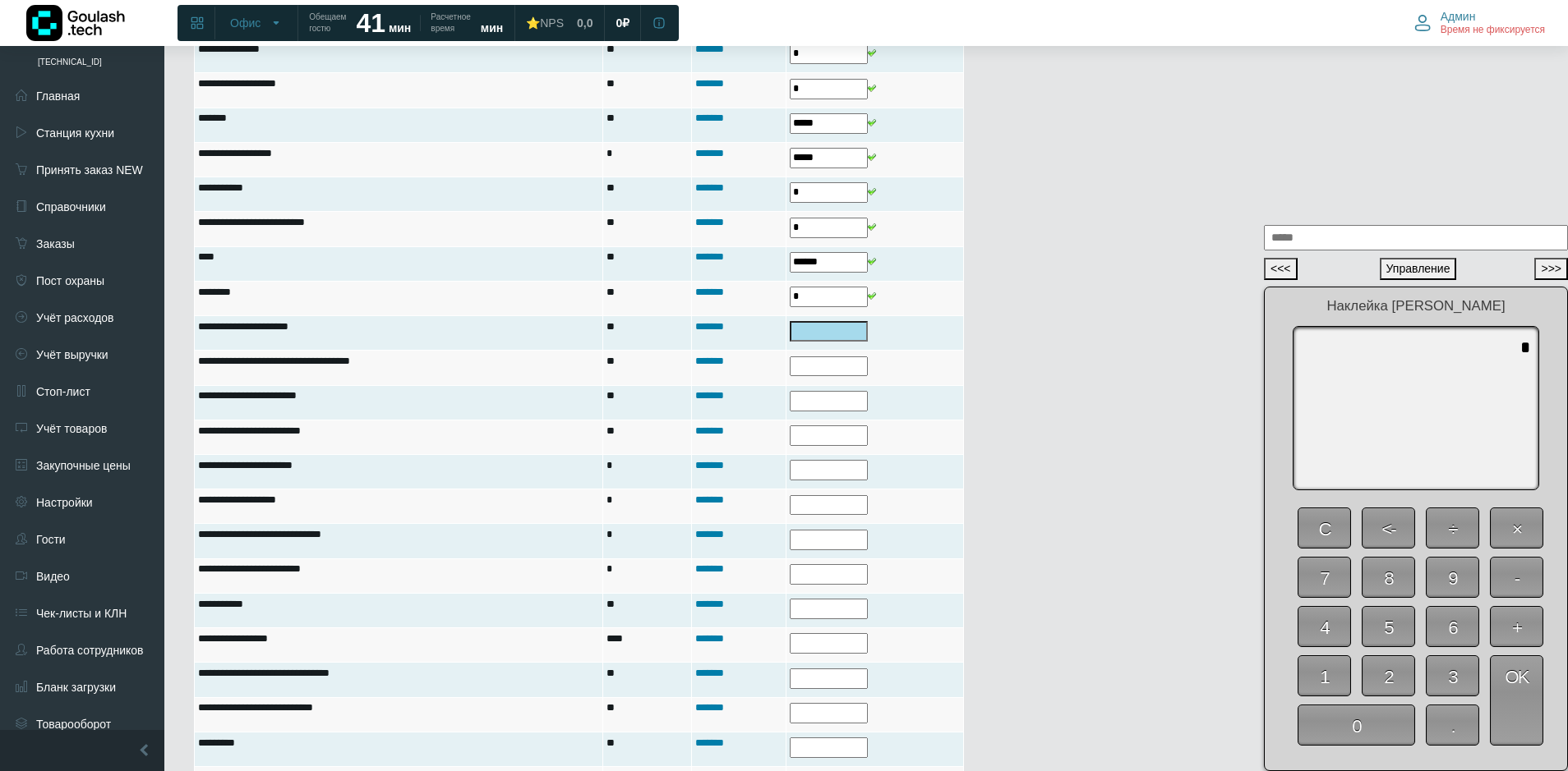
click at [1520, 712] on span "OK" at bounding box center [1516, 701] width 53 height 90
click at [1373, 725] on span "0" at bounding box center [1355, 725] width 118 height 41
click at [1506, 718] on span "OK" at bounding box center [1516, 701] width 53 height 90
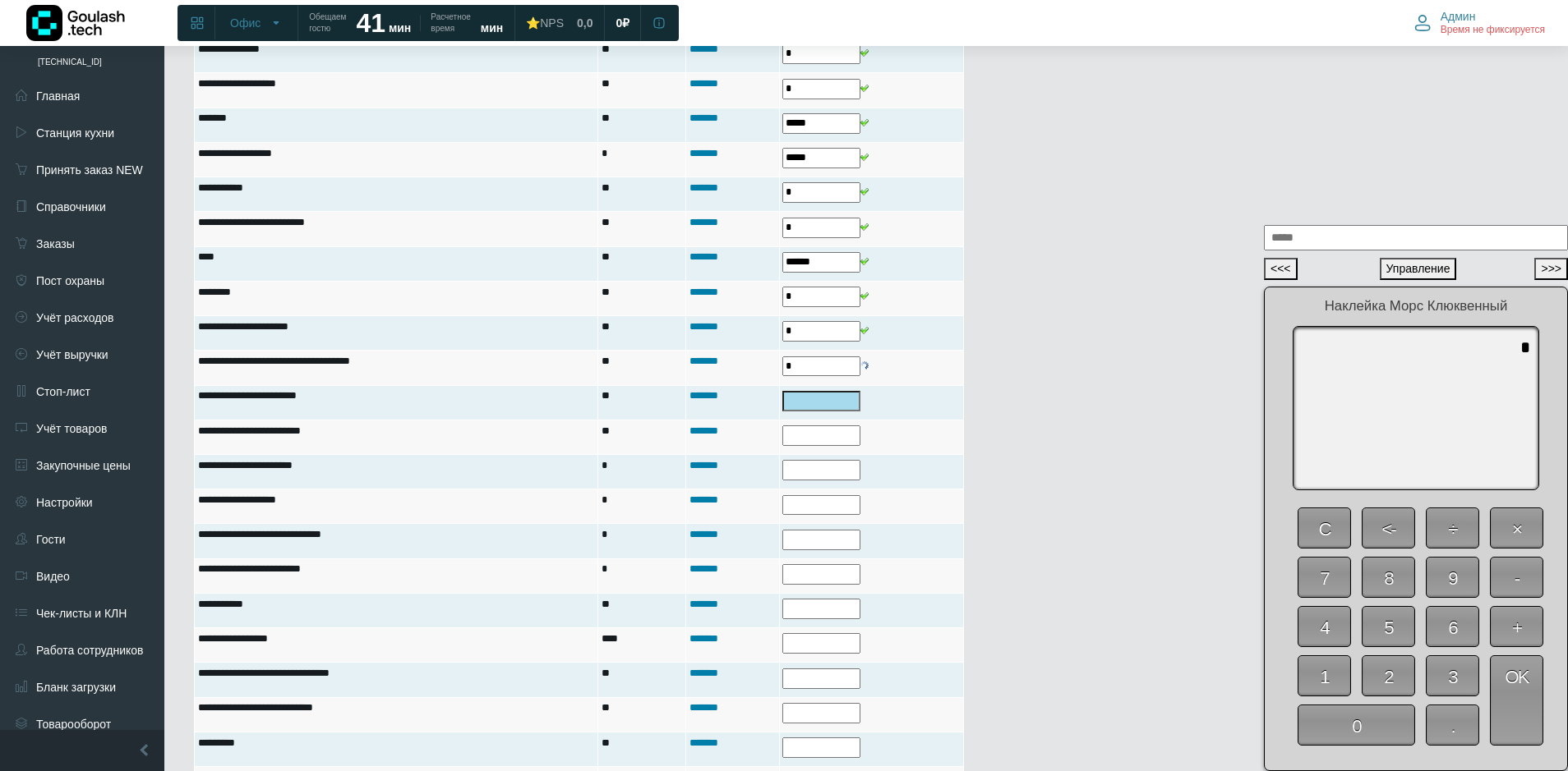
click at [1363, 725] on span "0" at bounding box center [1355, 725] width 118 height 41
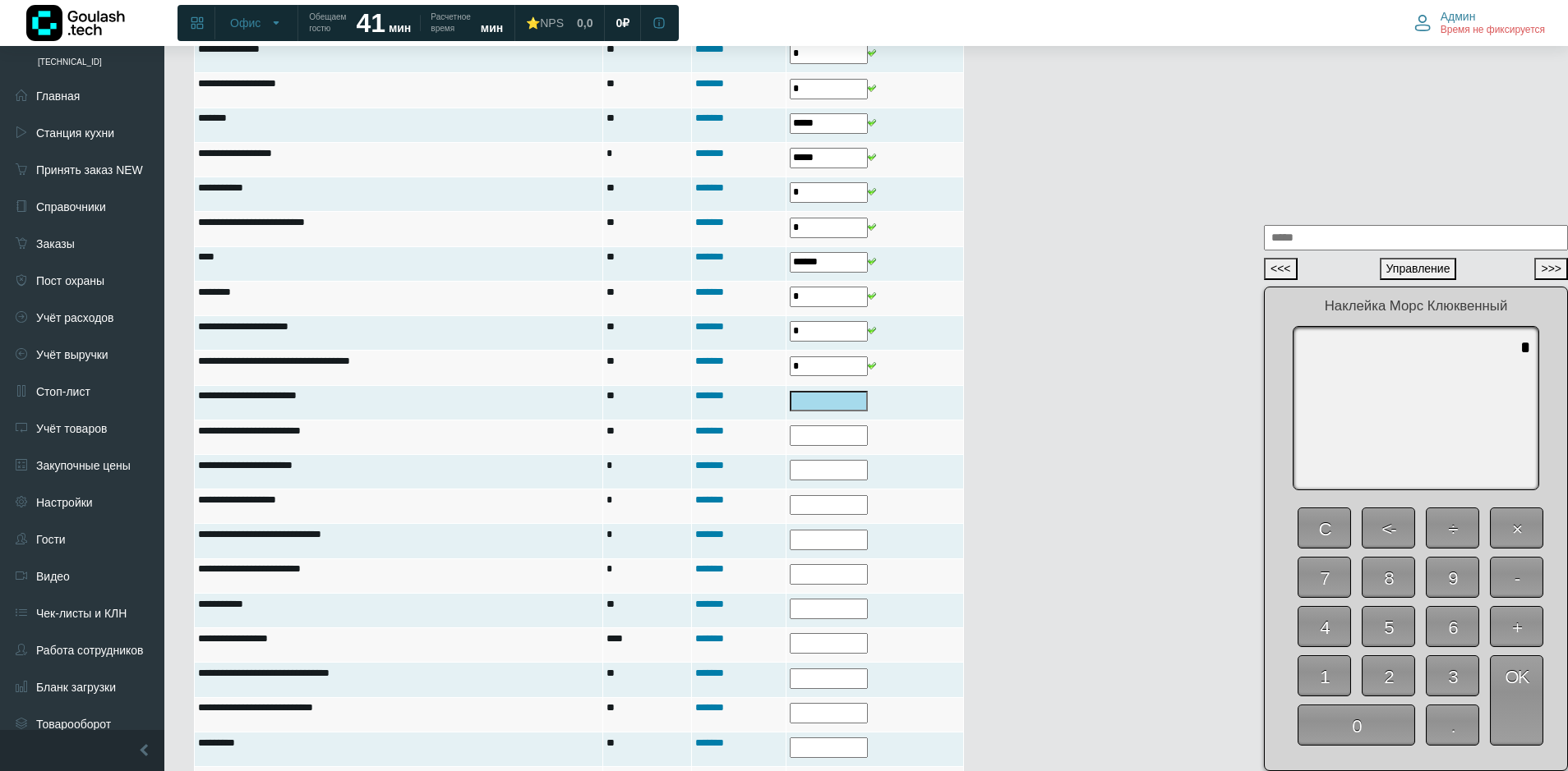
click at [1523, 723] on span "OK" at bounding box center [1516, 701] width 53 height 90
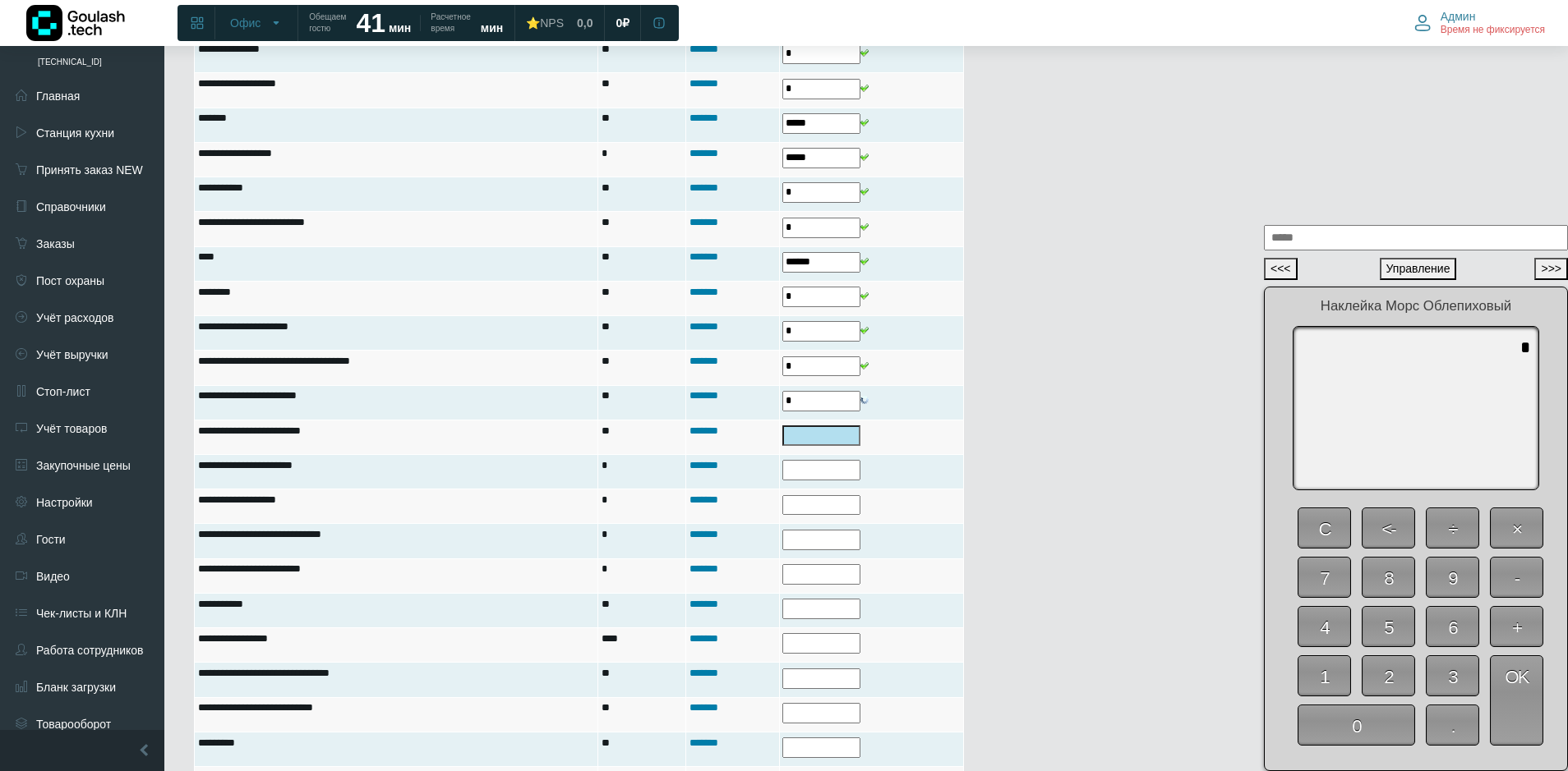
click at [1340, 723] on span "0" at bounding box center [1355, 725] width 118 height 41
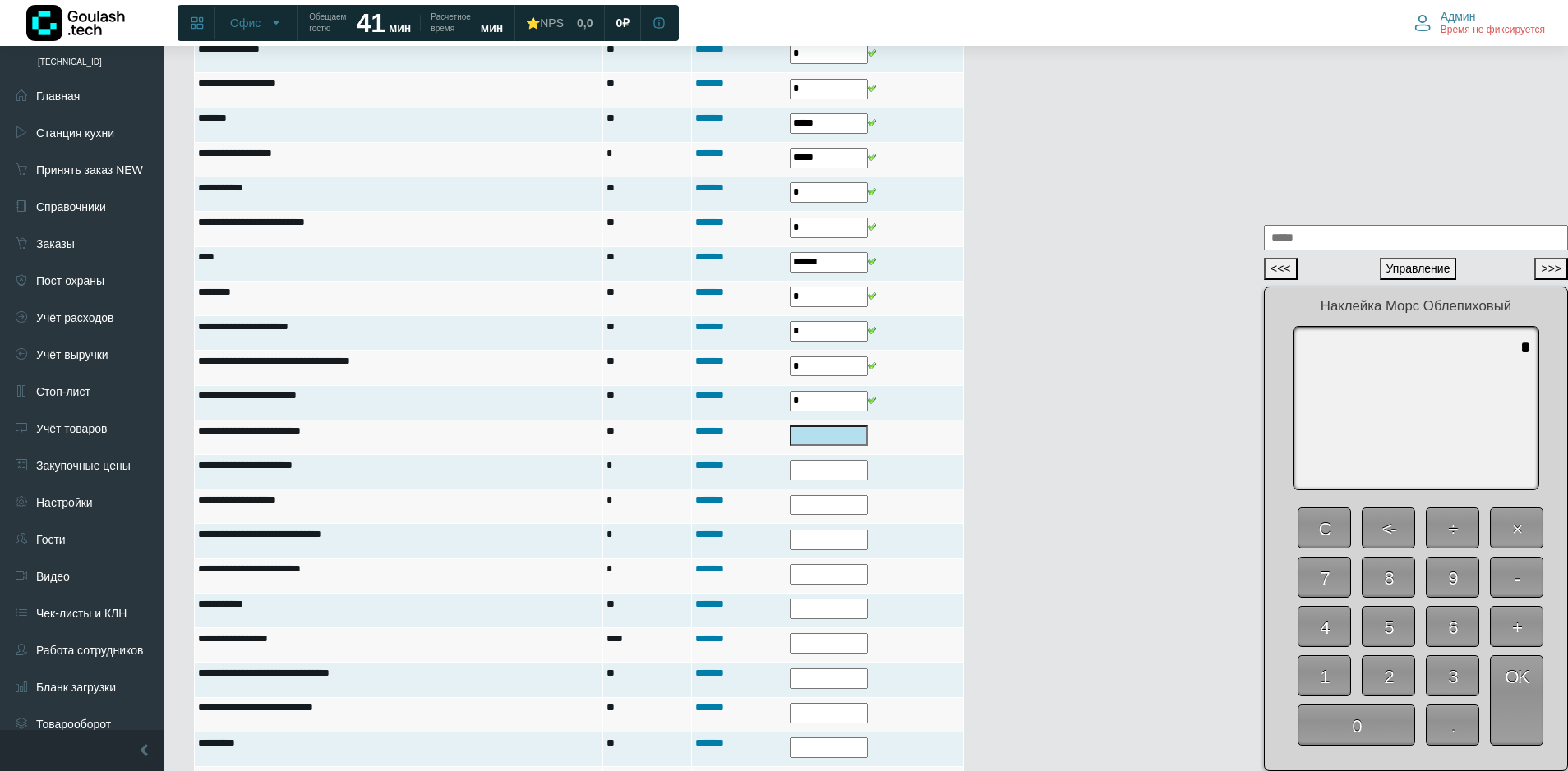
click at [1516, 718] on span "OK" at bounding box center [1516, 701] width 53 height 90
click at [1361, 722] on span "0" at bounding box center [1355, 725] width 118 height 41
click at [1513, 718] on span "OK" at bounding box center [1516, 701] width 53 height 90
click at [1374, 728] on span "0" at bounding box center [1355, 725] width 118 height 41
click at [1522, 717] on span "OK" at bounding box center [1516, 701] width 53 height 90
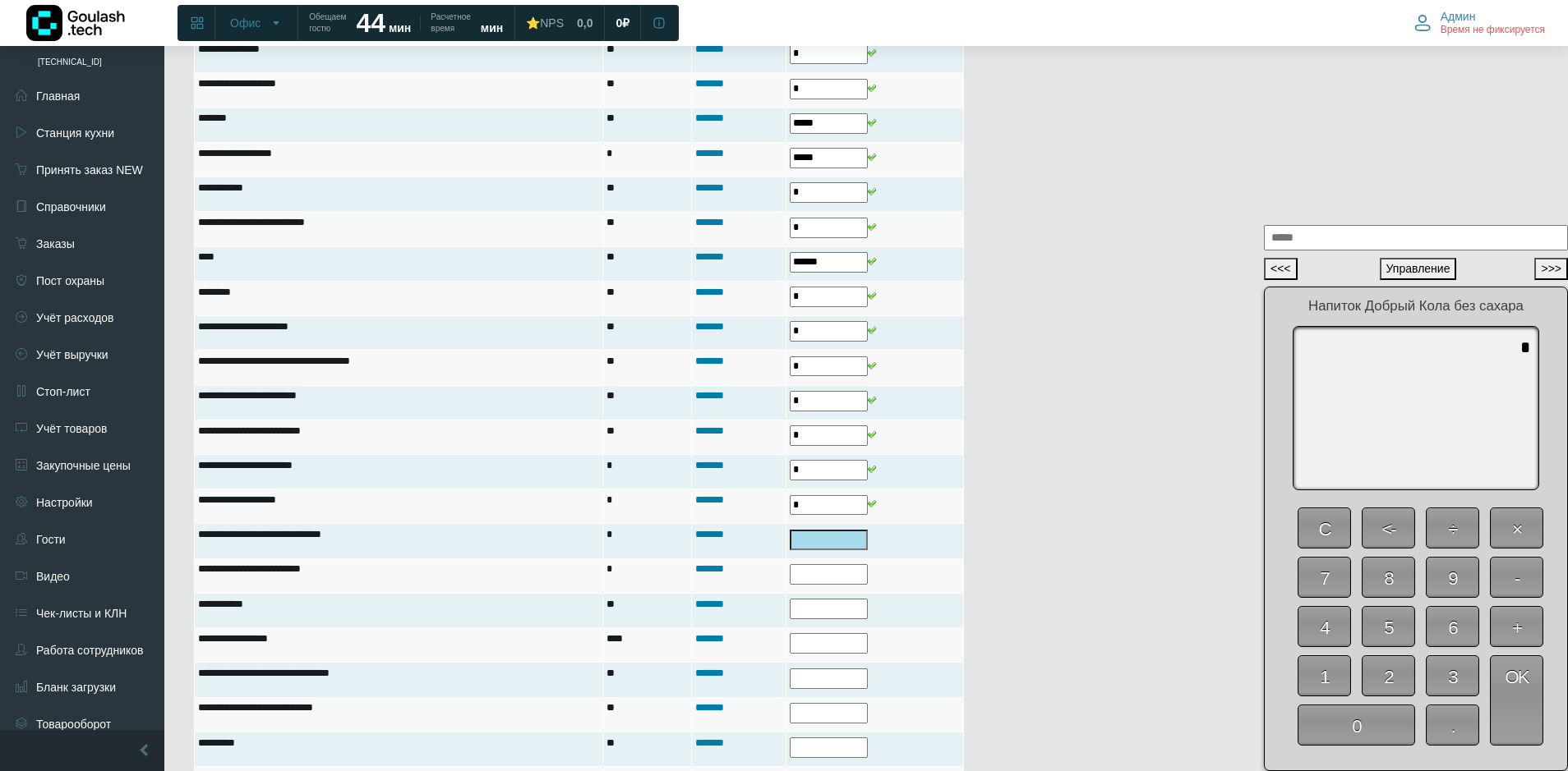
click at [1361, 738] on span "0" at bounding box center [1355, 725] width 118 height 41
click at [1517, 726] on span "OK" at bounding box center [1516, 701] width 53 height 90
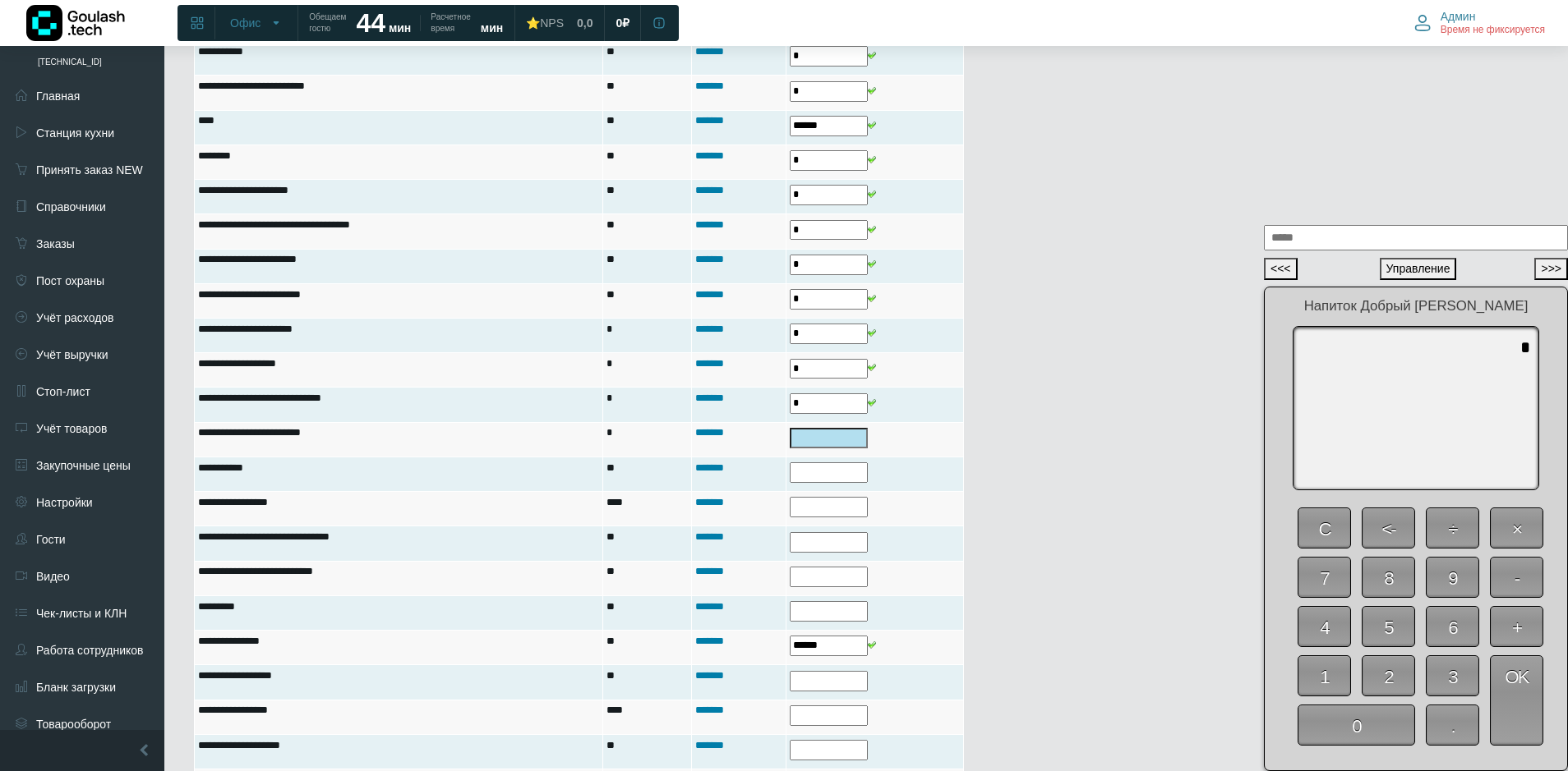
scroll to position [1279, 0]
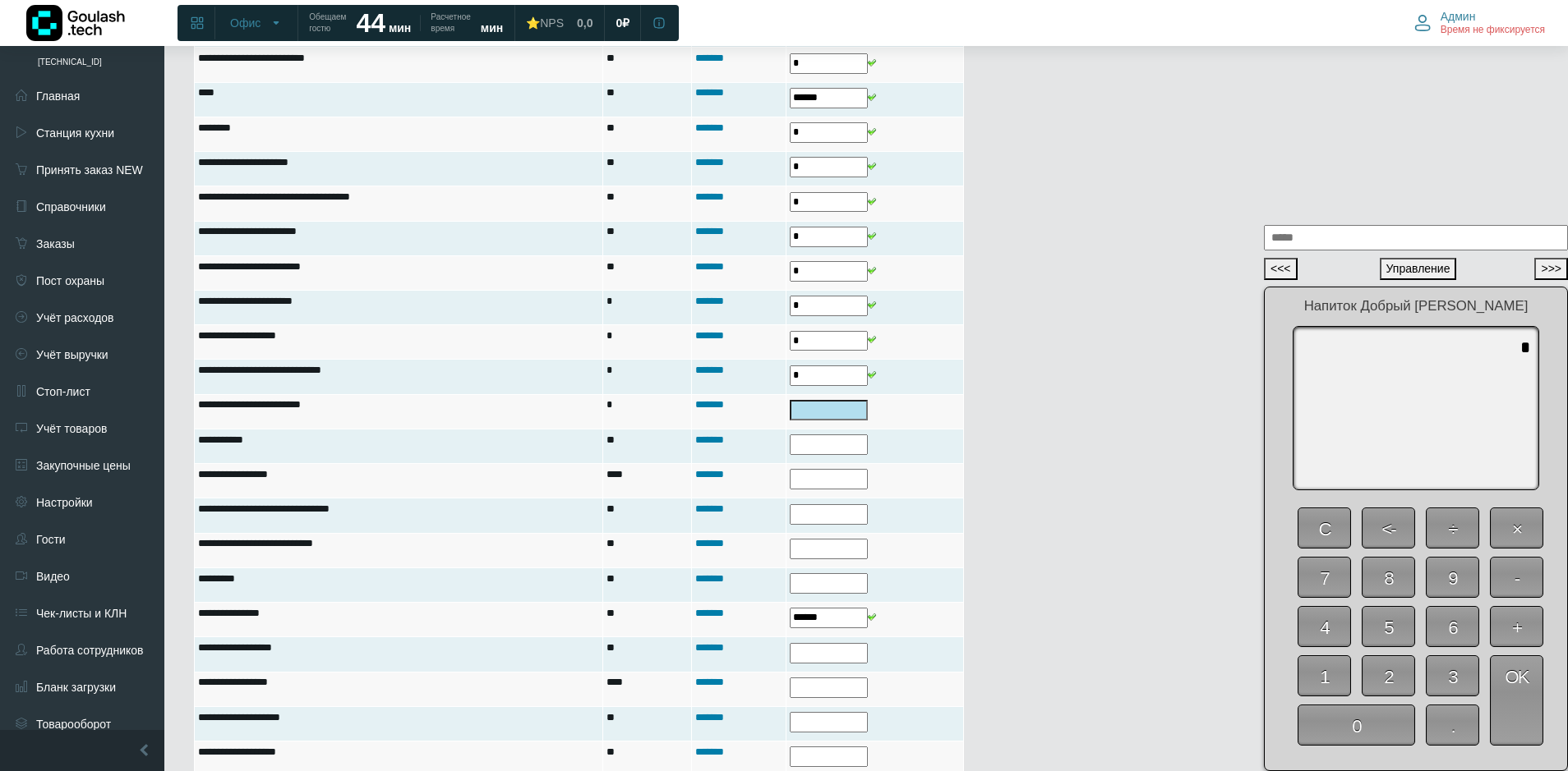
drag, startPoint x: 1353, startPoint y: 720, endPoint x: 1466, endPoint y: 716, distance: 113.1
click at [1357, 721] on span "0" at bounding box center [1355, 725] width 118 height 41
click at [1520, 710] on span "OK" at bounding box center [1516, 701] width 53 height 90
click at [1373, 729] on span "0" at bounding box center [1355, 725] width 118 height 41
click at [1510, 718] on span "OK" at bounding box center [1516, 701] width 53 height 90
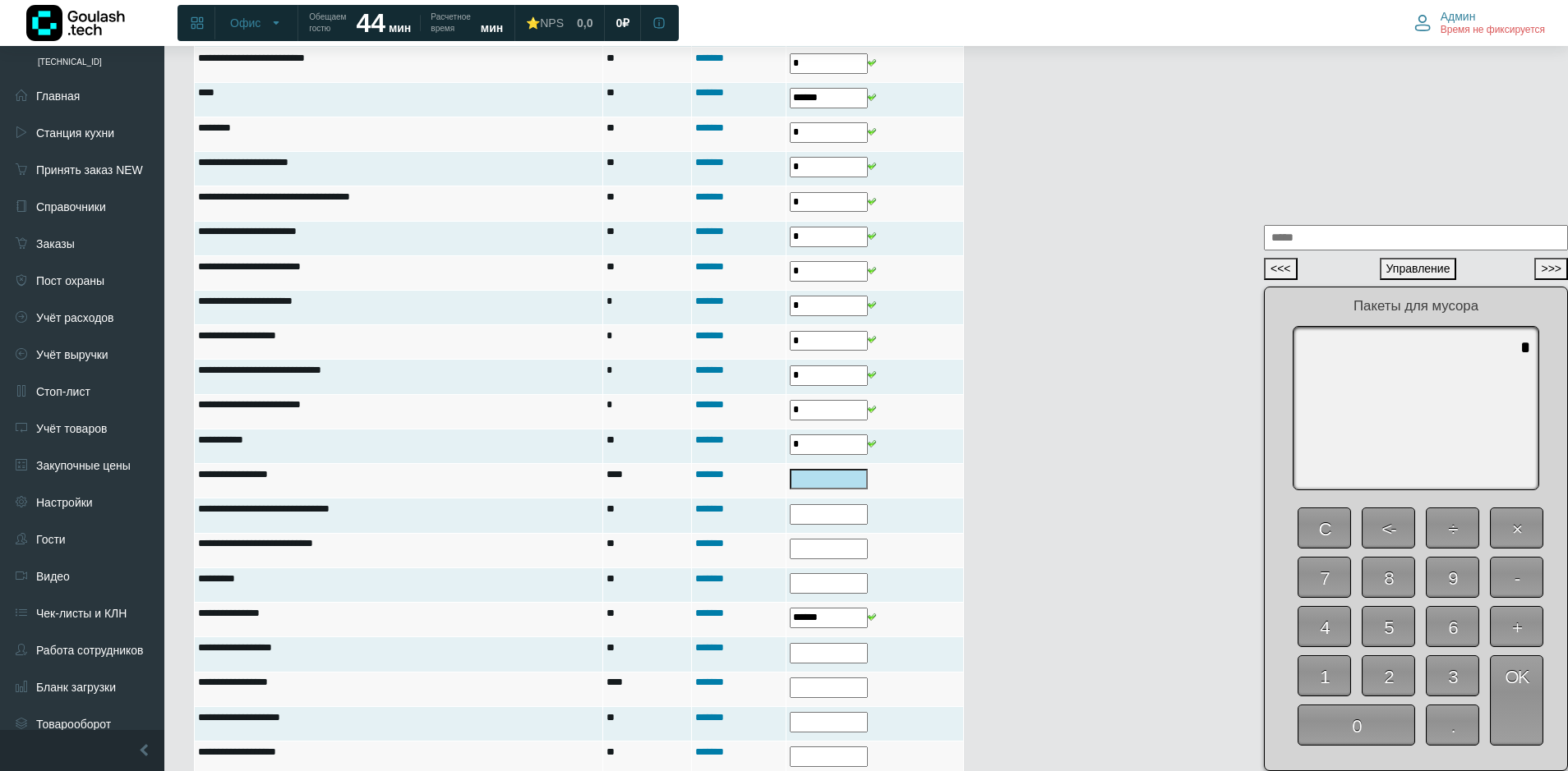
click at [1349, 731] on span "0" at bounding box center [1355, 725] width 118 height 41
click at [1517, 722] on span "OK" at bounding box center [1516, 701] width 53 height 90
click at [1379, 724] on span "0" at bounding box center [1355, 725] width 118 height 41
click at [1524, 713] on span "OK" at bounding box center [1516, 701] width 53 height 90
click at [1358, 722] on span "0" at bounding box center [1355, 725] width 118 height 41
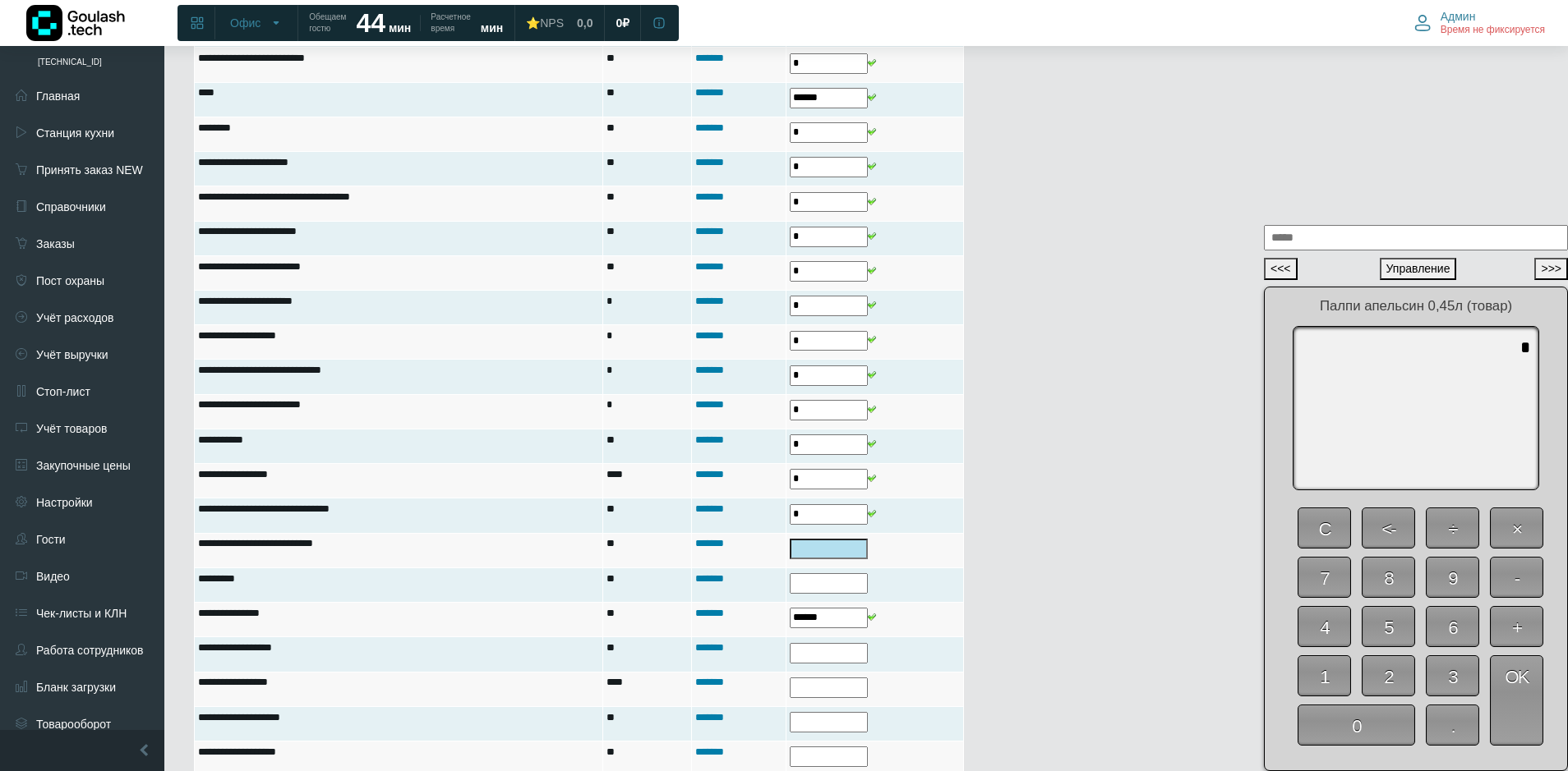
click at [1525, 718] on span "OK" at bounding box center [1516, 701] width 53 height 90
click at [1343, 727] on span "0" at bounding box center [1355, 725] width 118 height 41
click at [1500, 710] on span "OK" at bounding box center [1516, 701] width 53 height 90
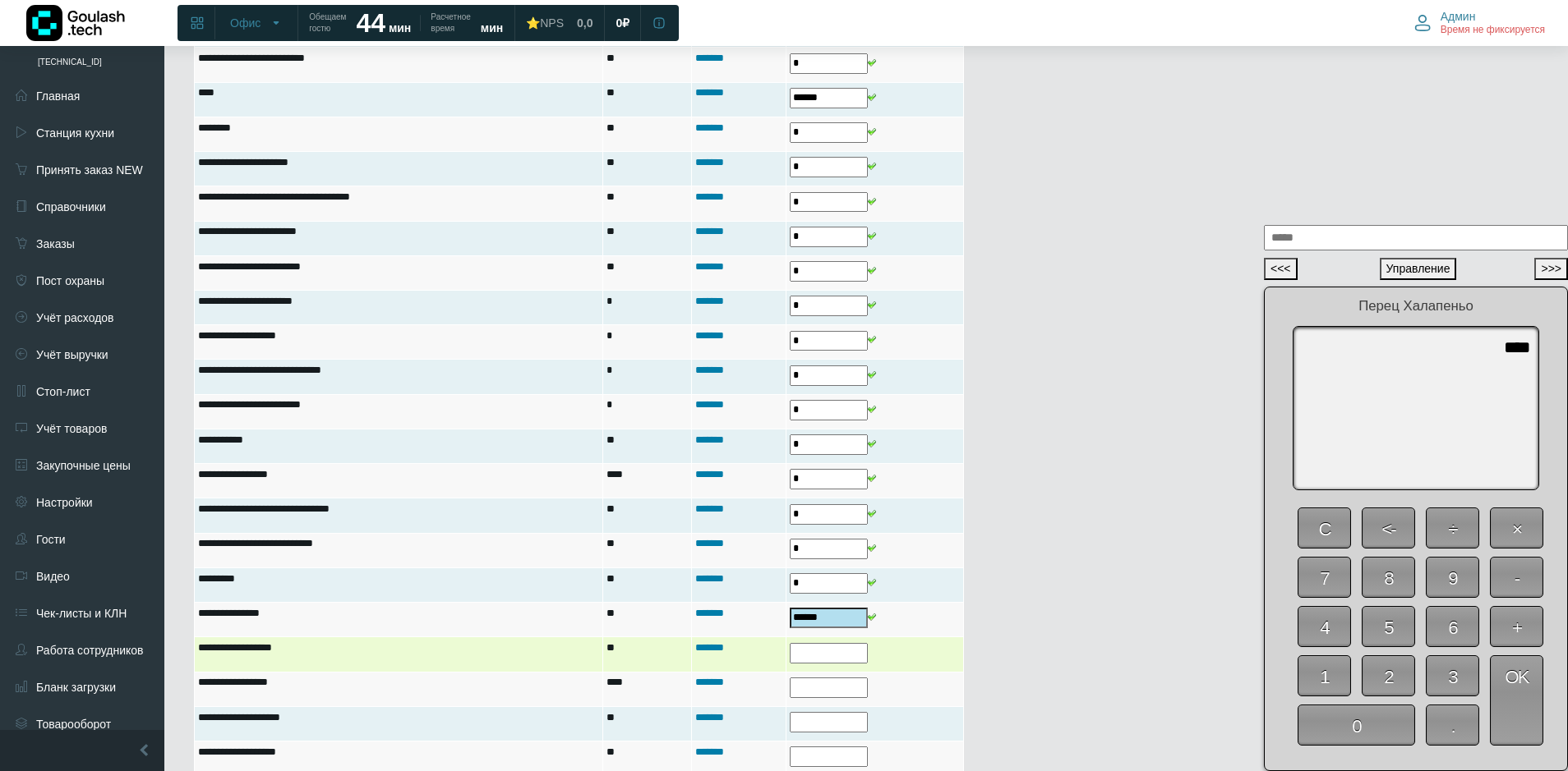
click at [824, 646] on input "text" at bounding box center [829, 653] width 78 height 21
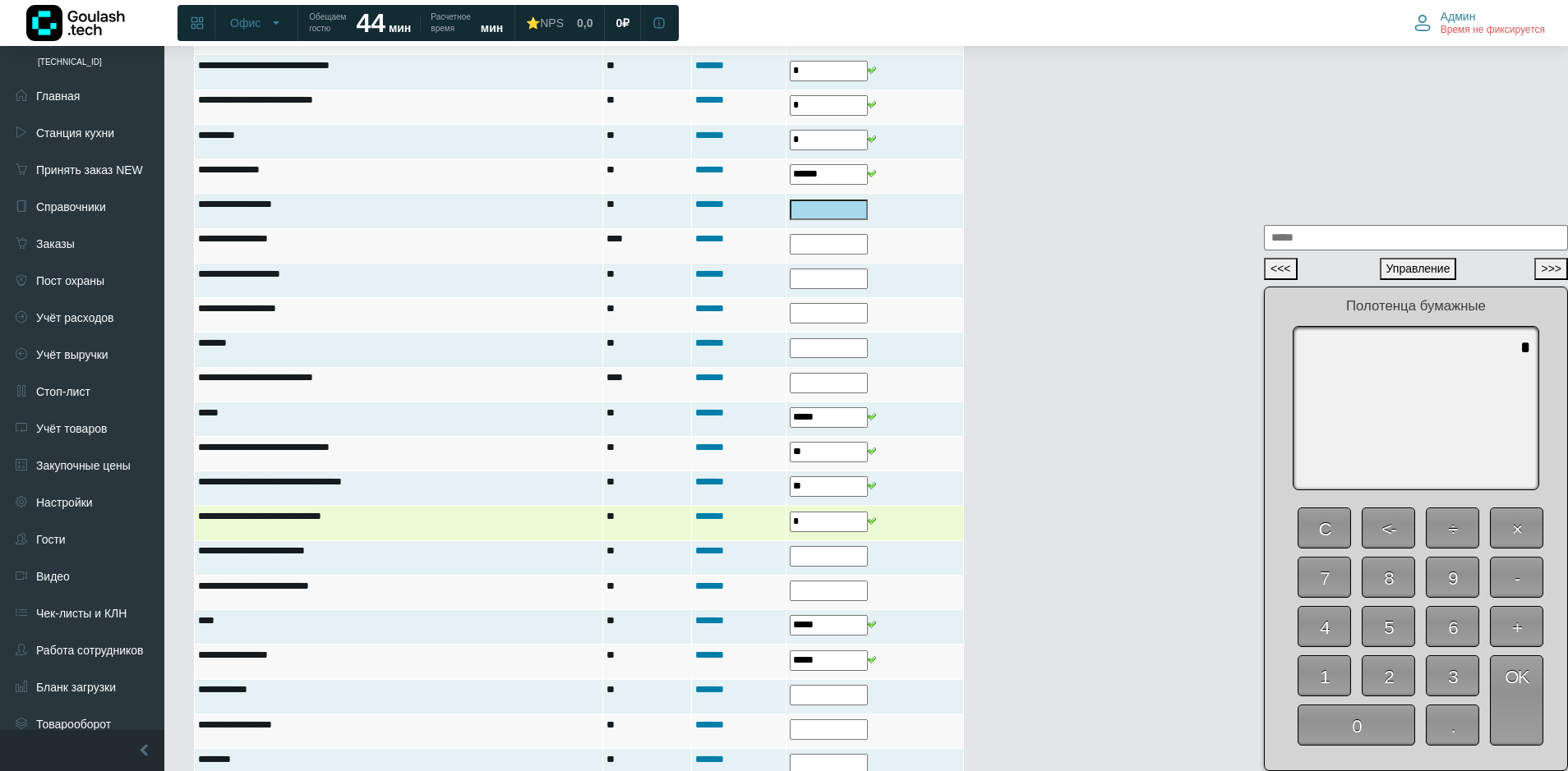
scroll to position [1771, 0]
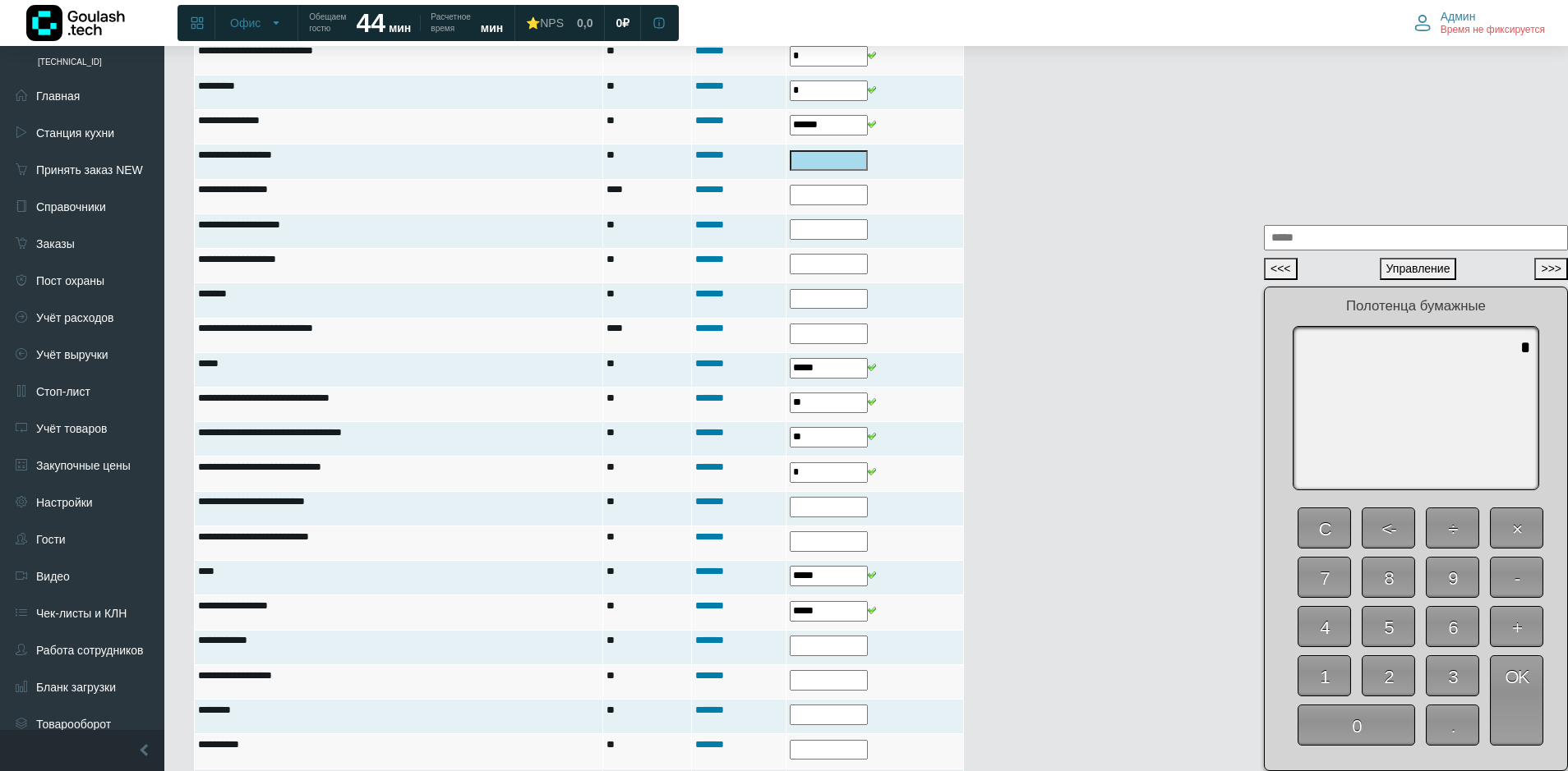
click at [1370, 718] on span "0" at bounding box center [1355, 725] width 118 height 41
click at [1500, 712] on span "OK" at bounding box center [1516, 701] width 53 height 90
click at [1374, 728] on span "0" at bounding box center [1355, 725] width 118 height 41
click at [1519, 700] on span "OK" at bounding box center [1516, 701] width 53 height 90
click at [1398, 727] on span "0" at bounding box center [1355, 725] width 118 height 41
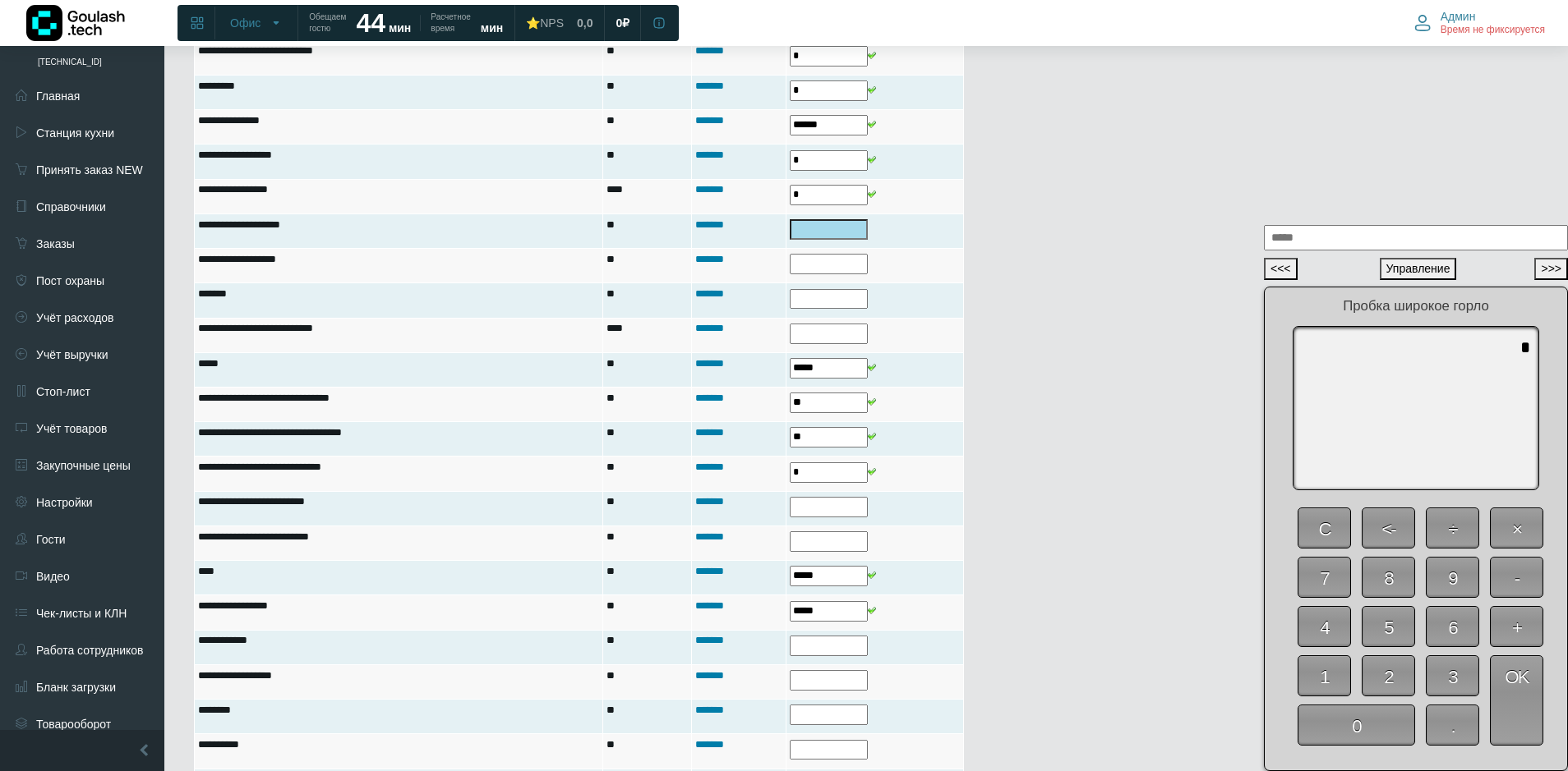
click at [1522, 707] on span "OK" at bounding box center [1516, 701] width 53 height 90
click at [1342, 719] on span "0" at bounding box center [1355, 725] width 118 height 41
click at [1511, 711] on span "OK" at bounding box center [1516, 701] width 53 height 90
click at [1341, 732] on span "0" at bounding box center [1355, 725] width 118 height 41
click at [1531, 719] on span "OK" at bounding box center [1516, 701] width 53 height 90
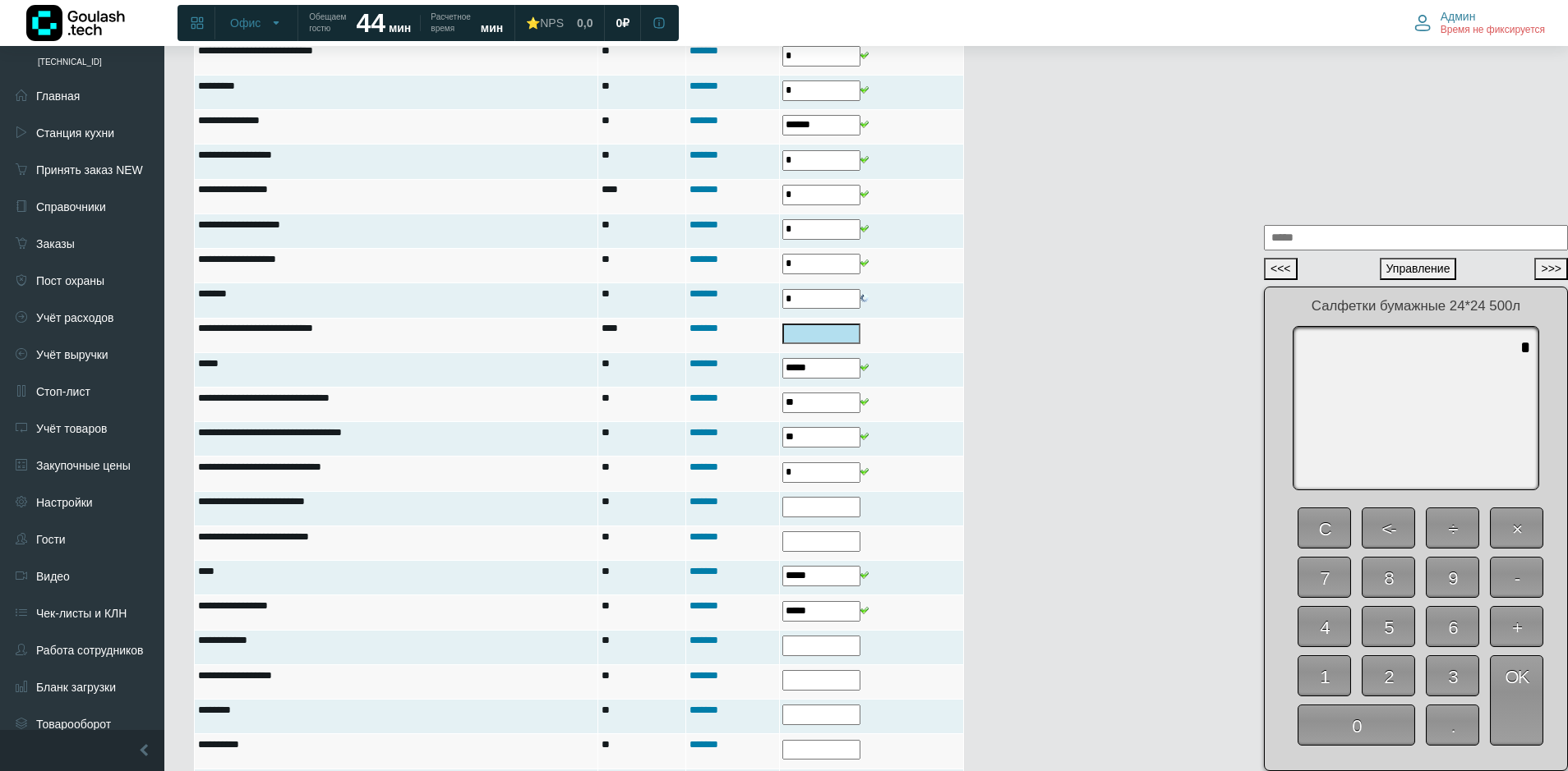
click at [1374, 726] on span "0" at bounding box center [1355, 725] width 118 height 41
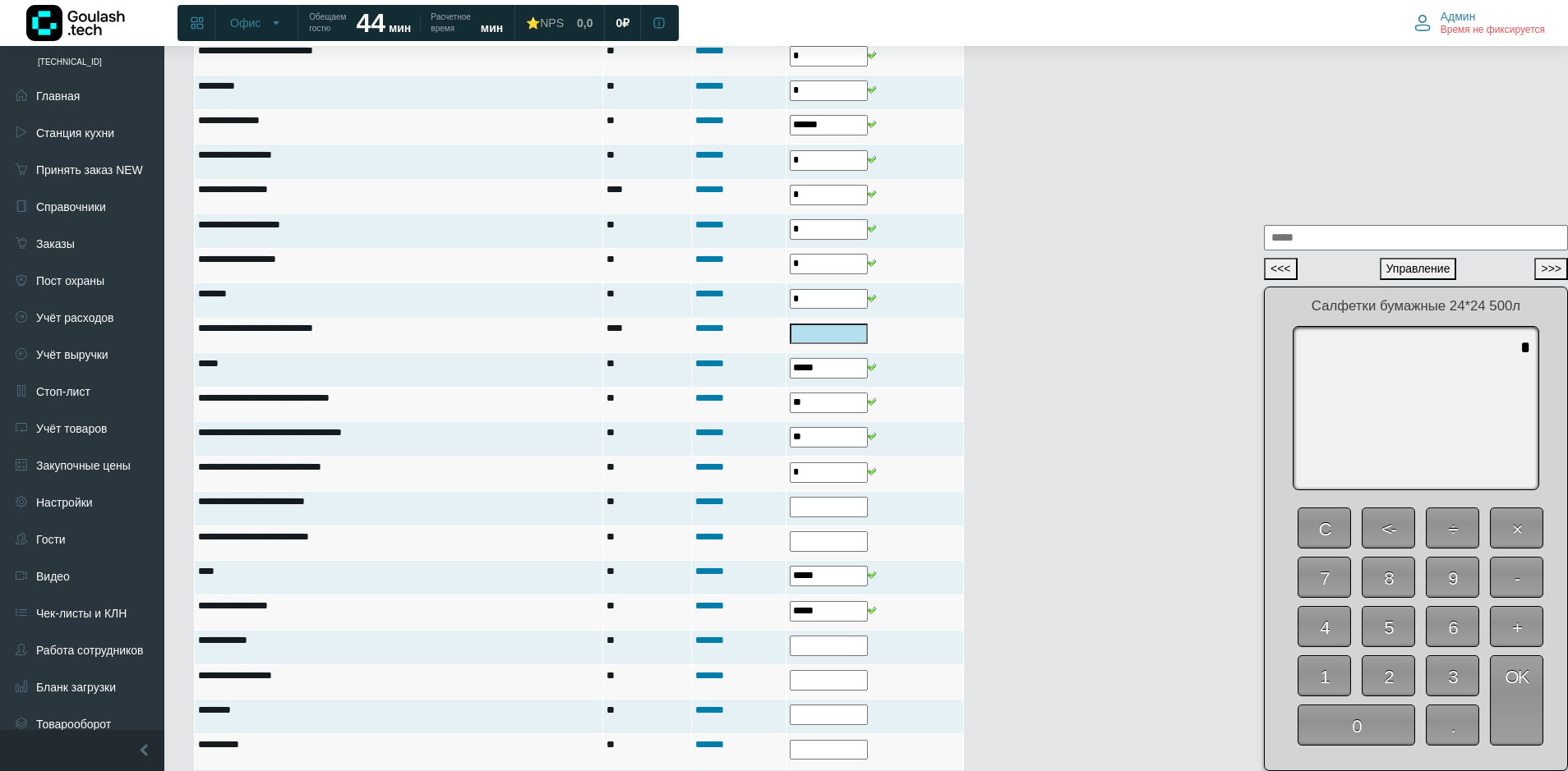
click at [1502, 716] on span "OK" at bounding box center [1516, 701] width 53 height 90
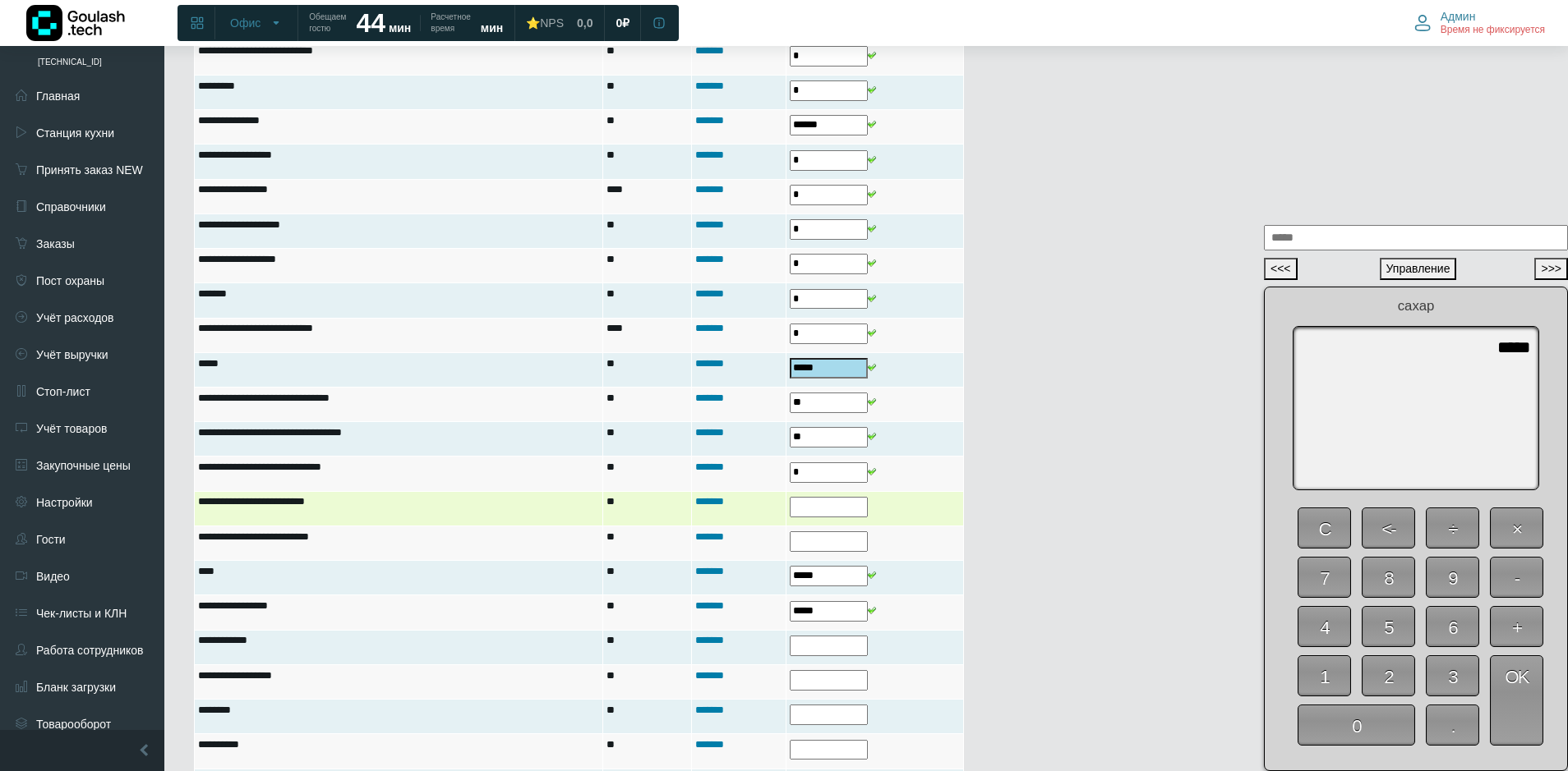
click at [814, 501] on input "text" at bounding box center [829, 507] width 78 height 21
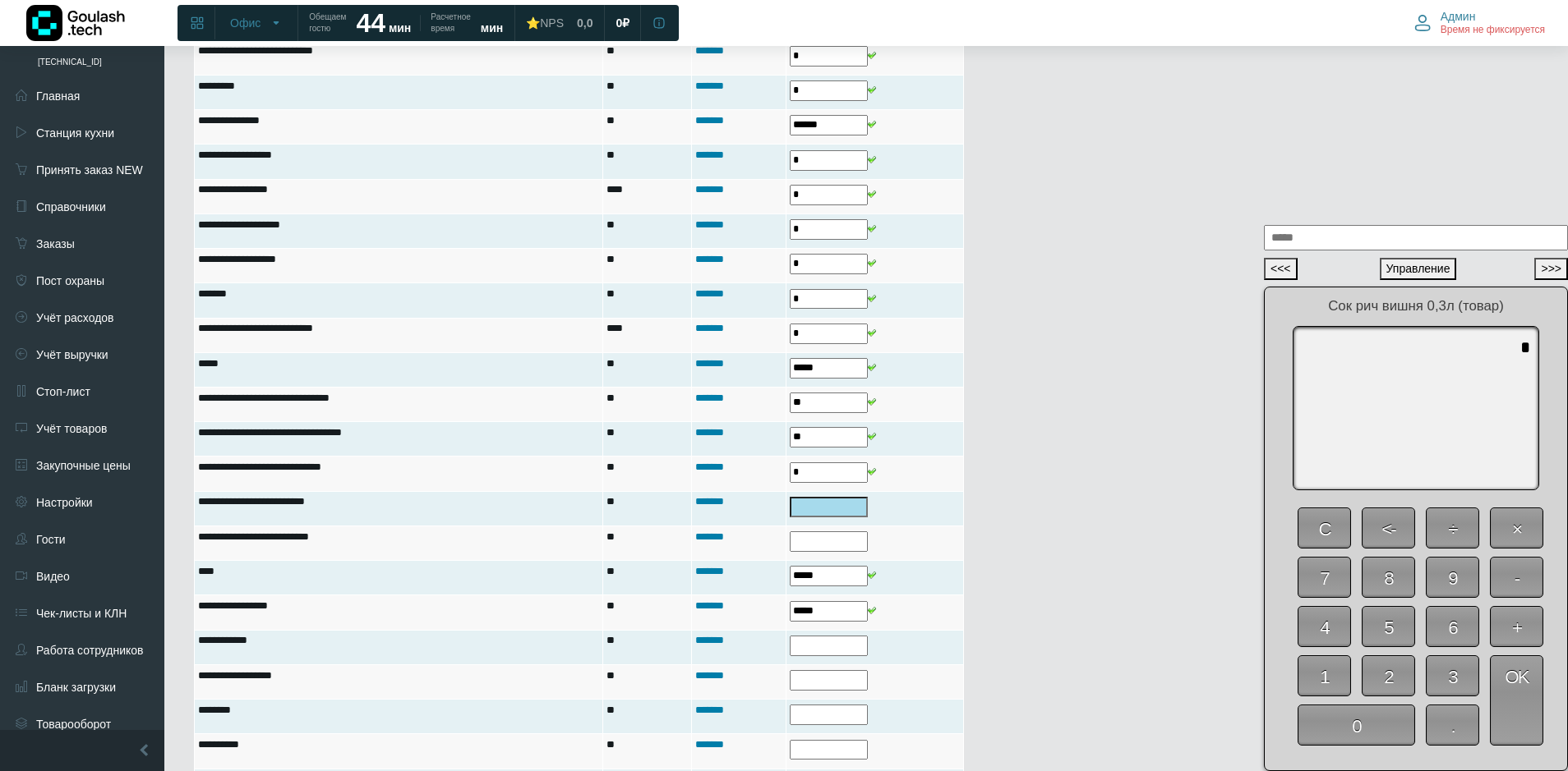
click at [1370, 724] on span "0" at bounding box center [1355, 725] width 118 height 41
click at [1505, 713] on span "OK" at bounding box center [1516, 701] width 53 height 90
click at [1375, 726] on span "0" at bounding box center [1355, 725] width 118 height 41
click at [1535, 715] on span "OK" at bounding box center [1516, 701] width 53 height 90
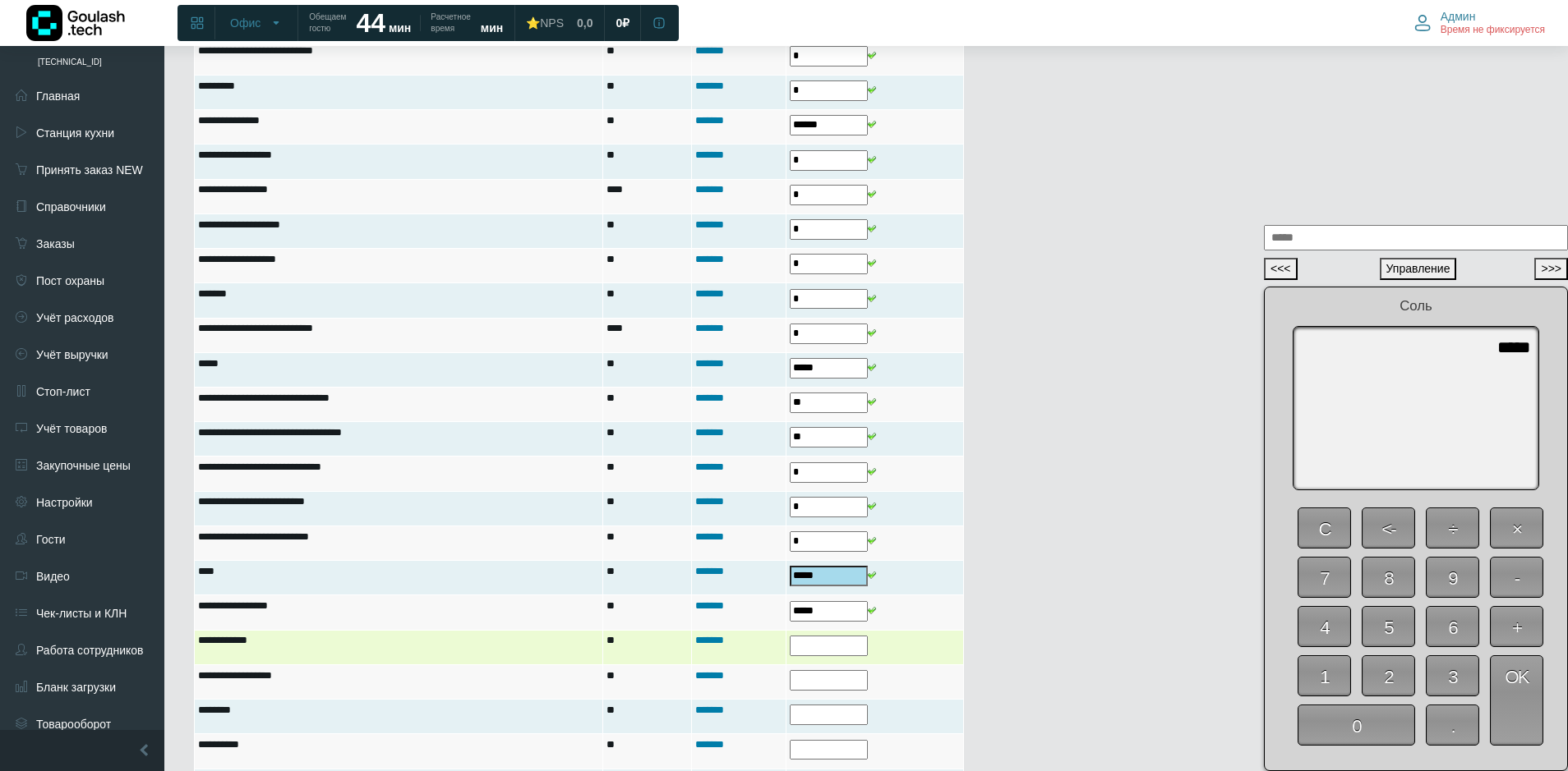
click at [826, 640] on input "text" at bounding box center [829, 646] width 78 height 21
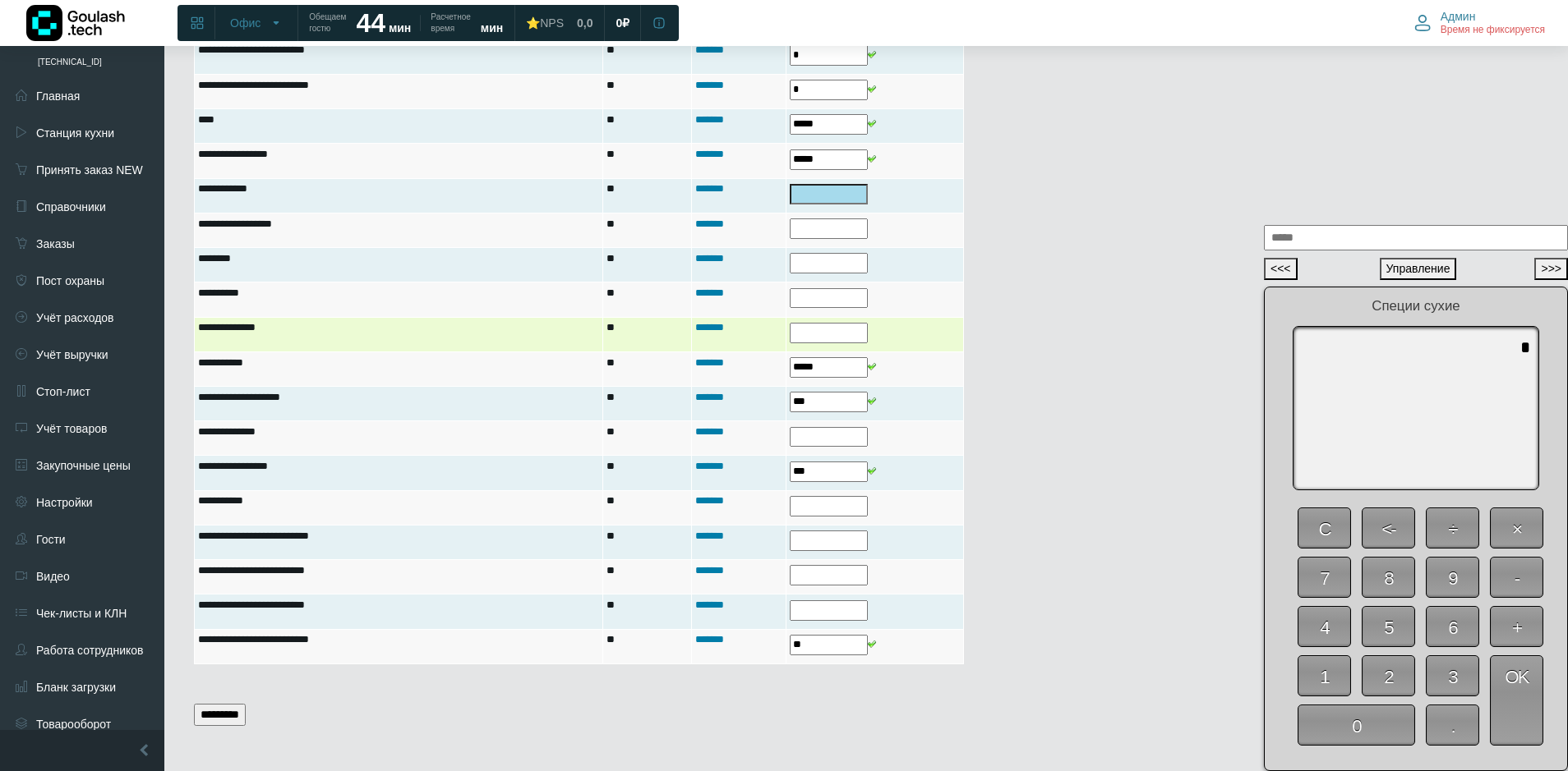
scroll to position [2264, 0]
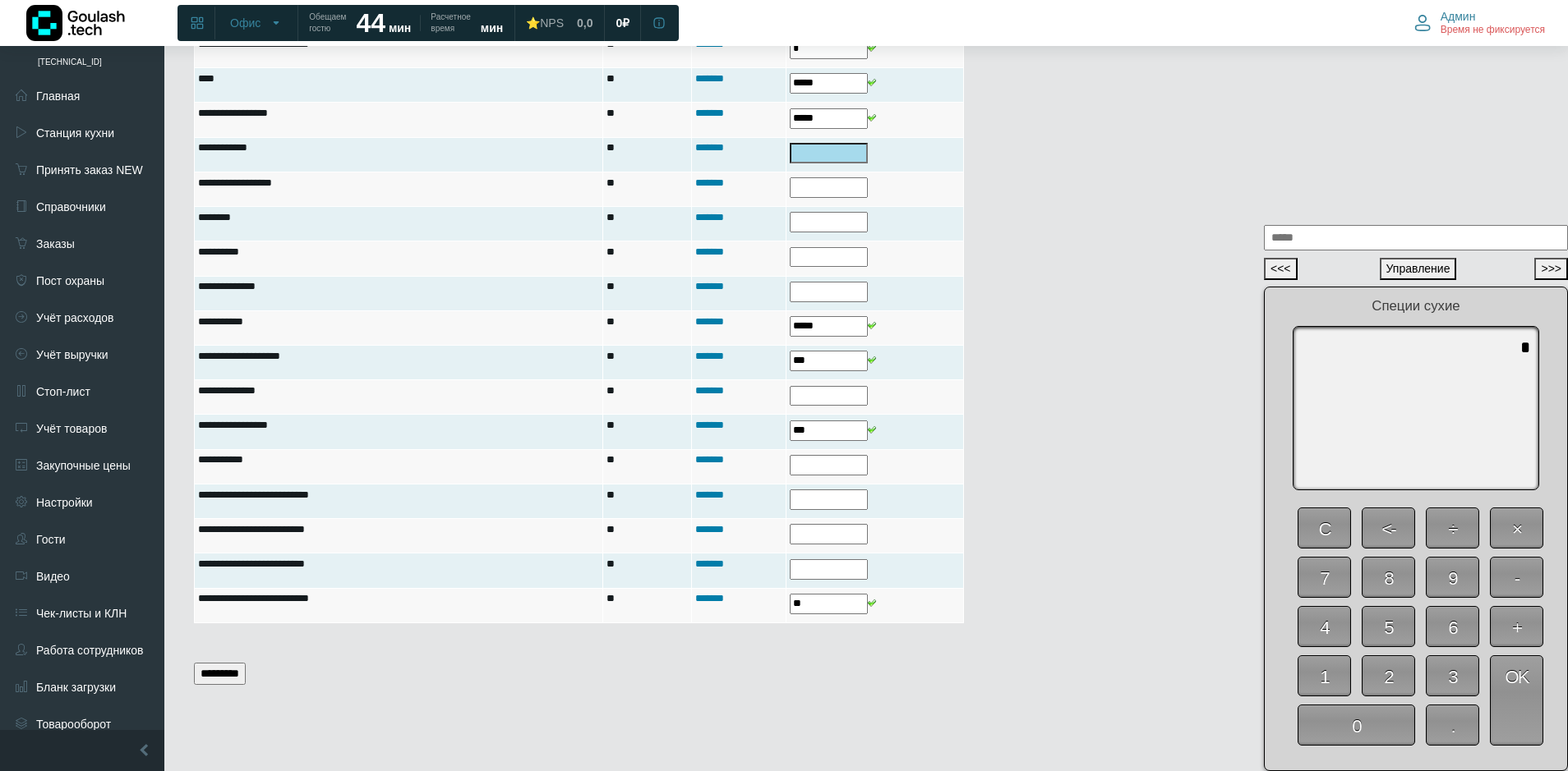
click at [1340, 719] on span "0" at bounding box center [1355, 725] width 118 height 41
click at [1523, 716] on span "OK" at bounding box center [1516, 701] width 53 height 90
click at [1359, 721] on span "0" at bounding box center [1355, 725] width 118 height 41
click at [1526, 714] on span "OK" at bounding box center [1516, 701] width 53 height 90
click at [1385, 728] on span "0" at bounding box center [1355, 725] width 118 height 41
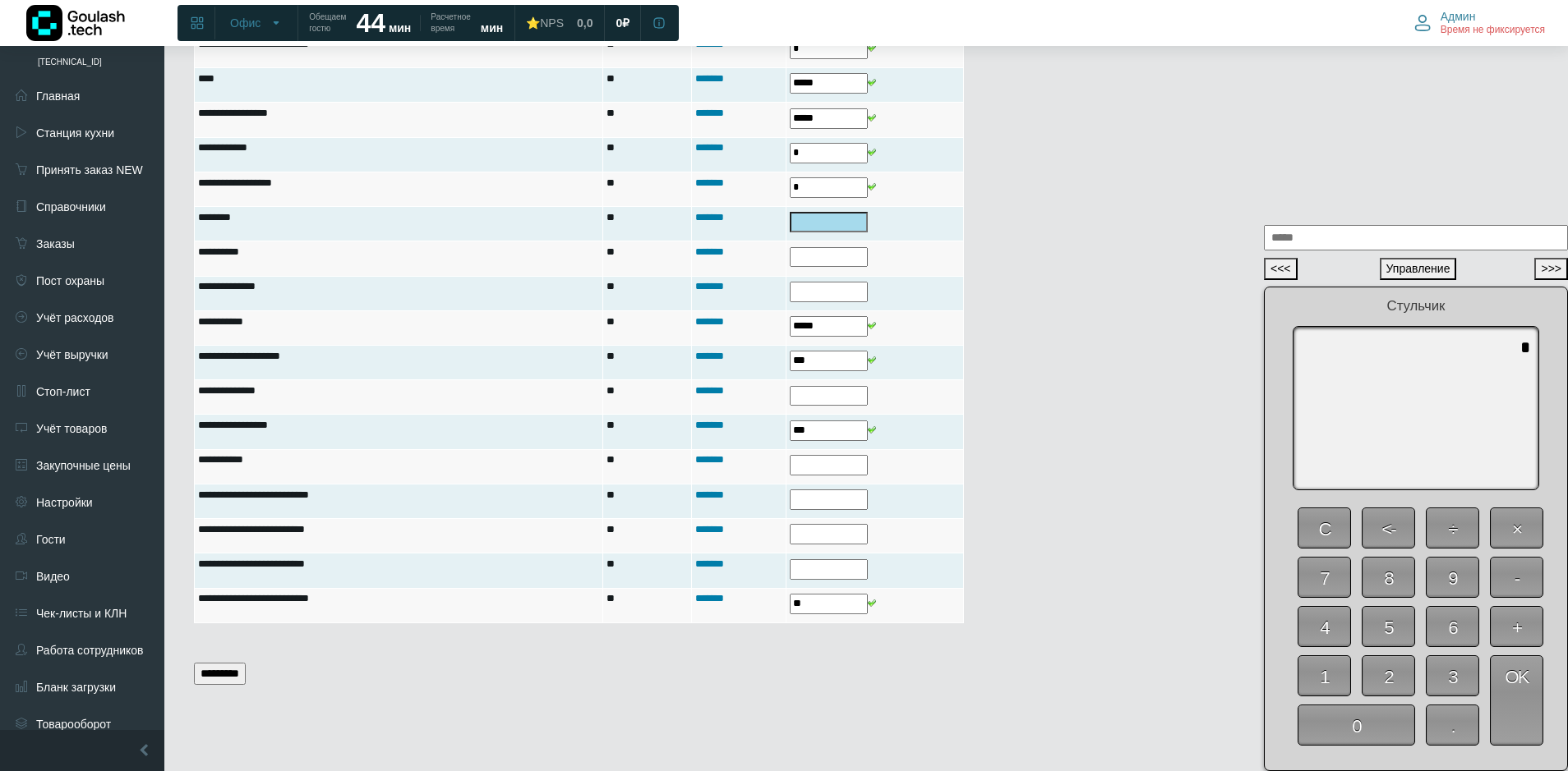
click at [1510, 714] on span "OK" at bounding box center [1516, 701] width 53 height 90
click at [1376, 718] on span "0" at bounding box center [1355, 725] width 118 height 41
click at [1511, 713] on span "OK" at bounding box center [1516, 701] width 53 height 90
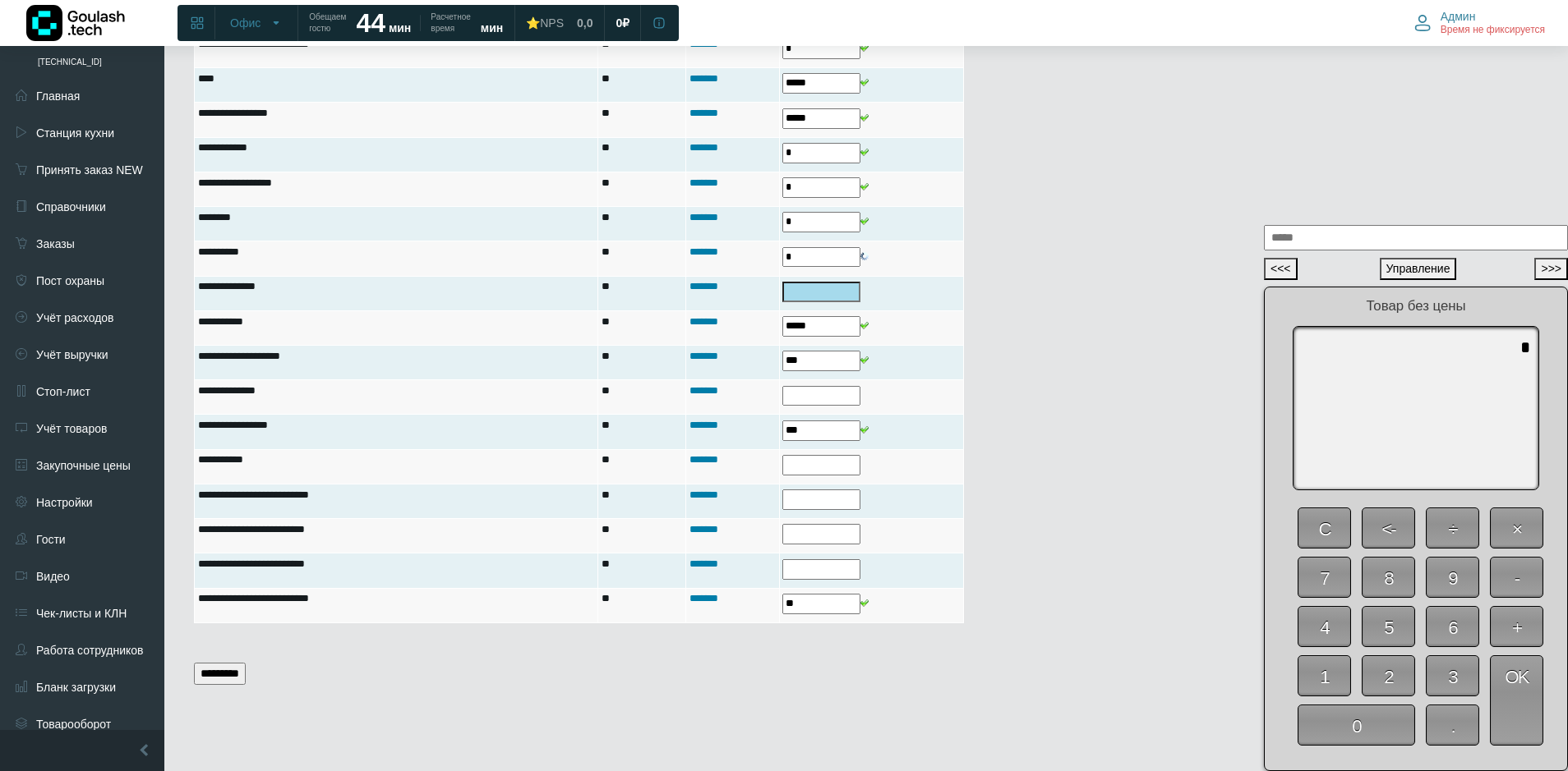
click at [1370, 732] on span "0" at bounding box center [1355, 725] width 118 height 41
click at [1520, 723] on span "OK" at bounding box center [1516, 701] width 53 height 90
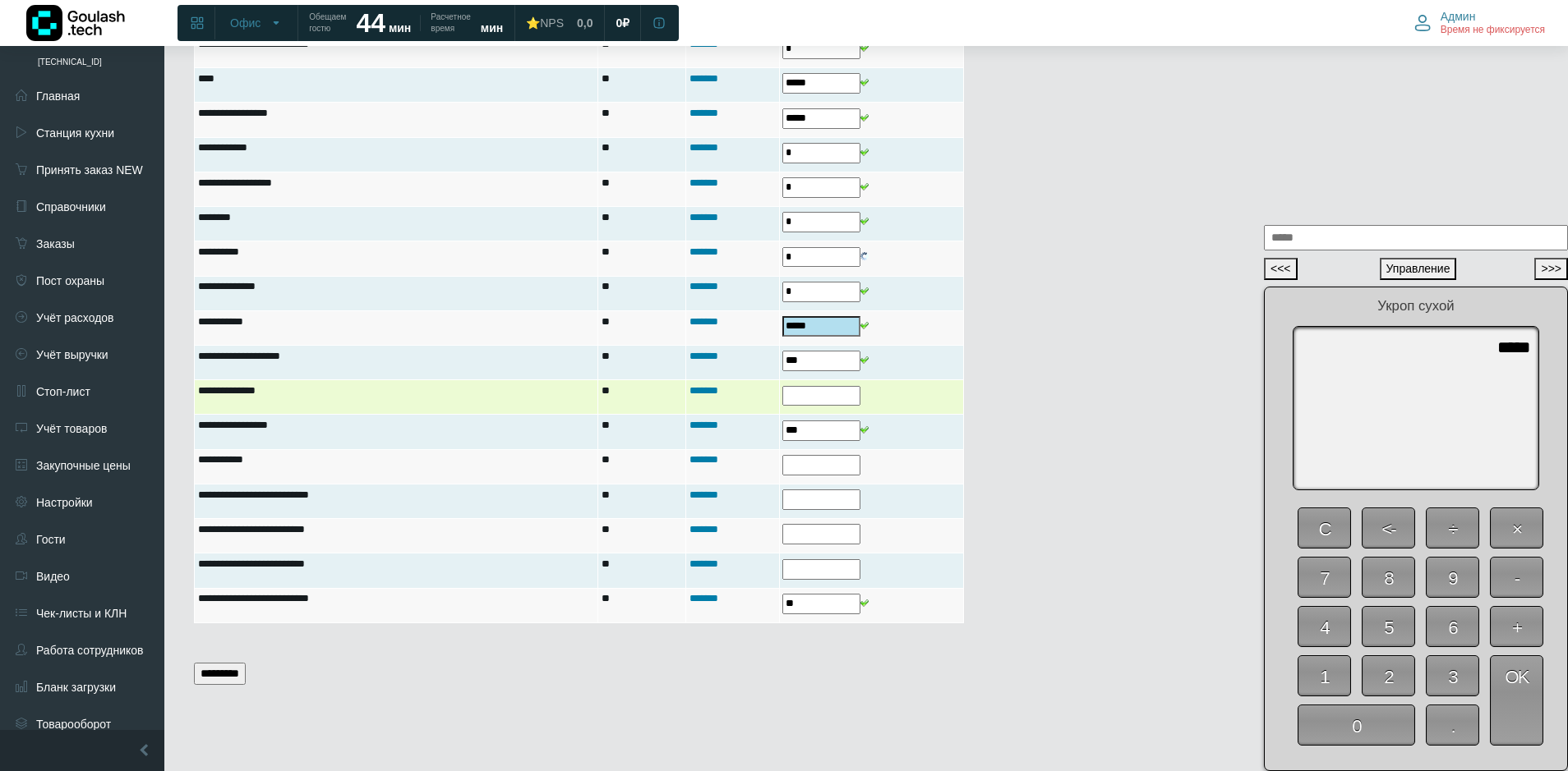
click at [801, 394] on input "text" at bounding box center [821, 396] width 78 height 21
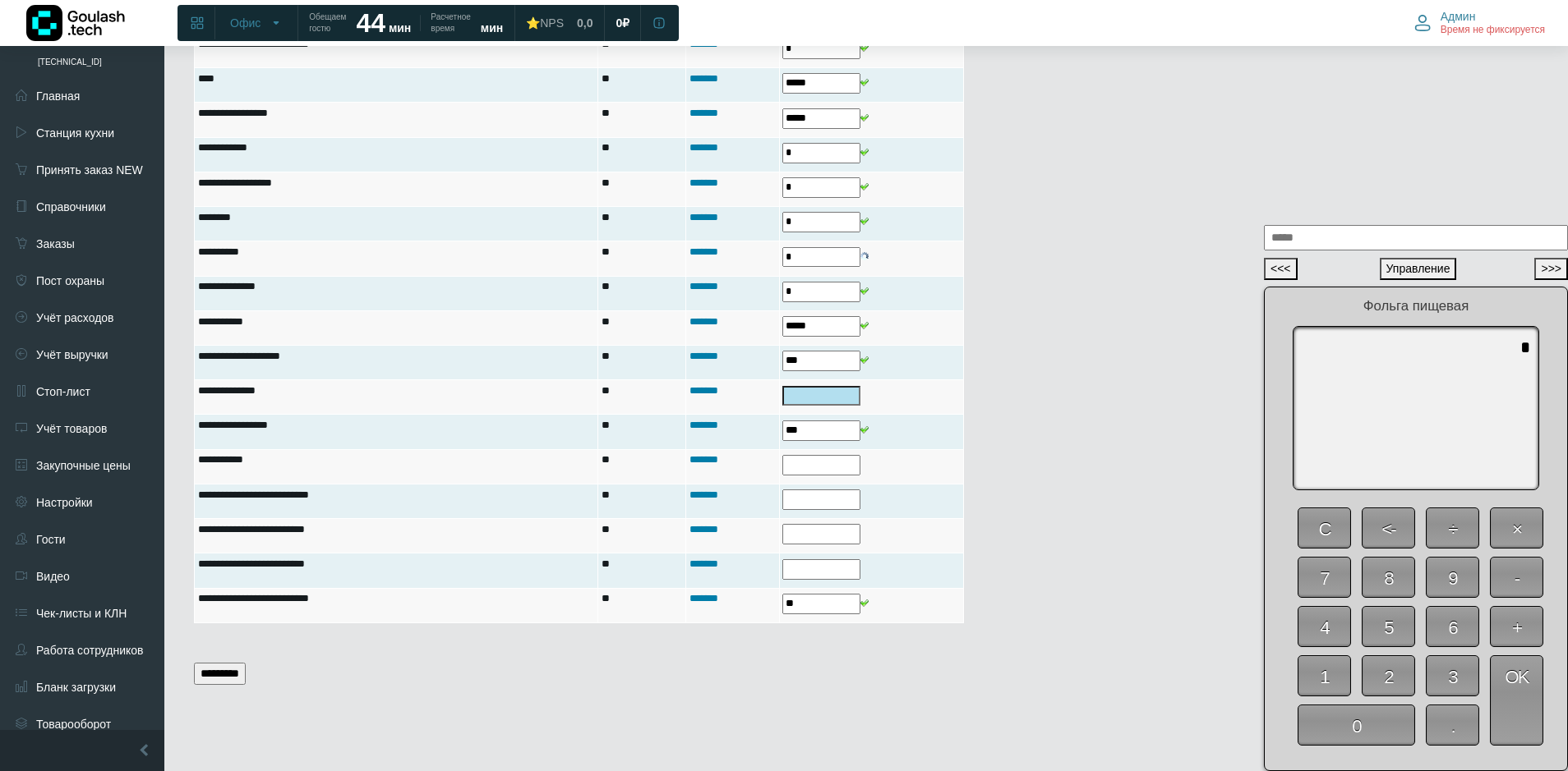
drag, startPoint x: 1350, startPoint y: 728, endPoint x: 1440, endPoint y: 731, distance: 90.0
click at [1350, 728] on span "0" at bounding box center [1355, 725] width 118 height 41
click at [1512, 724] on span "OK" at bounding box center [1516, 701] width 53 height 90
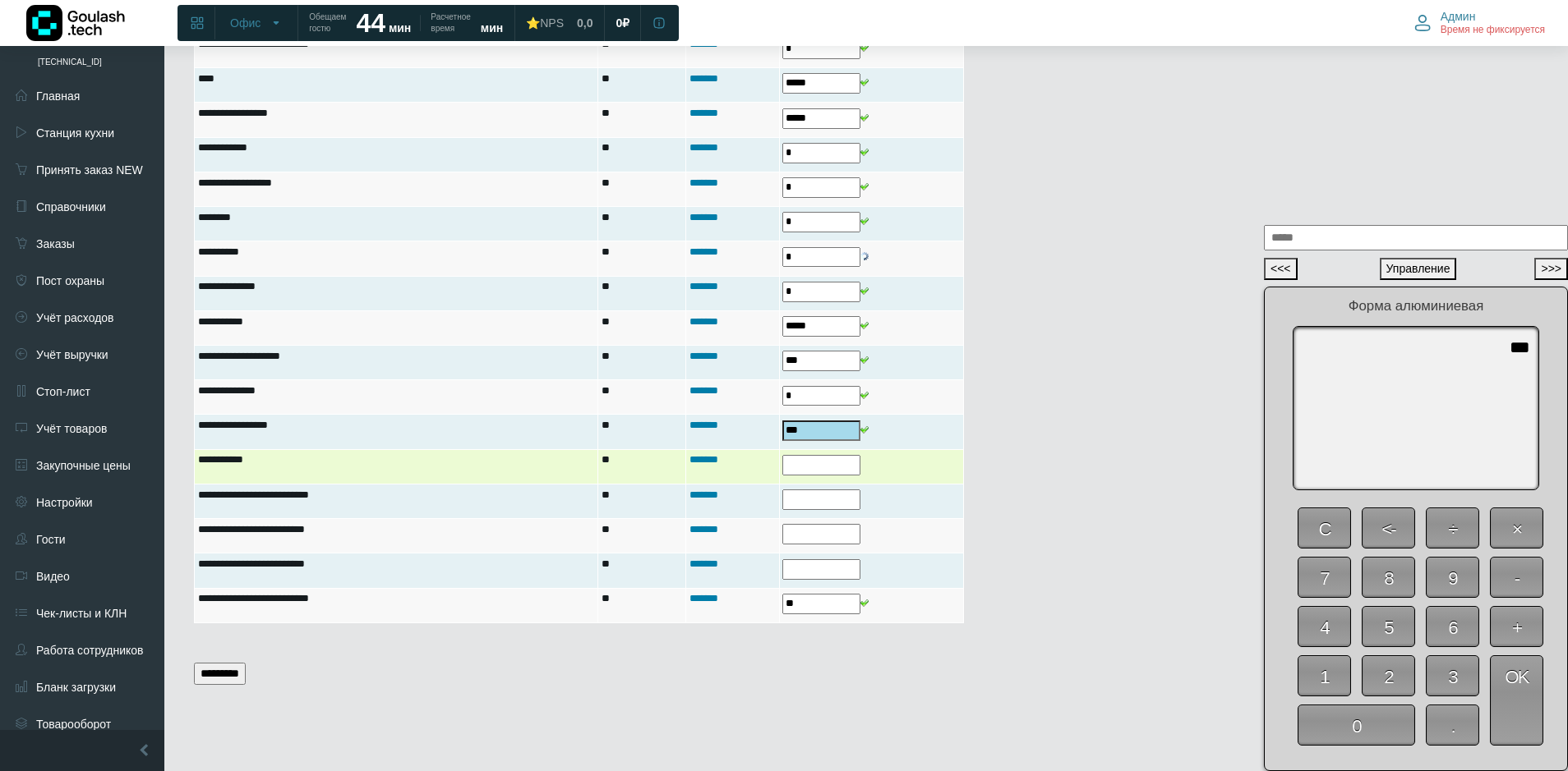
click at [820, 463] on input "text" at bounding box center [821, 465] width 78 height 21
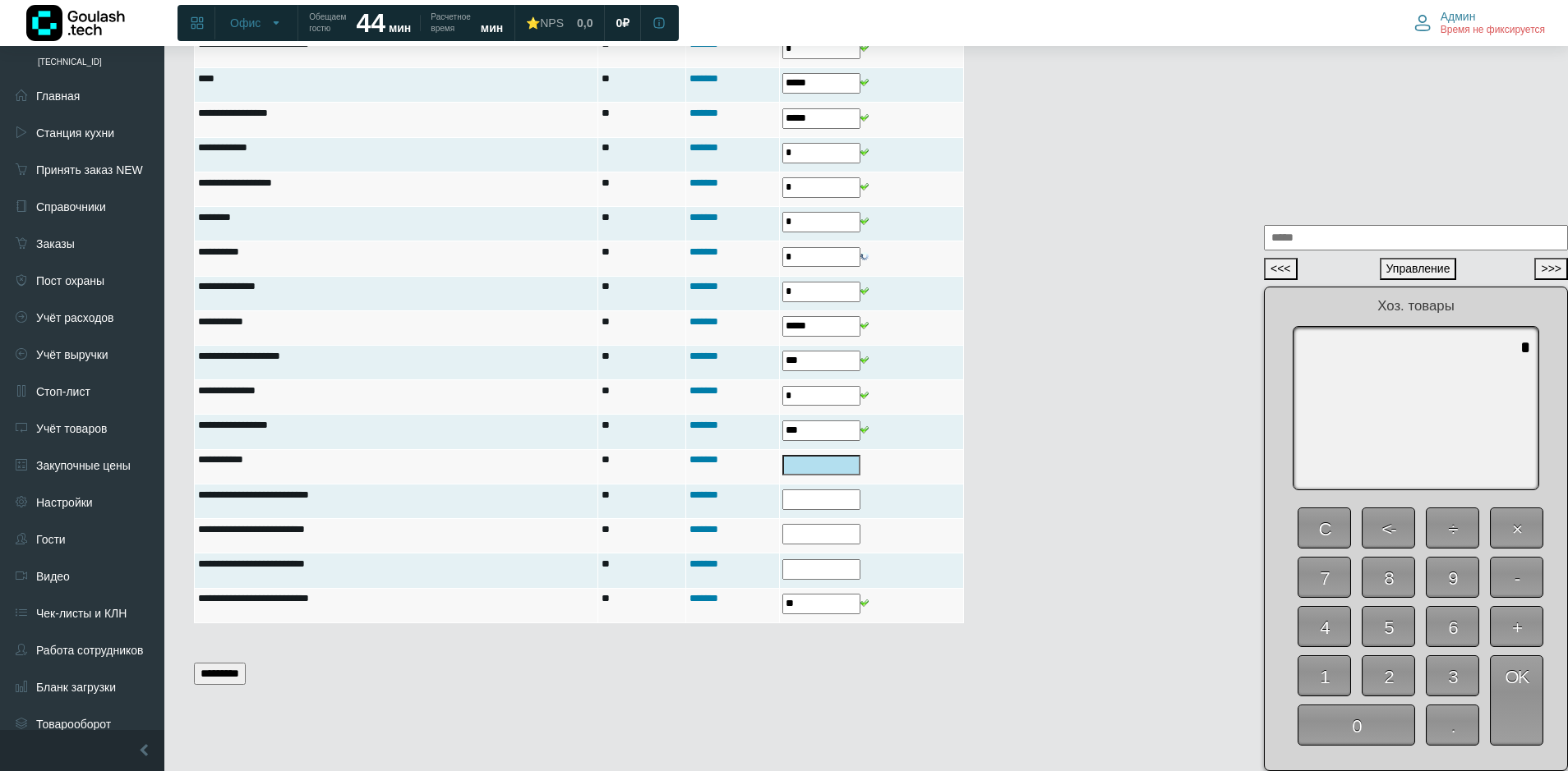
click at [1344, 723] on span "0" at bounding box center [1355, 725] width 118 height 41
click at [1491, 719] on span "OK" at bounding box center [1516, 701] width 53 height 90
click at [1380, 725] on span "0" at bounding box center [1355, 725] width 118 height 41
click at [1525, 716] on span "OK" at bounding box center [1516, 701] width 53 height 90
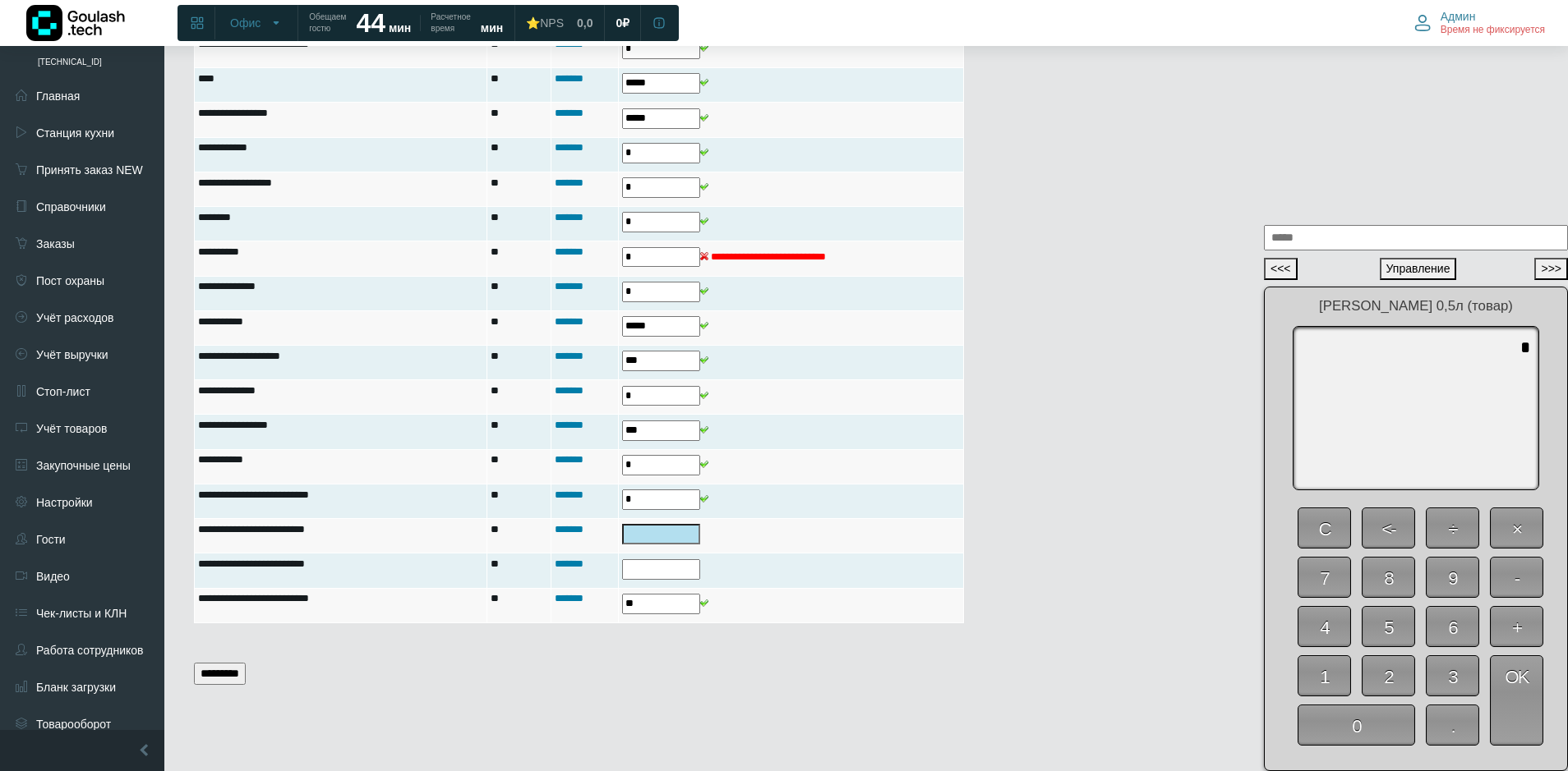
click at [1355, 731] on span "0" at bounding box center [1355, 725] width 118 height 41
click at [1528, 718] on span "OK" at bounding box center [1516, 701] width 53 height 90
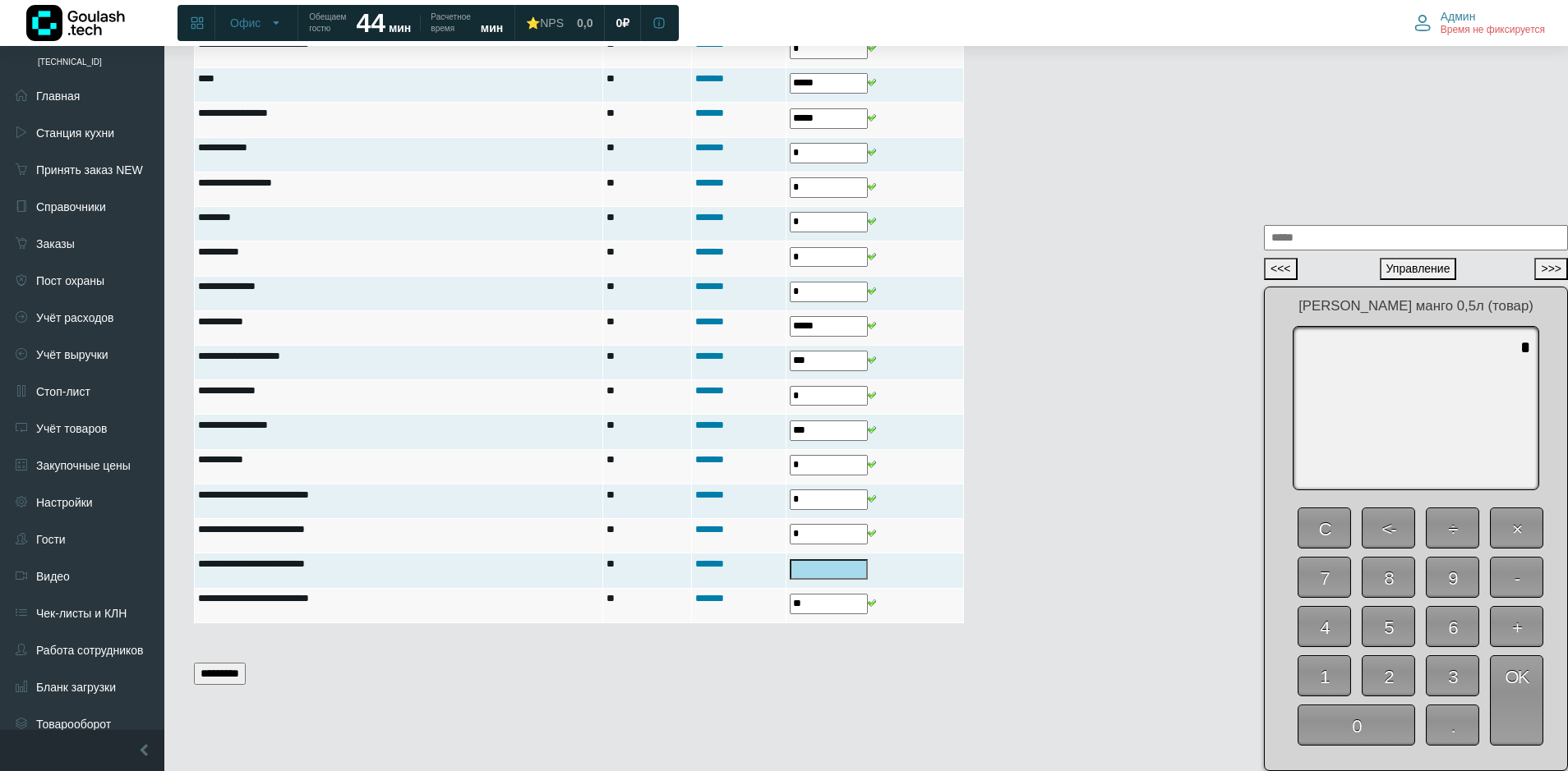
click at [1375, 717] on span "0" at bounding box center [1355, 725] width 118 height 41
click at [1521, 713] on span "OK" at bounding box center [1516, 701] width 53 height 90
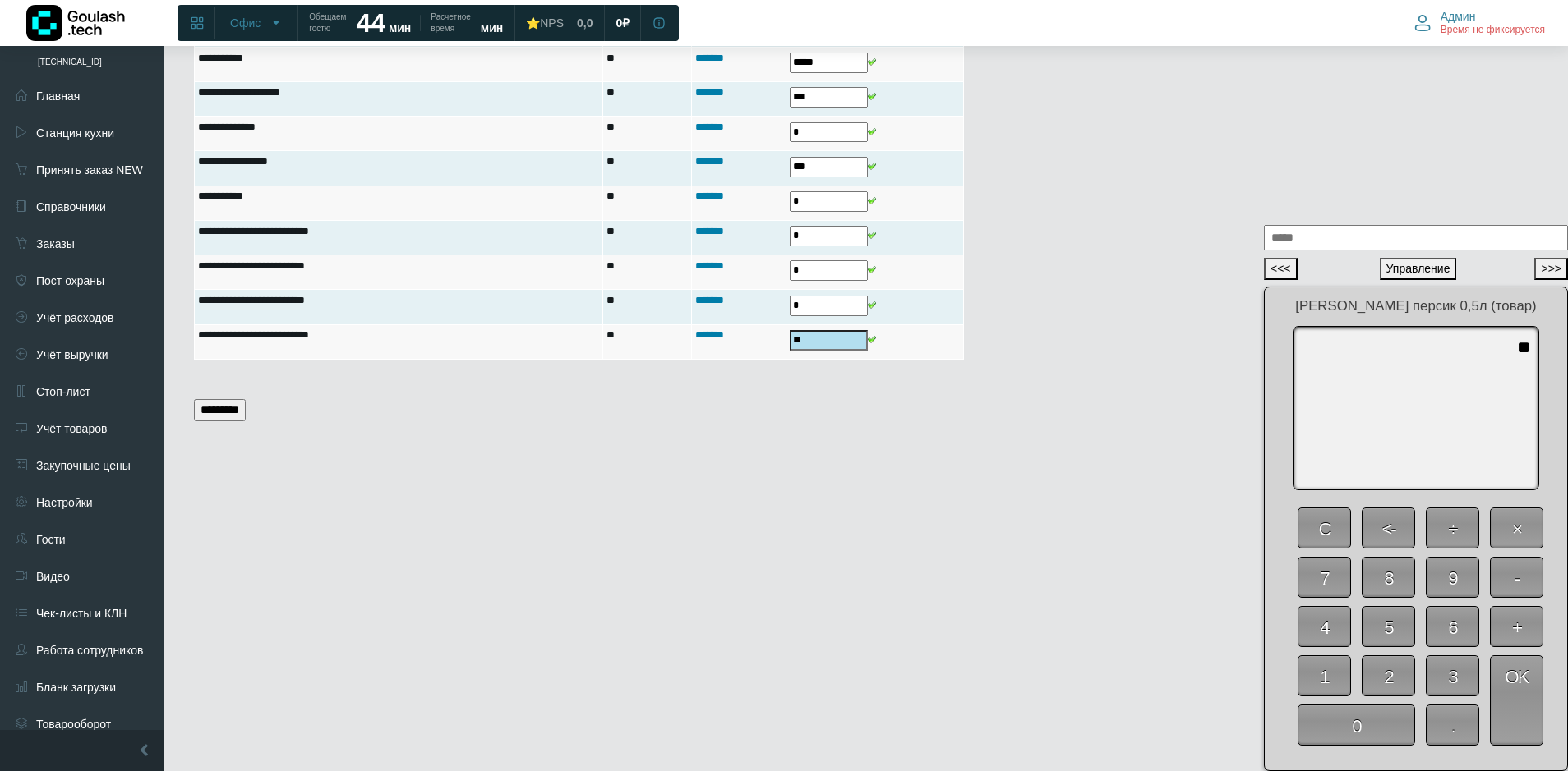
scroll to position [2576, 0]
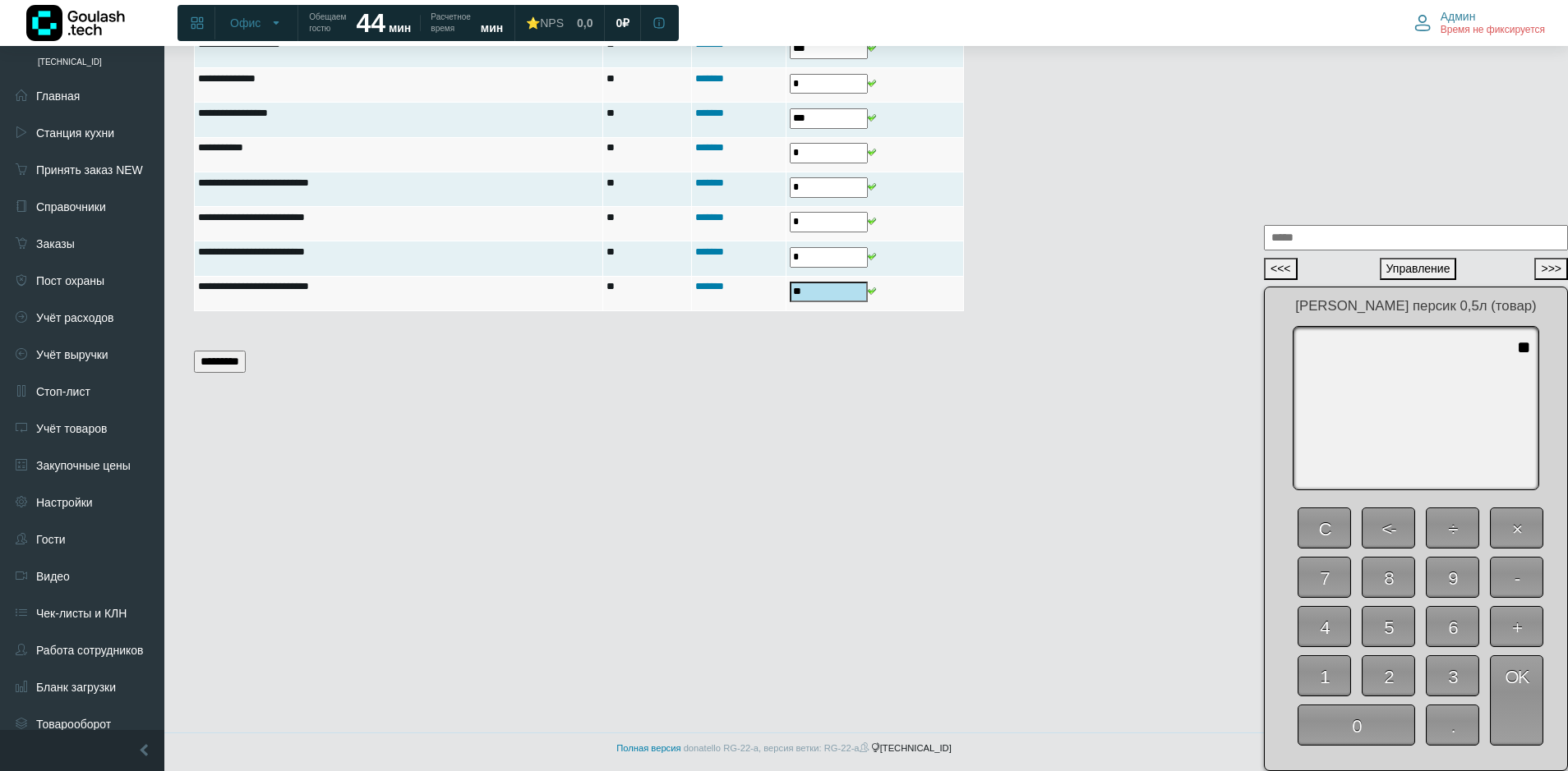
click at [239, 358] on input "*********" at bounding box center [220, 362] width 52 height 23
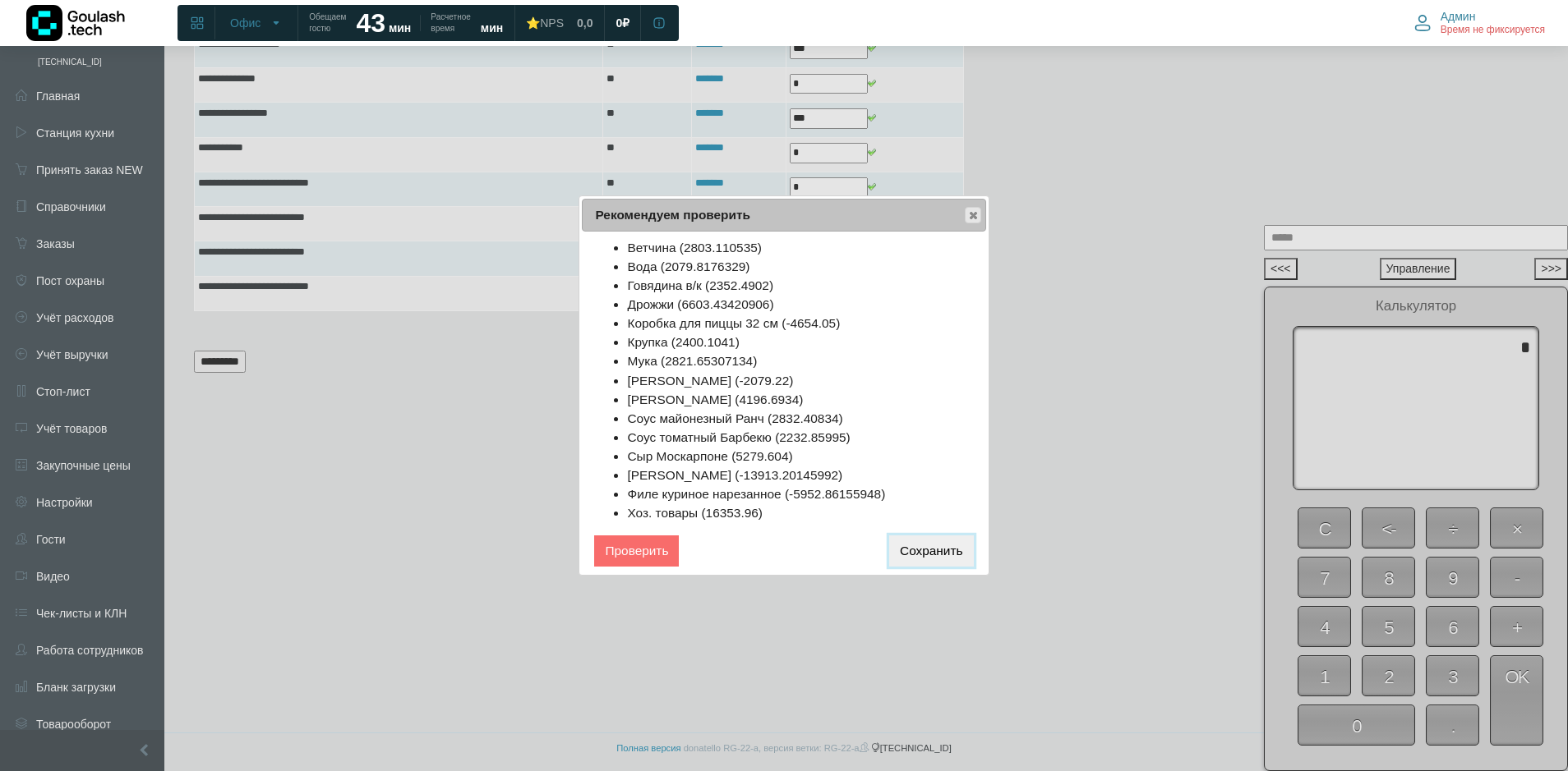
click at [947, 555] on button "Сохранить" at bounding box center [930, 551] width 84 height 30
